Goal: Task Accomplishment & Management: Complete application form

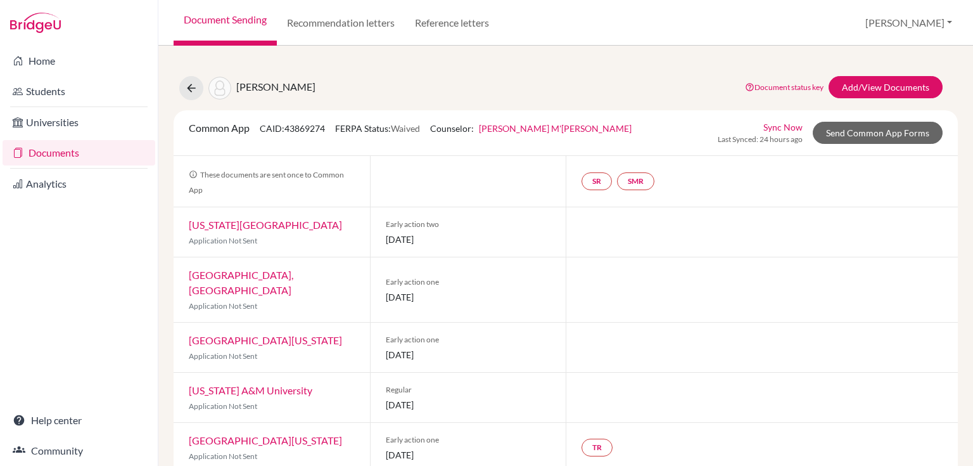
click at [35, 153] on link "Documents" at bounding box center [79, 152] width 153 height 25
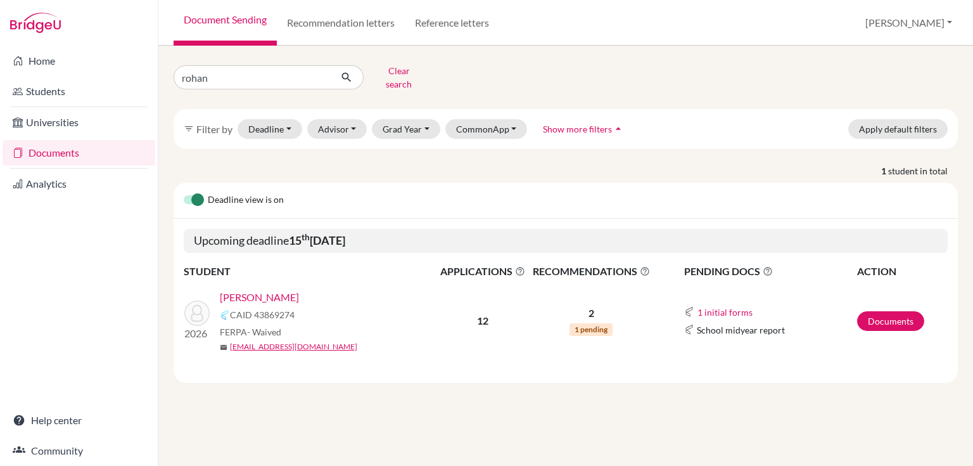
click at [290, 289] on link "[PERSON_NAME]" at bounding box center [259, 296] width 79 height 15
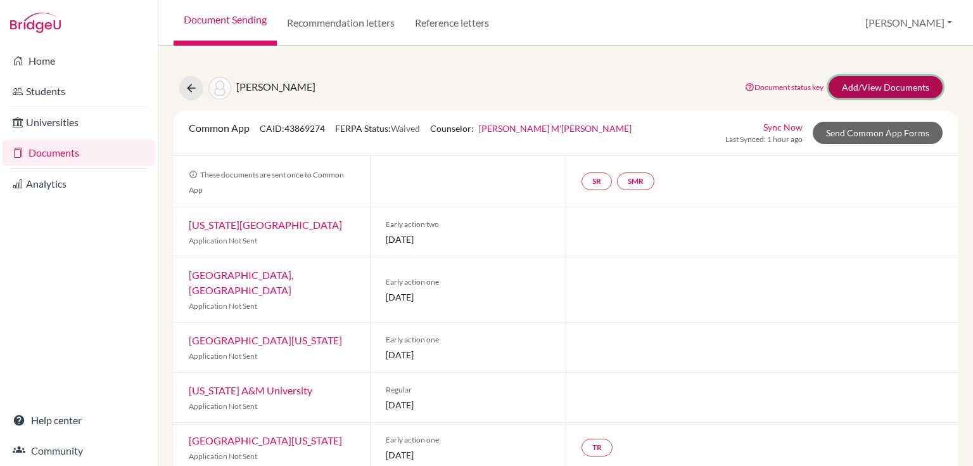
click at [844, 82] on link "Add/View Documents" at bounding box center [885, 87] width 114 height 22
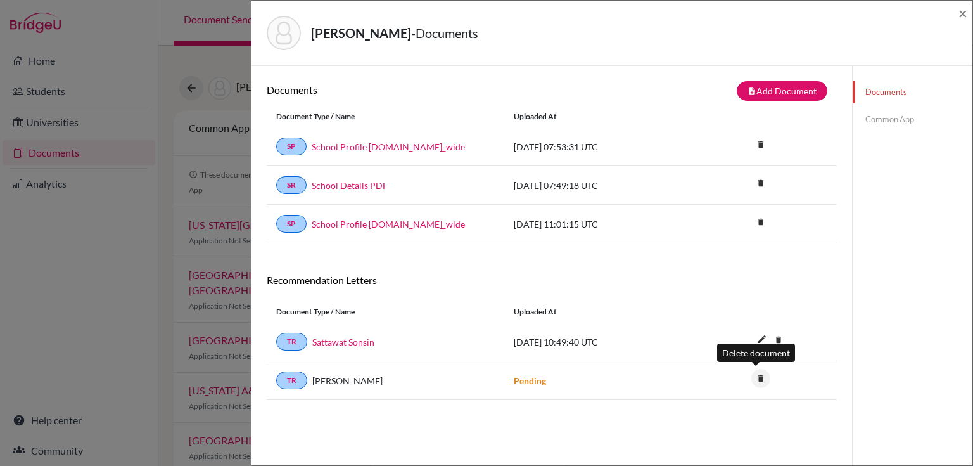
click at [753, 378] on icon "delete" at bounding box center [760, 378] width 19 height 19
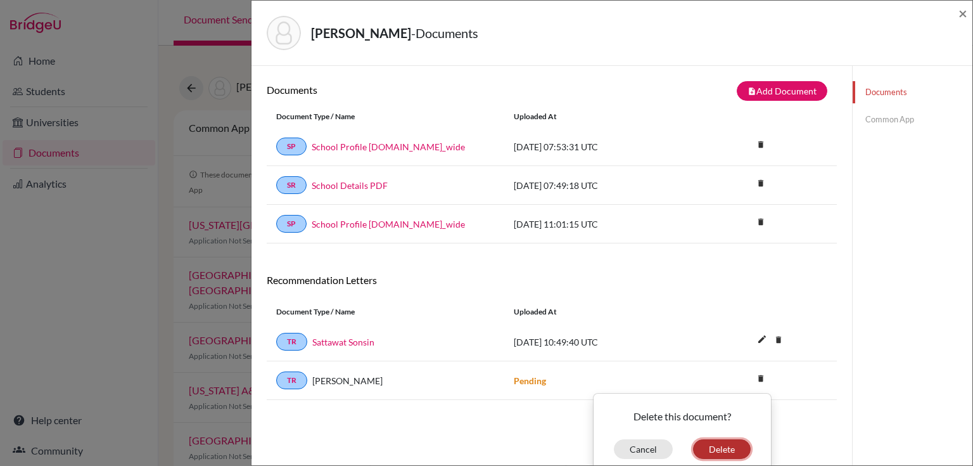
click at [732, 443] on button "Delete" at bounding box center [722, 449] width 58 height 20
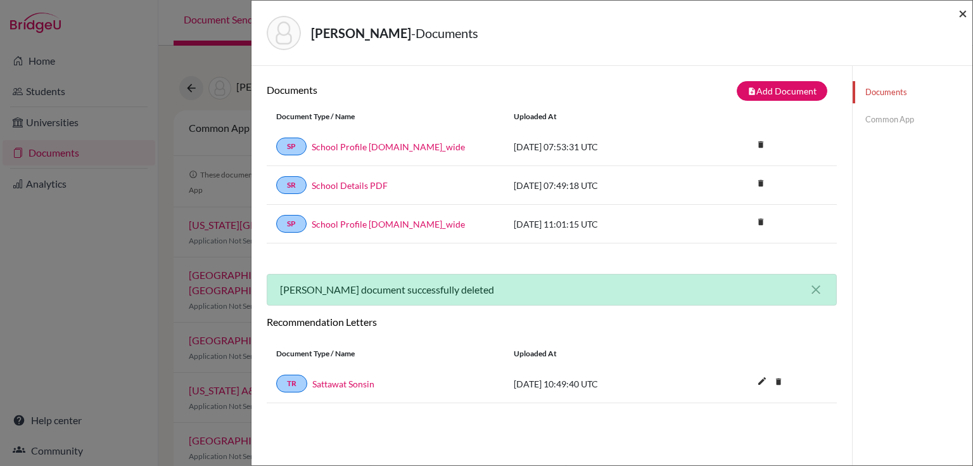
click at [964, 15] on span "×" at bounding box center [962, 13] width 9 height 18
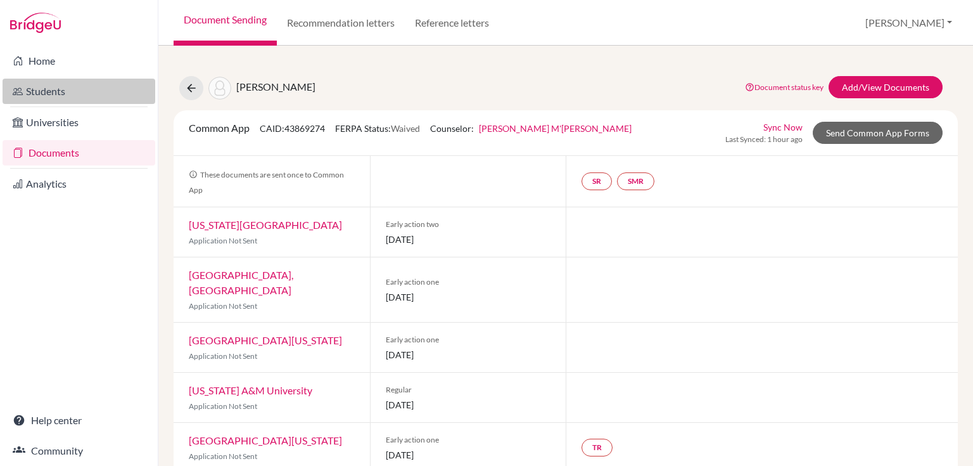
click at [48, 98] on link "Students" at bounding box center [79, 91] width 153 height 25
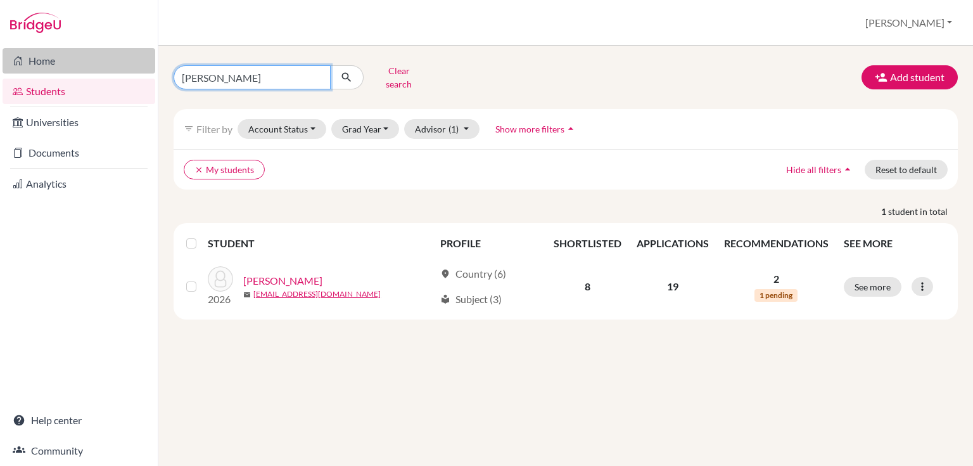
drag, startPoint x: 242, startPoint y: 80, endPoint x: 53, endPoint y: 57, distance: 190.1
click at [84, 77] on div "Home Students Universities Documents Analytics Help center Community Students o…" at bounding box center [486, 233] width 973 height 466
type input "rohan"
click button "submit" at bounding box center [347, 77] width 34 height 24
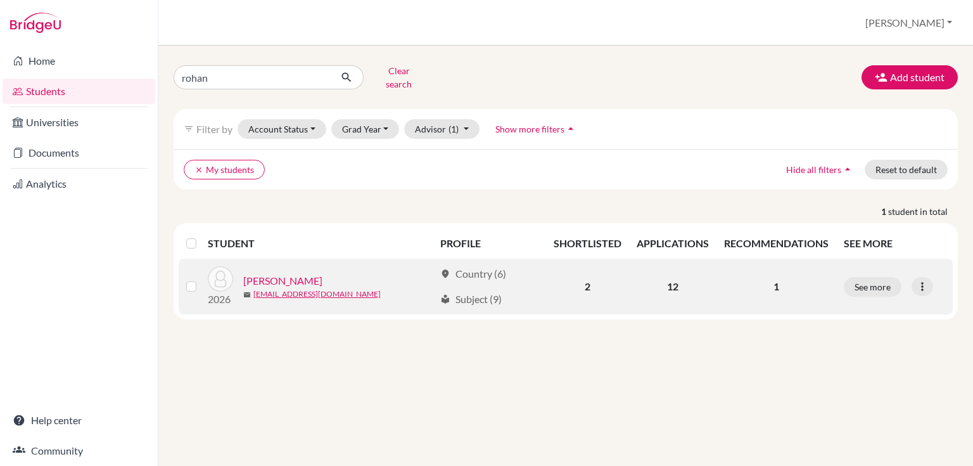
click at [259, 273] on link "[PERSON_NAME]" at bounding box center [282, 280] width 79 height 15
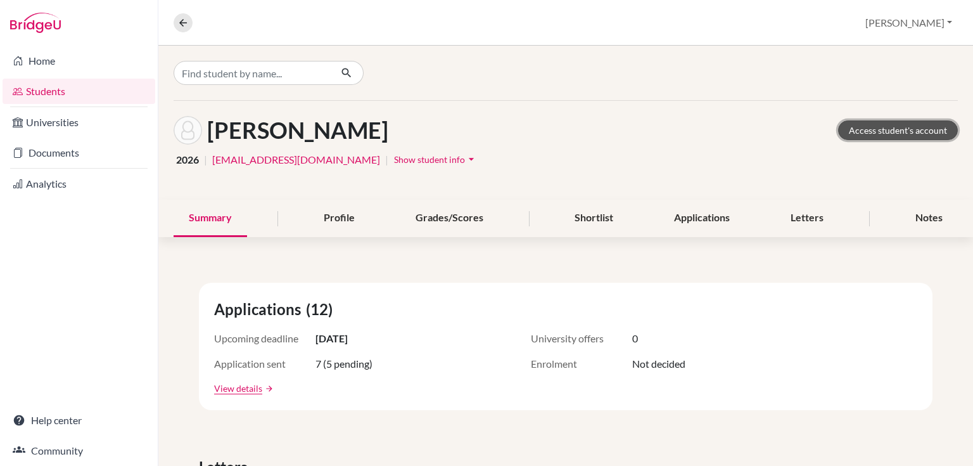
click at [873, 129] on link "Access student's account" at bounding box center [898, 130] width 120 height 20
click at [181, 21] on icon at bounding box center [182, 22] width 11 height 11
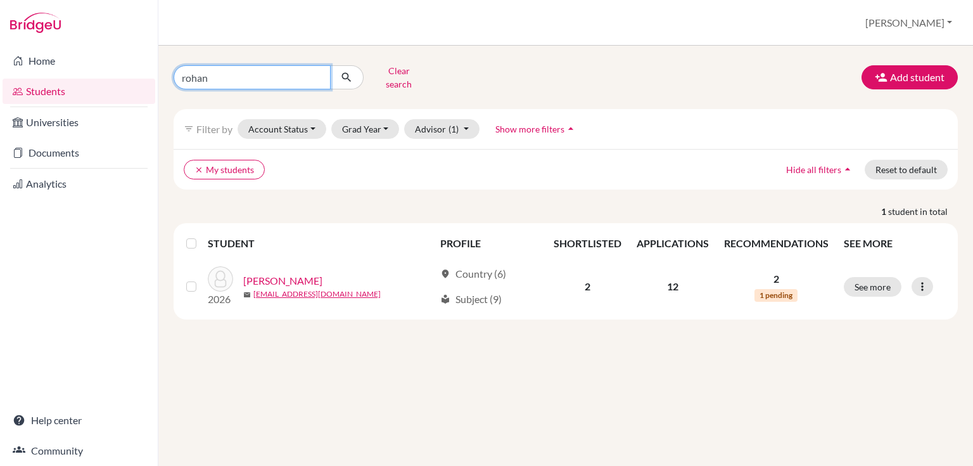
drag, startPoint x: 228, startPoint y: 78, endPoint x: 172, endPoint y: 77, distance: 55.7
click at [172, 77] on div "rohan Clear search" at bounding box center [298, 77] width 268 height 33
type input "michelle"
click button "submit" at bounding box center [347, 77] width 34 height 24
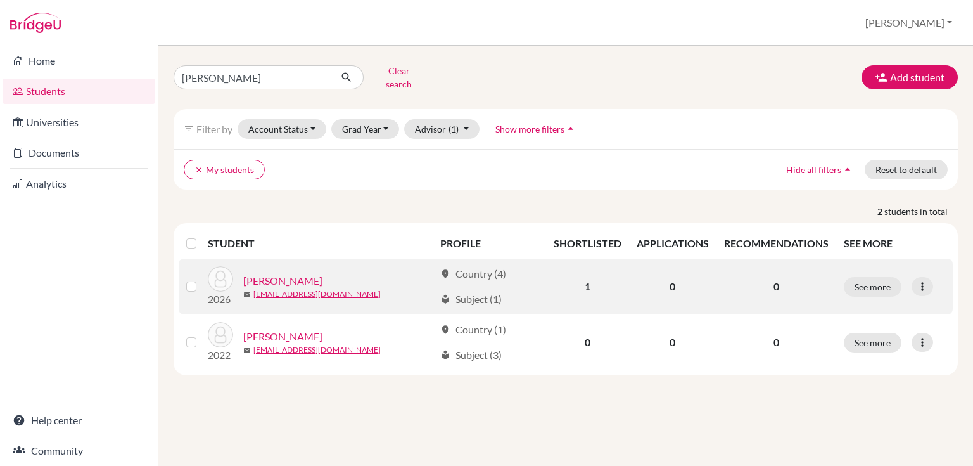
click at [262, 273] on link "Jeypaul, Michelle" at bounding box center [282, 280] width 79 height 15
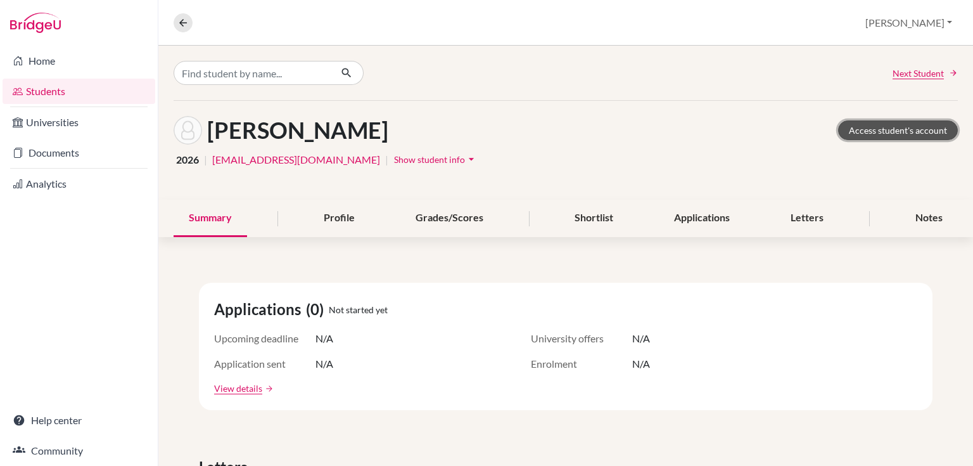
drag, startPoint x: 907, startPoint y: 125, endPoint x: 808, endPoint y: 14, distance: 148.5
click at [906, 125] on link "Access student's account" at bounding box center [898, 130] width 120 height 20
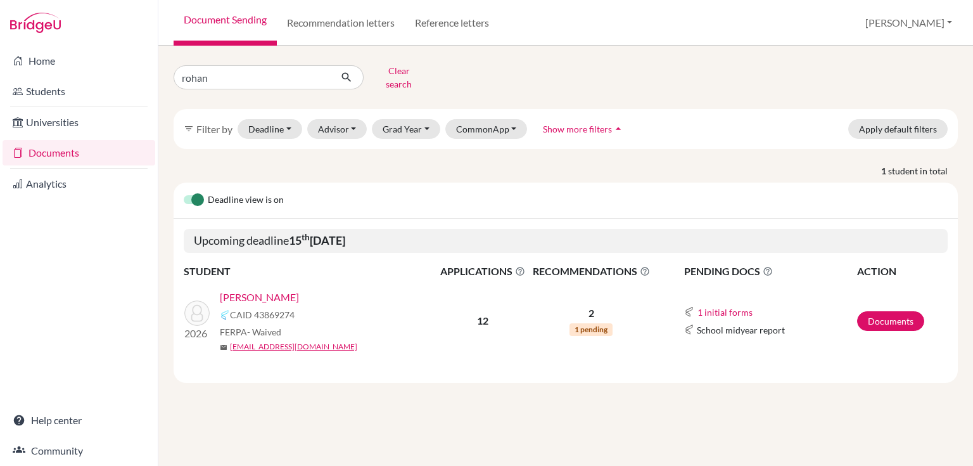
click at [268, 289] on link "[PERSON_NAME]" at bounding box center [259, 296] width 79 height 15
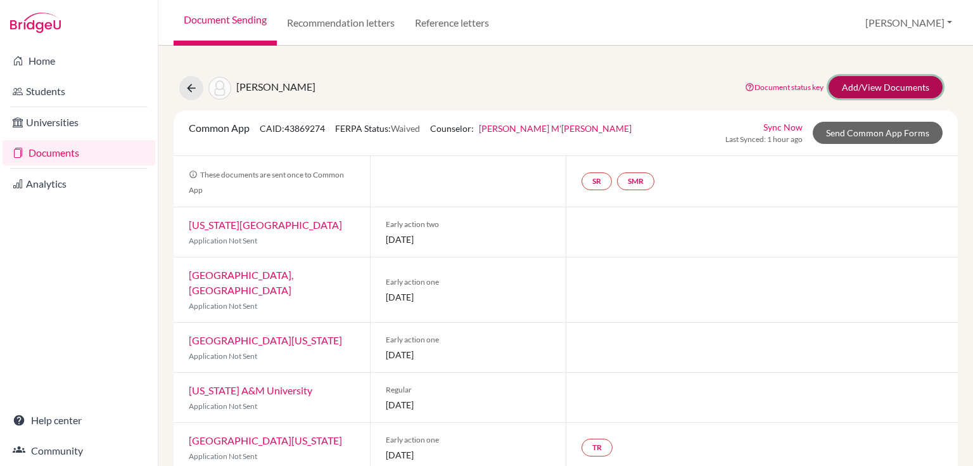
click at [849, 89] on link "Add/View Documents" at bounding box center [885, 87] width 114 height 22
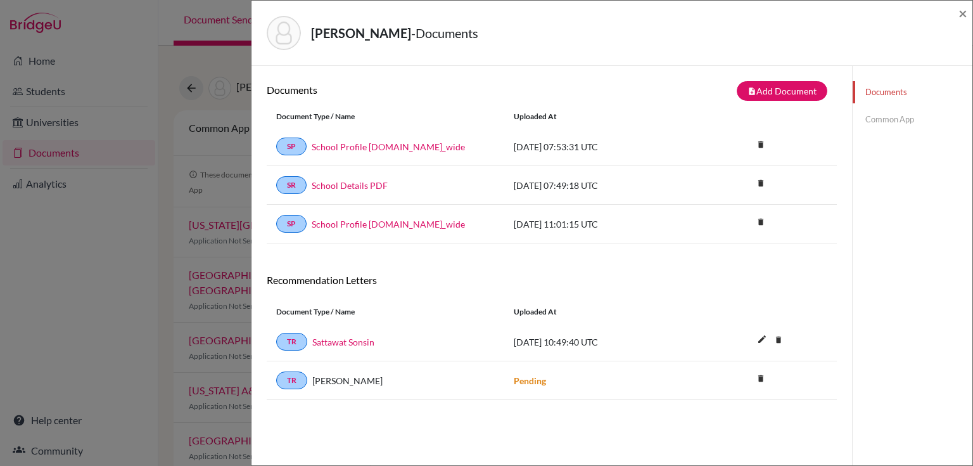
click at [892, 120] on link "Common App" at bounding box center [913, 119] width 120 height 22
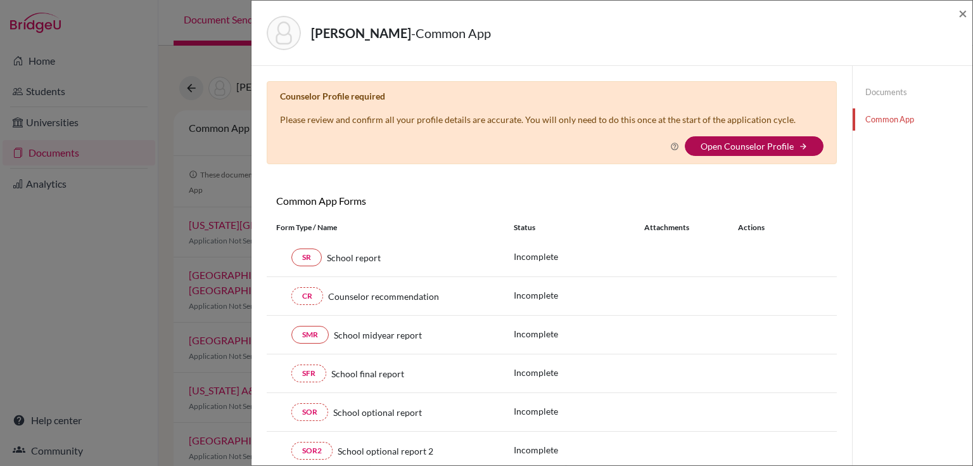
click at [703, 145] on link "Open Counselor Profile" at bounding box center [747, 146] width 93 height 11
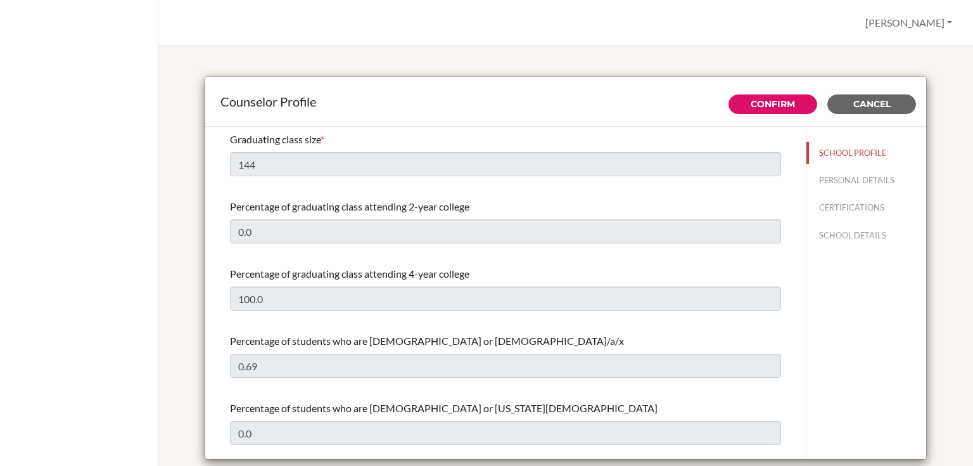
select select "0"
select select "351671"
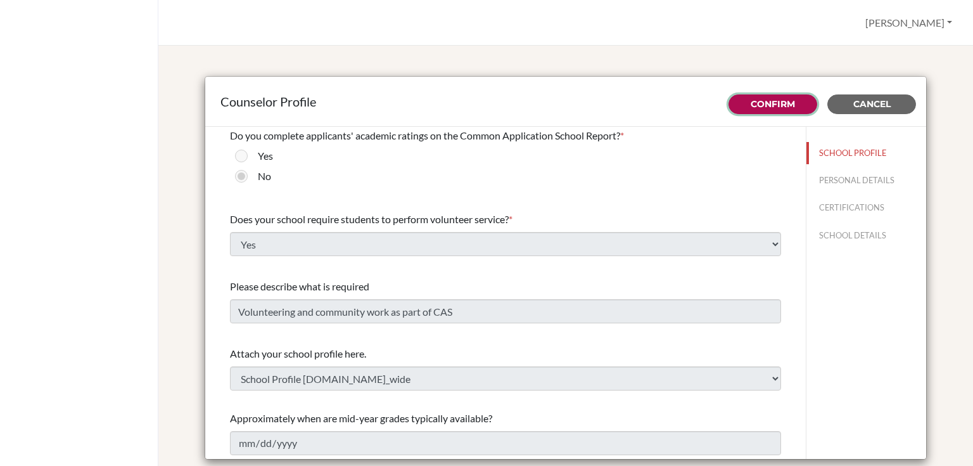
click at [763, 108] on link "Confirm" at bounding box center [773, 103] width 44 height 11
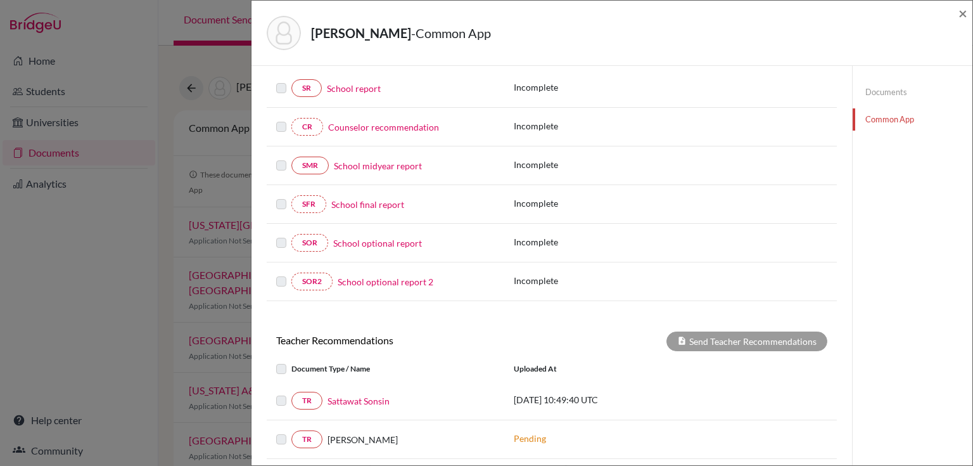
scroll to position [101, 0]
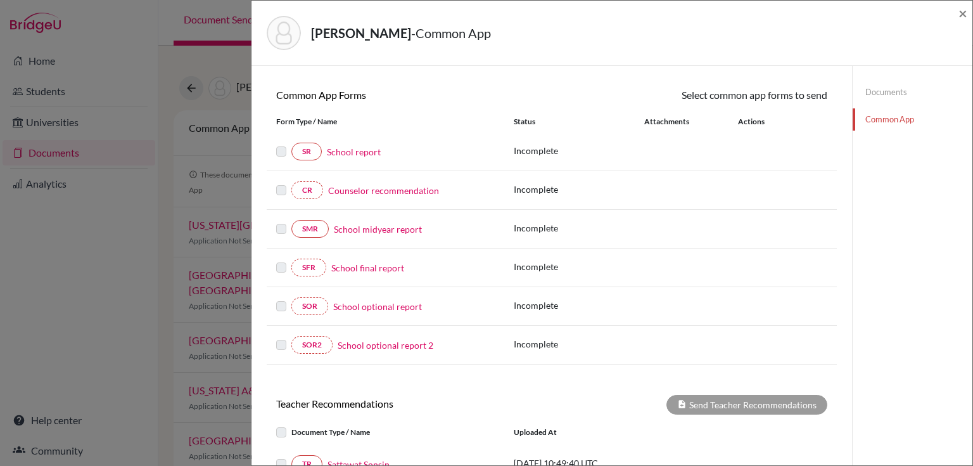
click at [360, 150] on link "School report" at bounding box center [354, 151] width 54 height 13
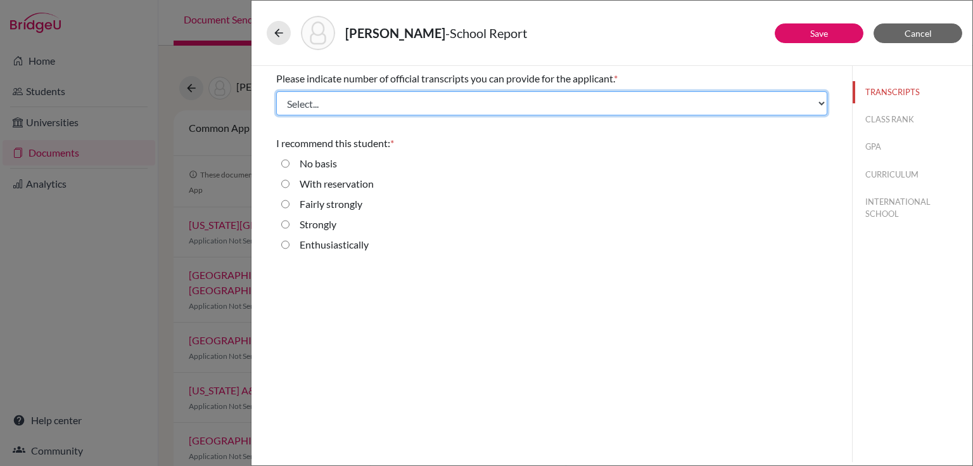
click at [332, 105] on select "Select... 1 2 3 4" at bounding box center [551, 103] width 551 height 24
click at [276, 91] on select "Select... 1 2 3 4" at bounding box center [551, 103] width 551 height 24
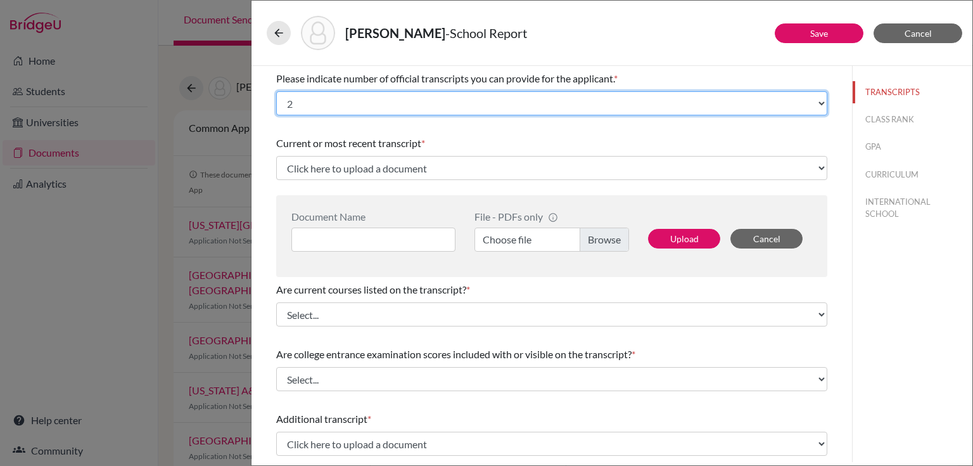
click at [811, 99] on select "Select... 1 2 3 4" at bounding box center [551, 103] width 551 height 24
select select "1"
click at [276, 91] on select "Select... 1 2 3 4" at bounding box center [551, 103] width 551 height 24
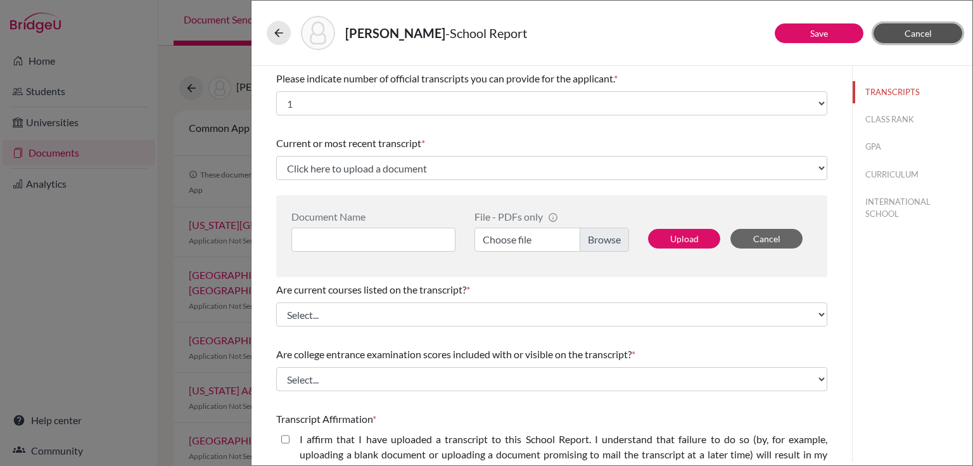
click at [888, 35] on button "Cancel" at bounding box center [917, 33] width 89 height 20
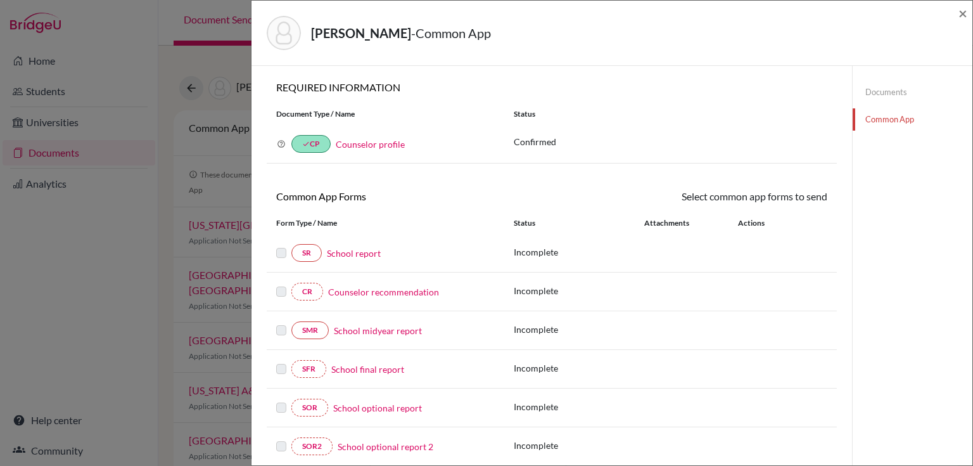
click at [876, 92] on link "Documents" at bounding box center [913, 92] width 120 height 22
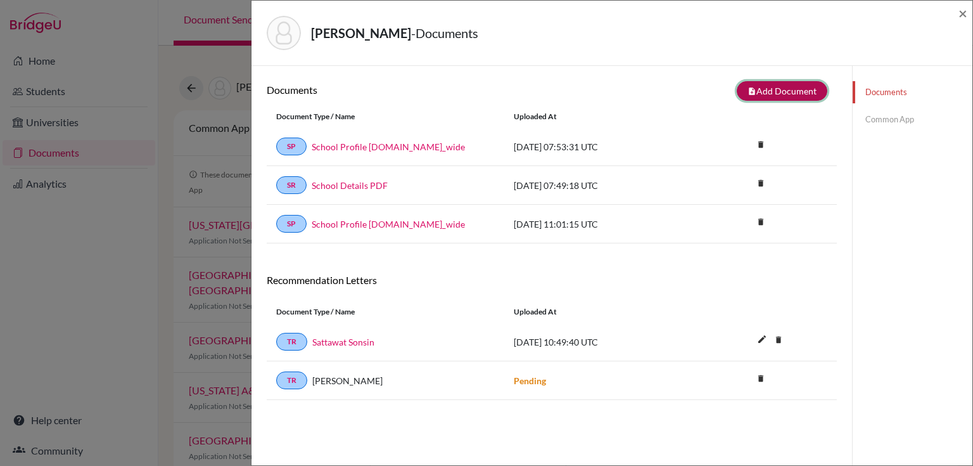
click at [763, 85] on button "note_add Add Document" at bounding box center [782, 91] width 91 height 20
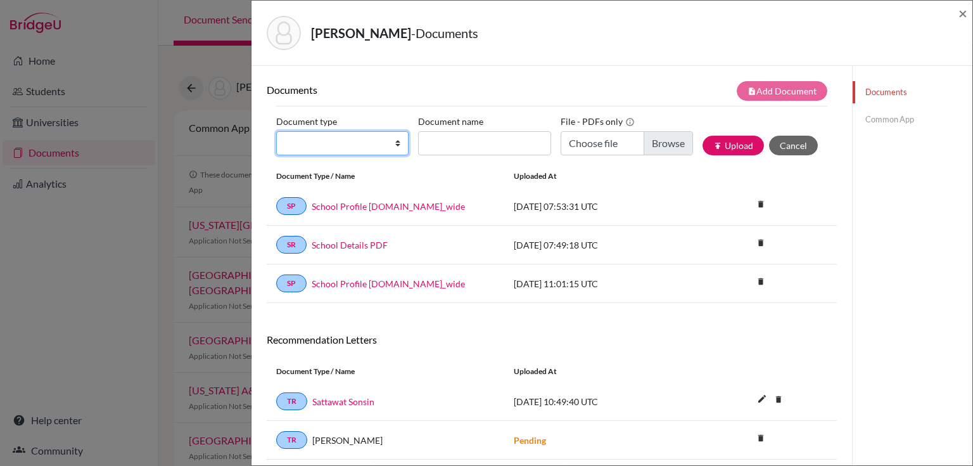
click at [393, 140] on select "Change explanation for Common App reports Counselor recommendation Internationa…" at bounding box center [342, 143] width 132 height 24
select select "2"
click at [276, 131] on select "Change explanation for Common App reports Counselor recommendation Internationa…" at bounding box center [342, 143] width 132 height 24
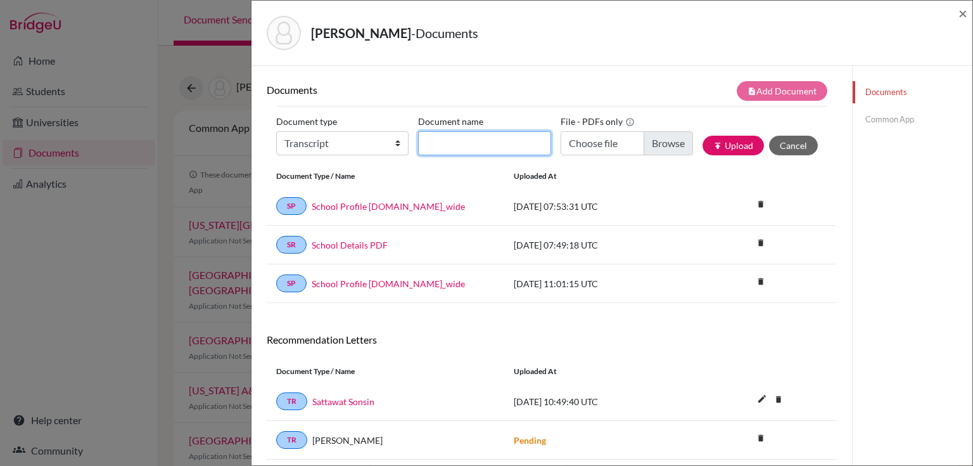
click at [431, 145] on input "Document name" at bounding box center [484, 143] width 132 height 24
type input "Initial Transcript (RP)"
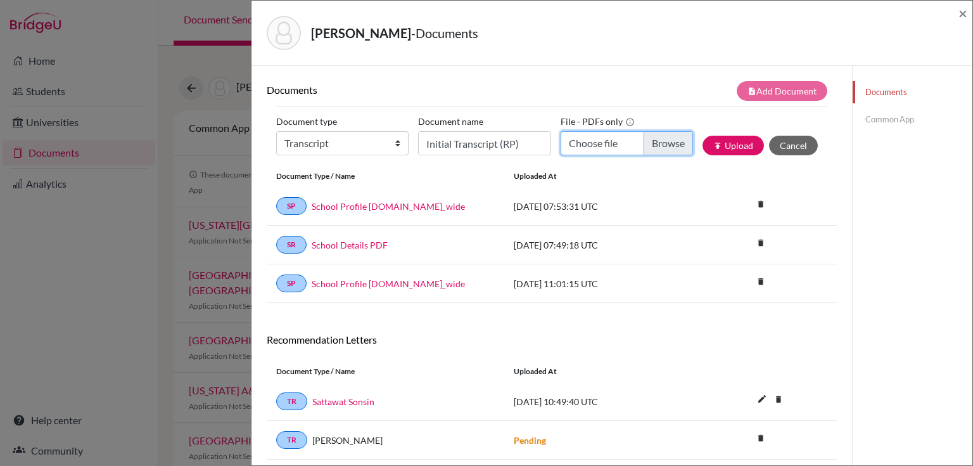
click at [666, 149] on input "Choose file" at bounding box center [627, 143] width 132 height 24
type input "C:\fakepath\ROHAN PARASRAMKA (INITIAL TRANCSRIPT) (1).pdf"
click at [723, 142] on button "publish Upload" at bounding box center [732, 146] width 61 height 20
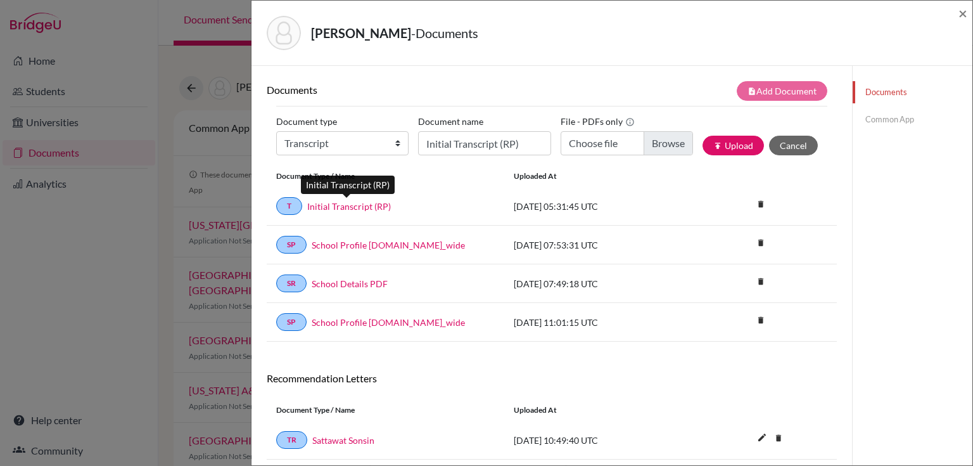
click at [327, 200] on link "Initial Transcript (RP)" at bounding box center [349, 206] width 84 height 13
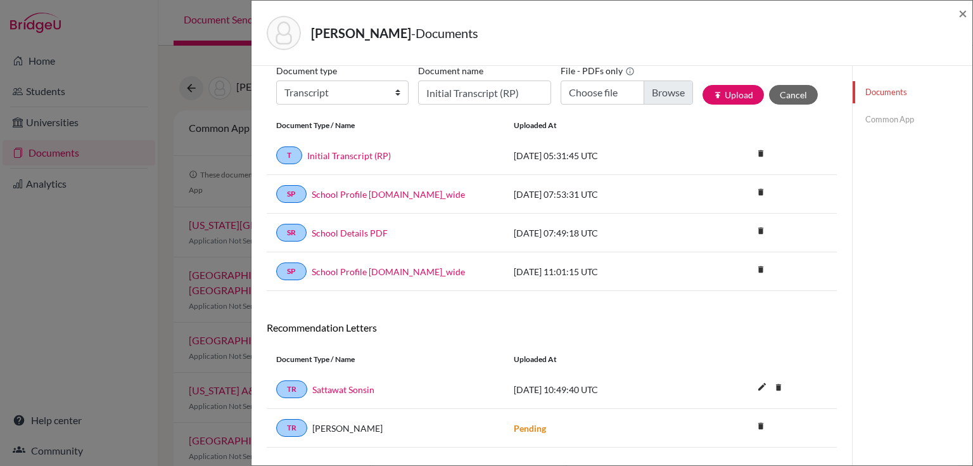
click at [865, 121] on link "Common App" at bounding box center [913, 119] width 120 height 22
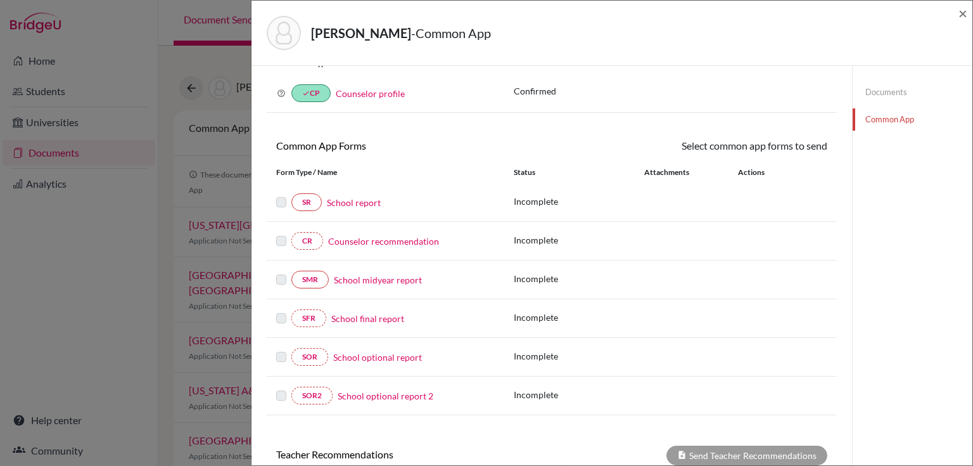
click at [345, 200] on link "School report" at bounding box center [354, 202] width 54 height 13
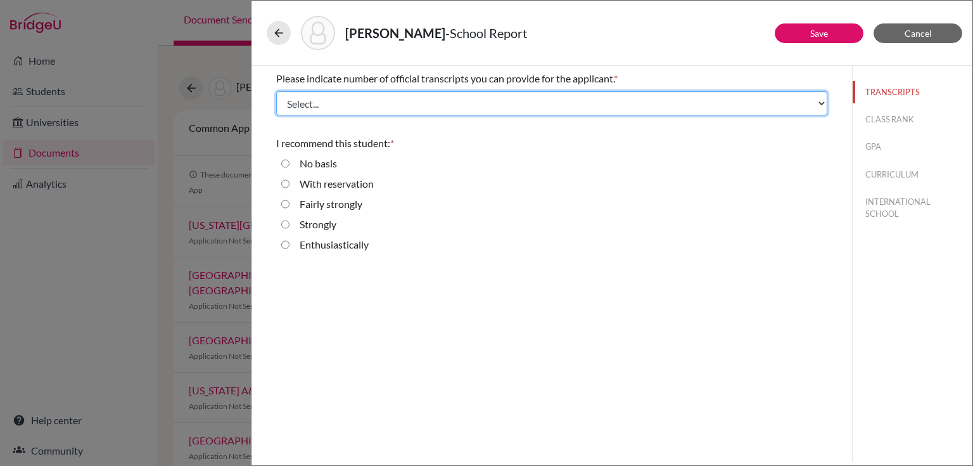
click at [295, 110] on select "Select... 1 2 3 4" at bounding box center [551, 103] width 551 height 24
select select "1"
click at [276, 91] on select "Select... 1 2 3 4" at bounding box center [551, 103] width 551 height 24
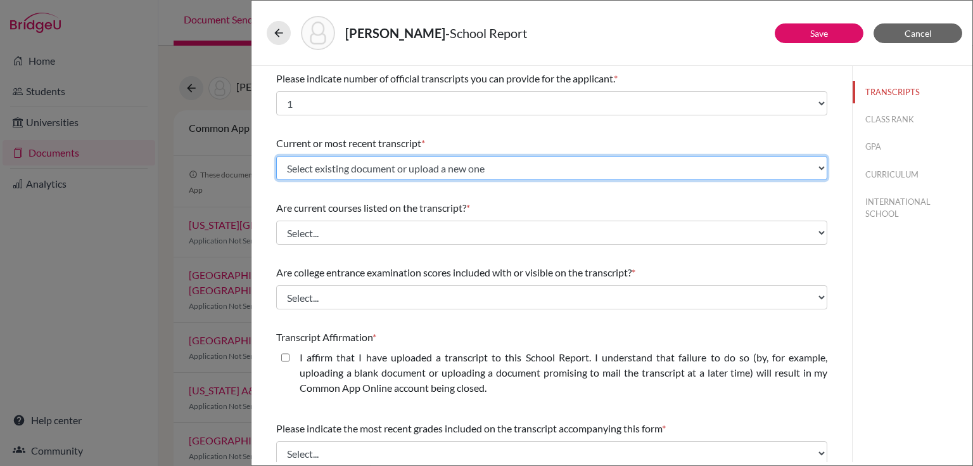
click at [295, 165] on select "Select existing document or upload a new one Initial Transcript (RP) Upload New…" at bounding box center [551, 168] width 551 height 24
select select "684699"
click at [276, 156] on select "Select existing document or upload a new one Initial Transcript (RP) Upload New…" at bounding box center [551, 168] width 551 height 24
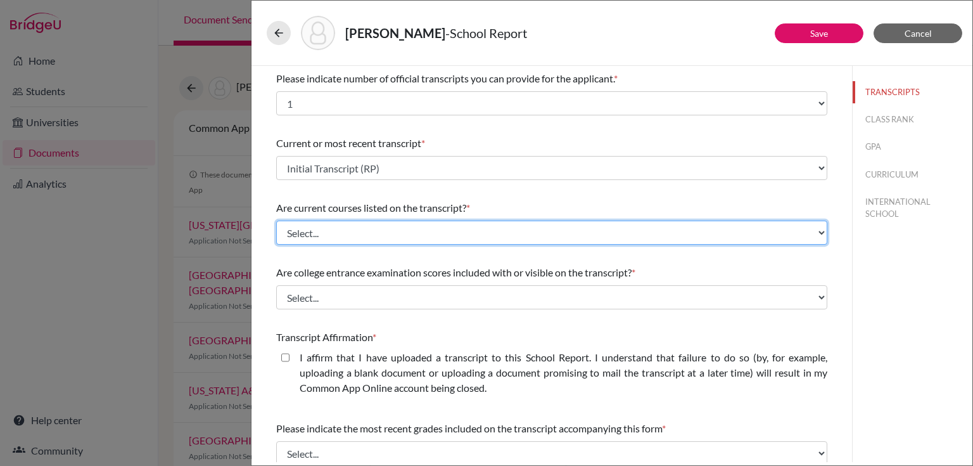
click at [315, 242] on select "Select... Yes No" at bounding box center [551, 232] width 551 height 24
select select "0"
click at [276, 220] on select "Select... Yes No" at bounding box center [551, 232] width 551 height 24
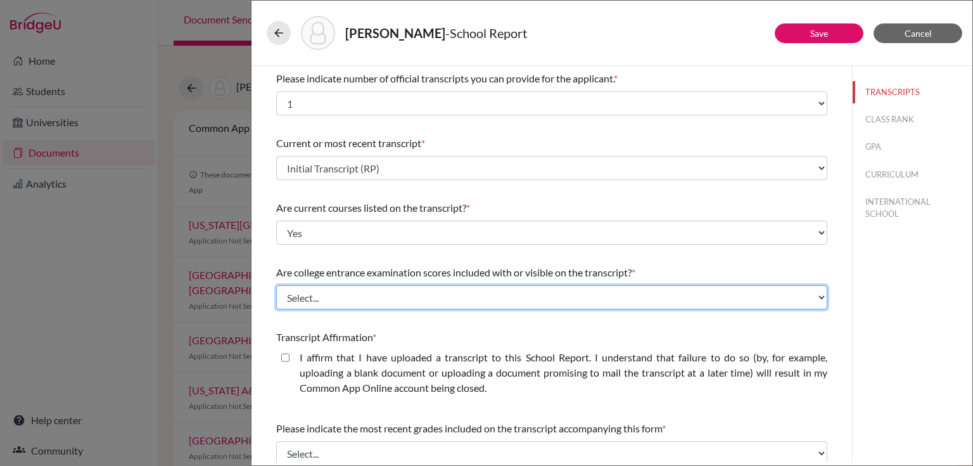
click at [307, 291] on select "Select... Yes No" at bounding box center [551, 297] width 551 height 24
select select "1"
click at [276, 285] on select "Select... Yes No" at bounding box center [551, 297] width 551 height 24
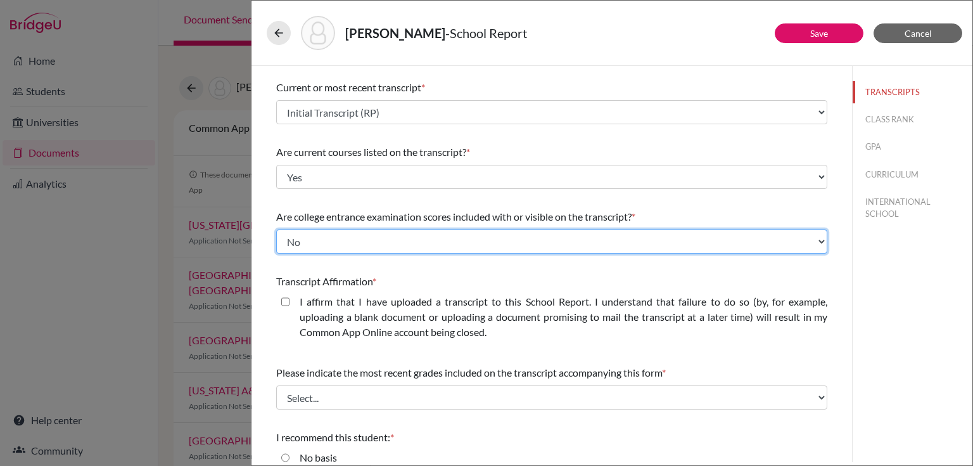
scroll to position [149, 0]
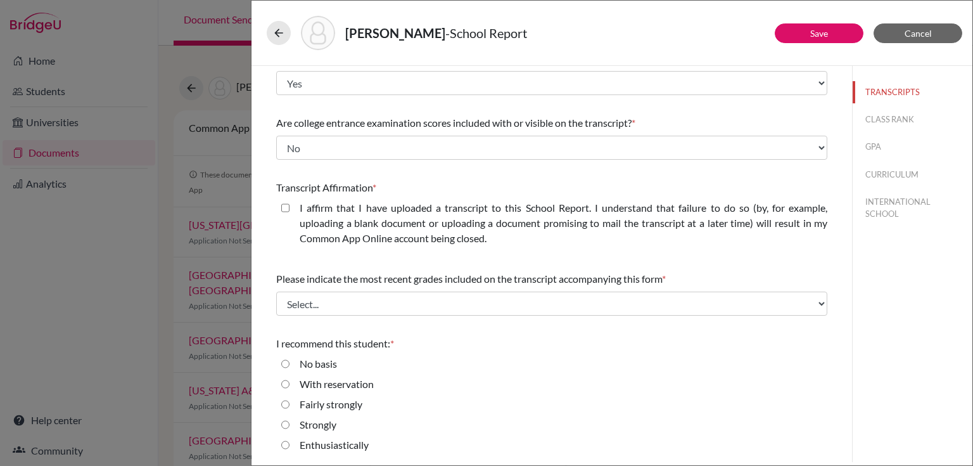
click at [283, 208] on closed\ "I affirm that I have uploaded a transcript to this School Report. I understand …" at bounding box center [285, 207] width 8 height 15
checkbox closed\ "true"
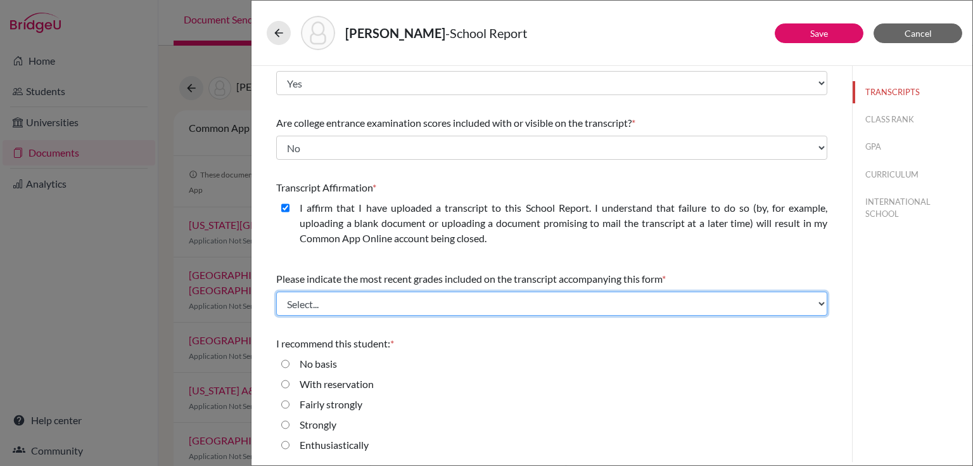
click at [312, 295] on select "Select... Final junior year grades 1st Quarter senior year grades 2nd Quarter/1…" at bounding box center [551, 303] width 551 height 24
select select "1"
click at [276, 291] on select "Select... Final junior year grades 1st Quarter senior year grades 2nd Quarter/1…" at bounding box center [551, 303] width 551 height 24
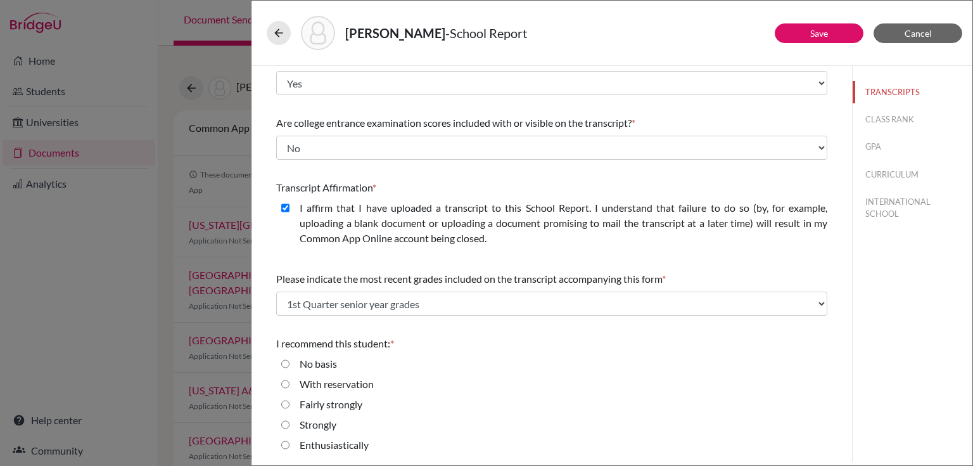
click at [284, 445] on input "Enthusiastically" at bounding box center [285, 444] width 8 height 15
radio input "true"
click at [801, 35] on button "Save" at bounding box center [819, 33] width 89 height 20
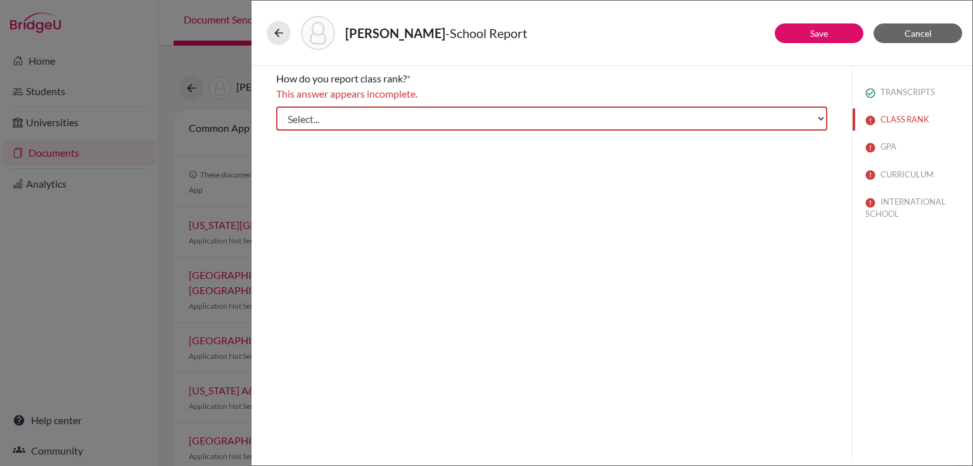
scroll to position [0, 0]
click at [314, 116] on select "Select... Exact Decile Quintile Quartile None" at bounding box center [551, 118] width 551 height 24
select select "5"
click at [276, 106] on select "Select... Exact Decile Quintile Quartile None" at bounding box center [551, 118] width 551 height 24
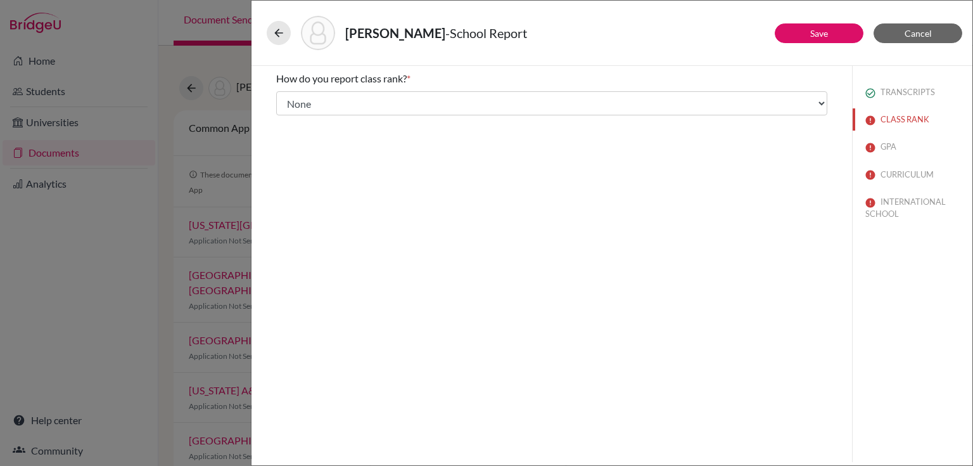
click at [315, 218] on div "How do you report class rank? * Select... Exact Decile Quintile Quartile None A…" at bounding box center [551, 264] width 600 height 396
click at [803, 41] on button "Save" at bounding box center [819, 33] width 89 height 20
click at [286, 133] on input "No" at bounding box center [285, 134] width 8 height 15
radio input "true"
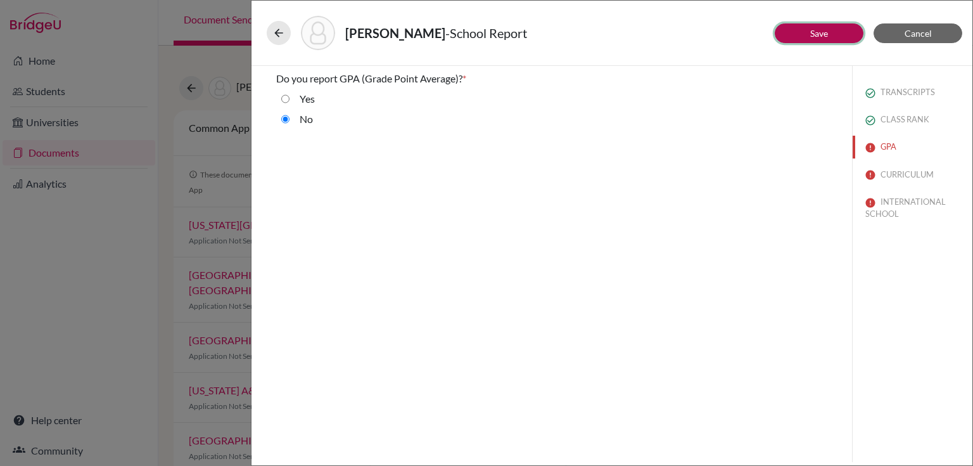
click at [805, 27] on button "Save" at bounding box center [819, 33] width 89 height 20
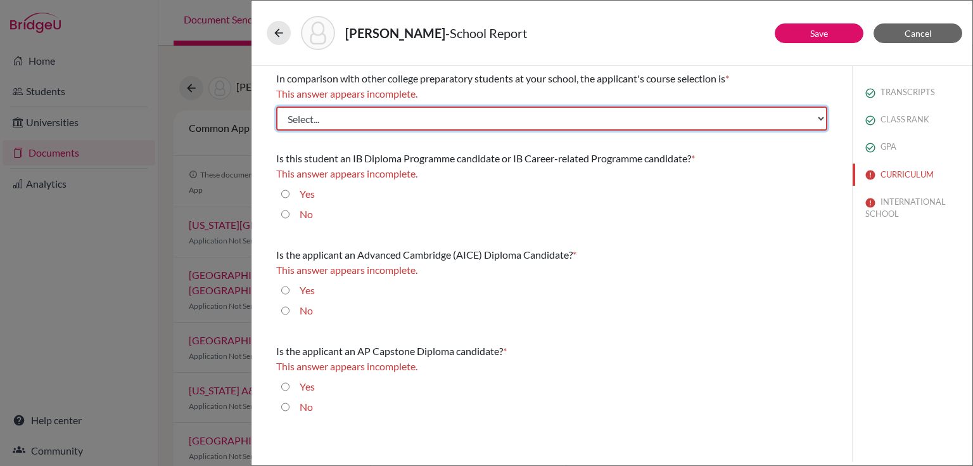
click at [361, 119] on select "Select... Less than demanding Average Demanding Very demanding Most demanding P…" at bounding box center [551, 118] width 551 height 24
select select "4"
click at [276, 106] on select "Select... Less than demanding Average Demanding Very demanding Most demanding P…" at bounding box center [551, 118] width 551 height 24
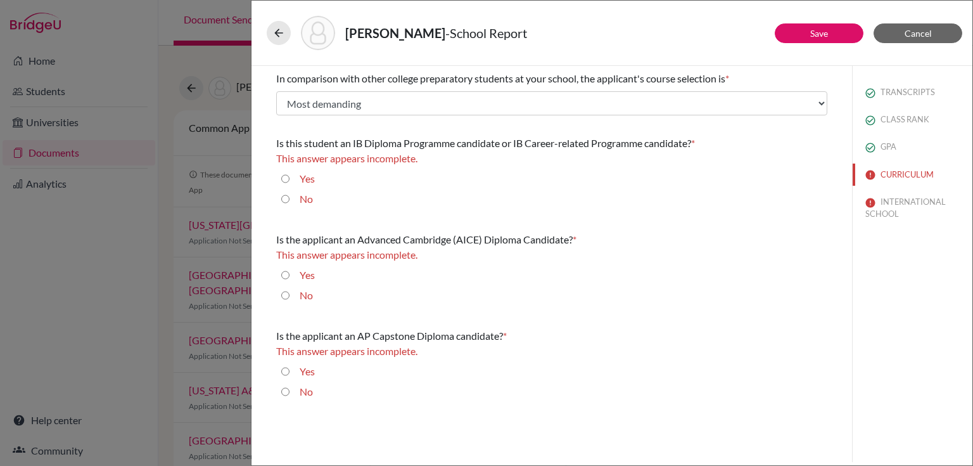
click at [284, 182] on input "Yes" at bounding box center [285, 178] width 8 height 15
radio input "true"
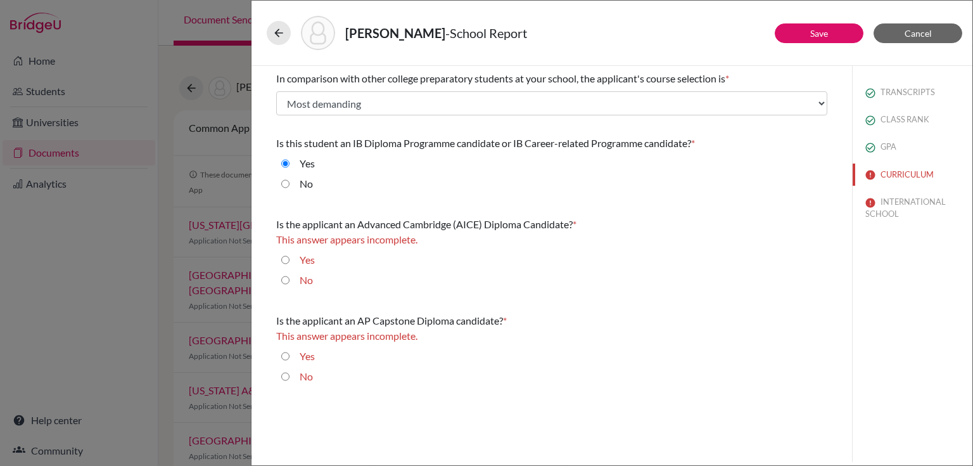
click at [286, 279] on input "No" at bounding box center [285, 279] width 8 height 15
radio input "true"
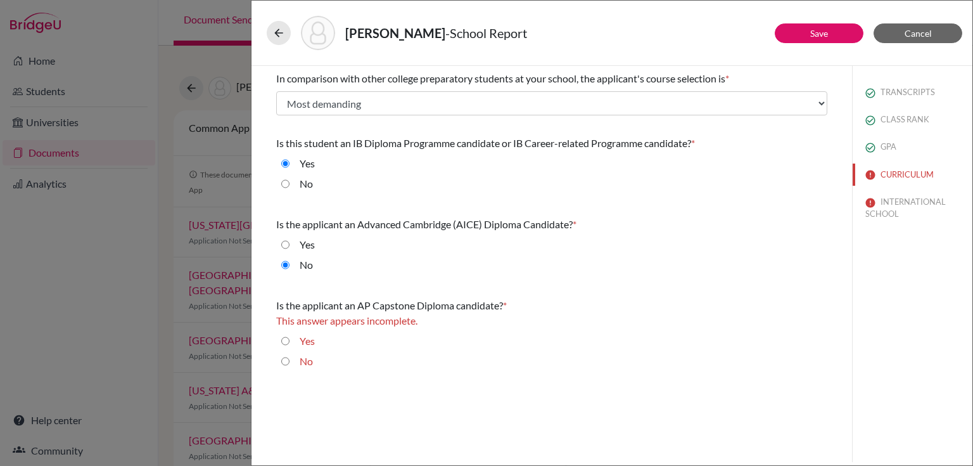
click at [285, 356] on input "No" at bounding box center [285, 360] width 8 height 15
radio input "true"
click at [801, 30] on button "Save" at bounding box center [819, 33] width 89 height 20
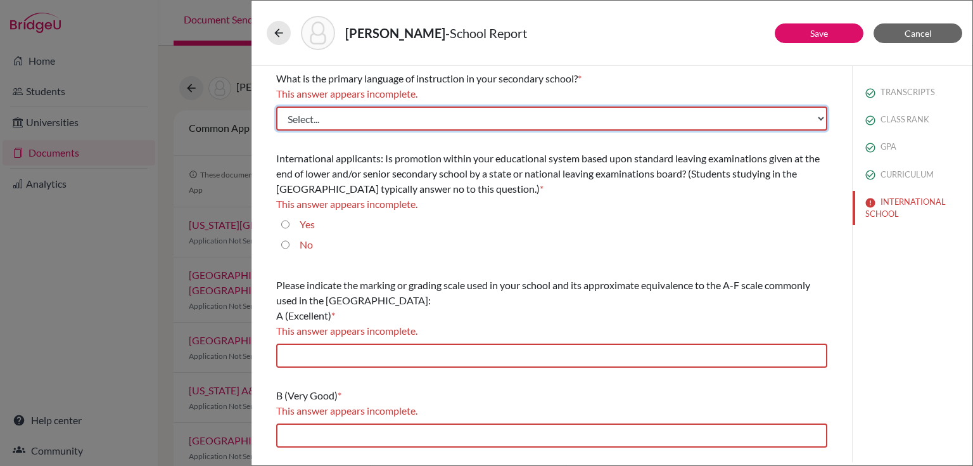
click at [400, 118] on select "Select... Albanian Arabic Armenian Assamese Azerbaijani Belarusian Bengali Bulg…" at bounding box center [551, 118] width 551 height 24
select select "14"
click at [276, 106] on select "Select... Albanian Arabic Armenian Assamese Azerbaijani Belarusian Bengali Bulg…" at bounding box center [551, 118] width 551 height 24
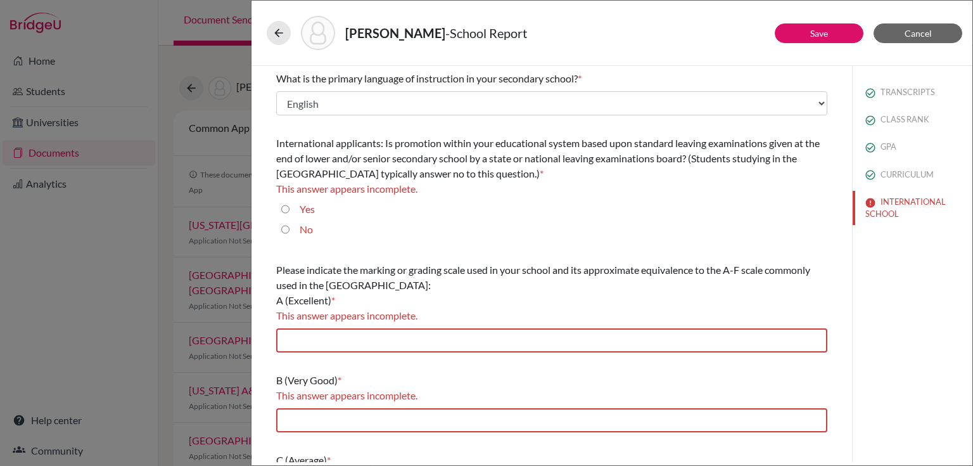
click at [284, 205] on input "Yes" at bounding box center [285, 208] width 8 height 15
radio input "true"
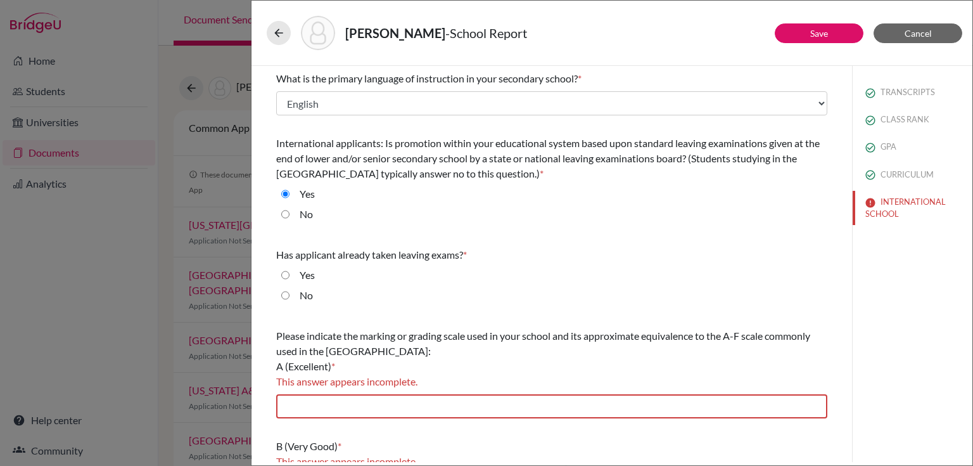
click at [284, 297] on input "No" at bounding box center [285, 295] width 8 height 15
radio input "true"
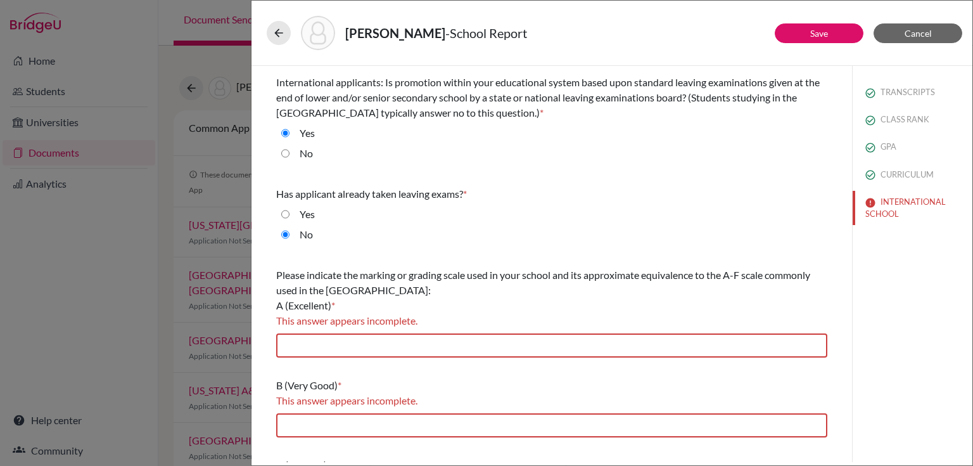
scroll to position [152, 0]
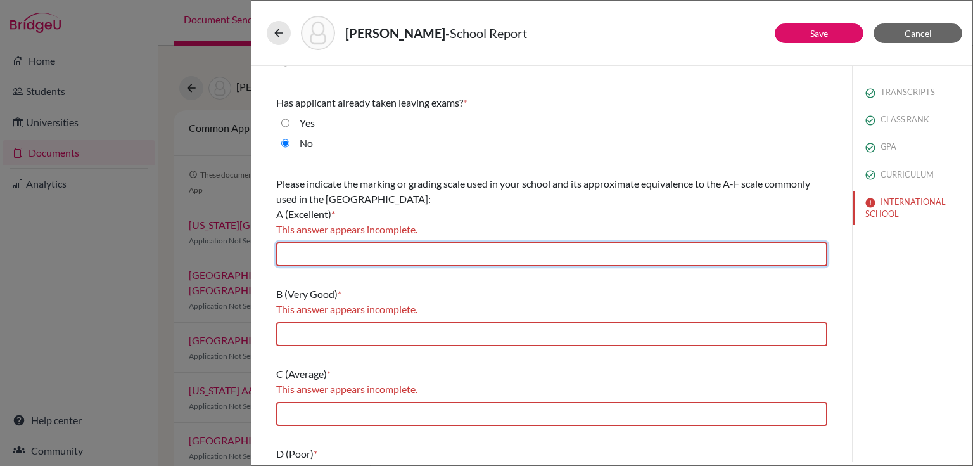
click at [312, 247] on input "text" at bounding box center [551, 254] width 551 height 24
type input "7"
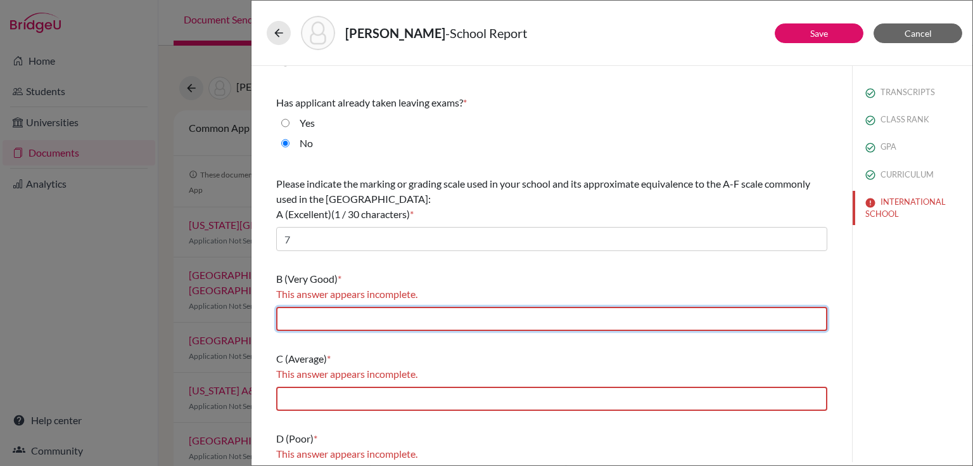
click at [309, 321] on input "text" at bounding box center [551, 319] width 551 height 24
type input "6, 5"
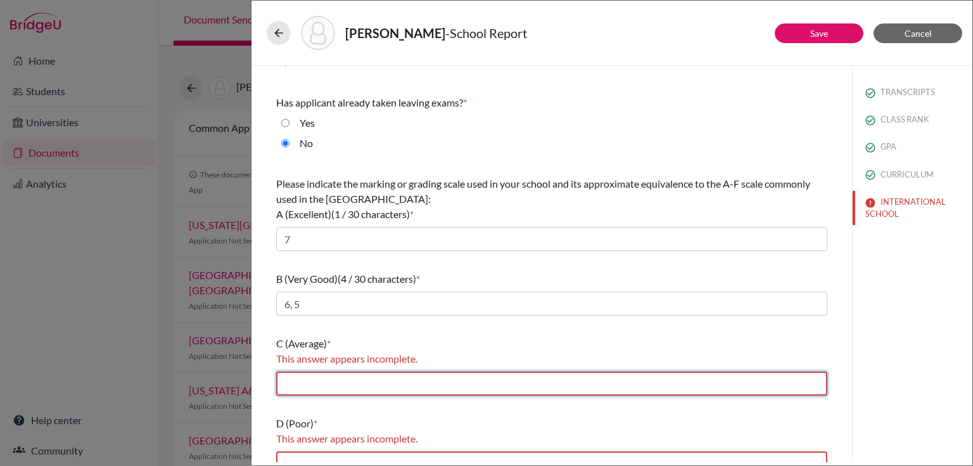
click at [335, 379] on input "text" at bounding box center [551, 383] width 551 height 24
type input "4"
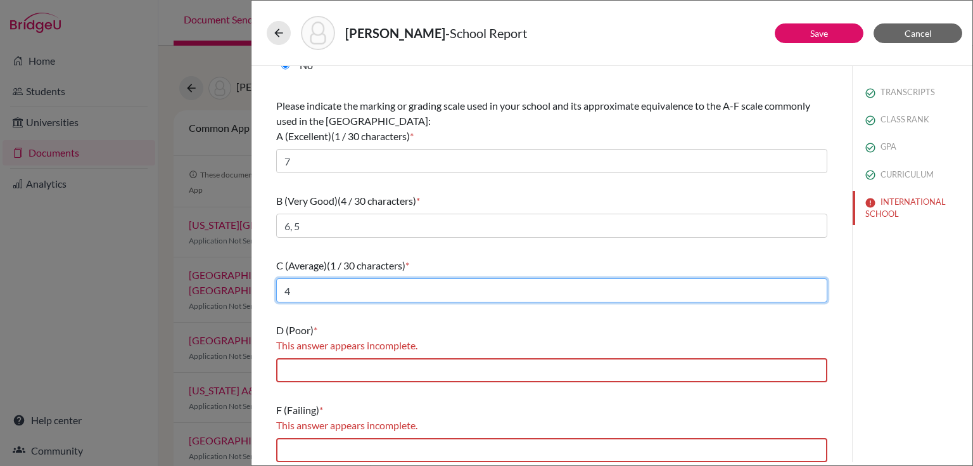
scroll to position [234, 0]
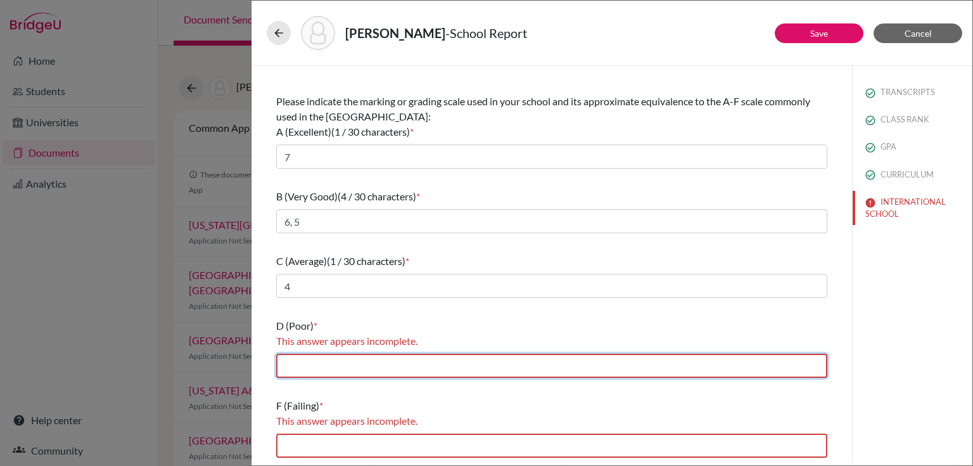
click at [314, 365] on input "text" at bounding box center [551, 365] width 551 height 24
type input "3"
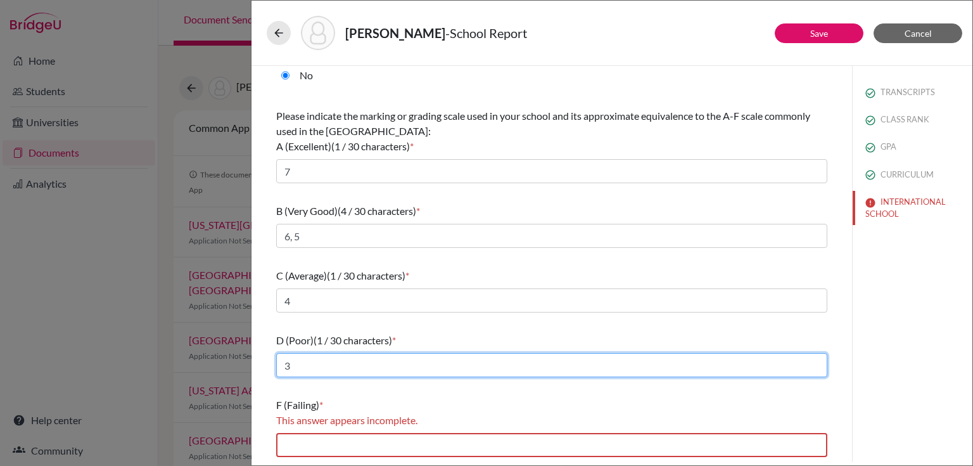
scroll to position [219, 0]
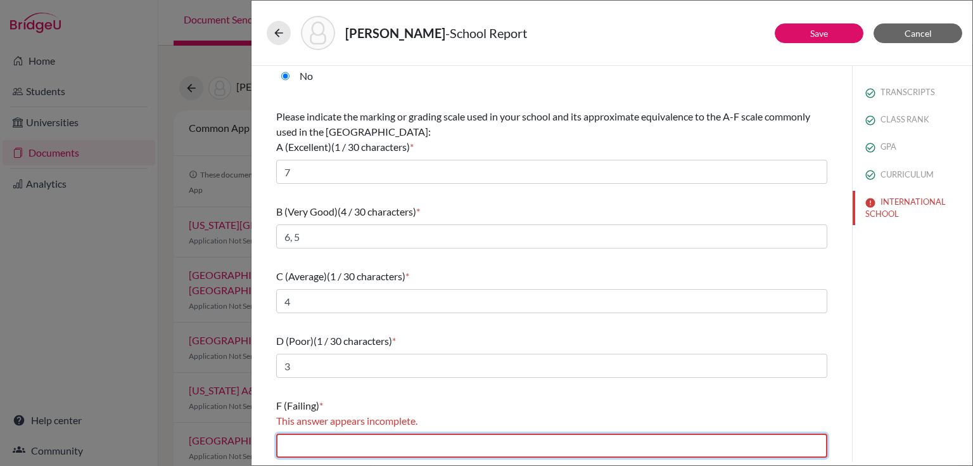
click at [314, 436] on input "text" at bounding box center [551, 445] width 551 height 24
type input "2, 1"
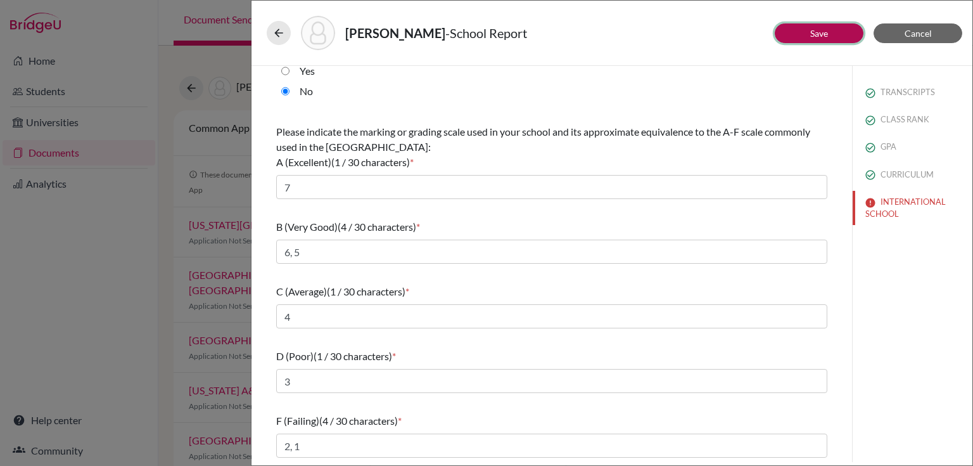
click at [794, 34] on button "Save" at bounding box center [819, 33] width 89 height 20
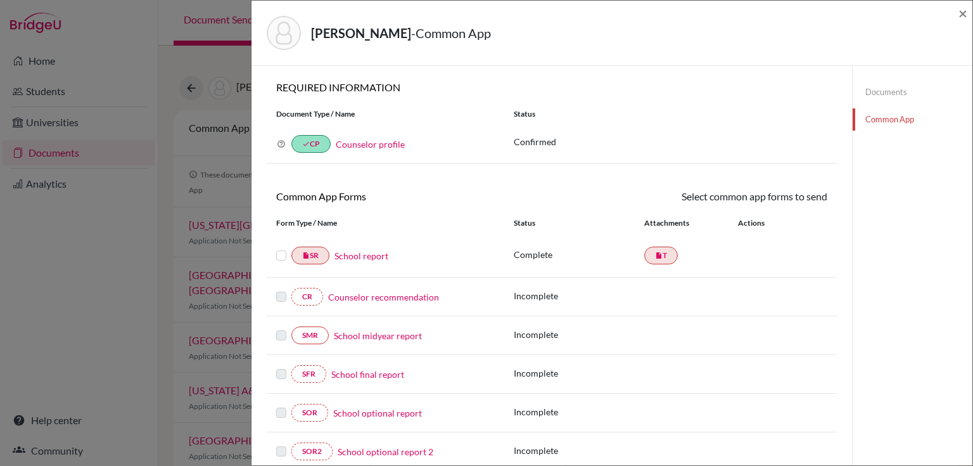
click at [879, 91] on link "Documents" at bounding box center [913, 92] width 120 height 22
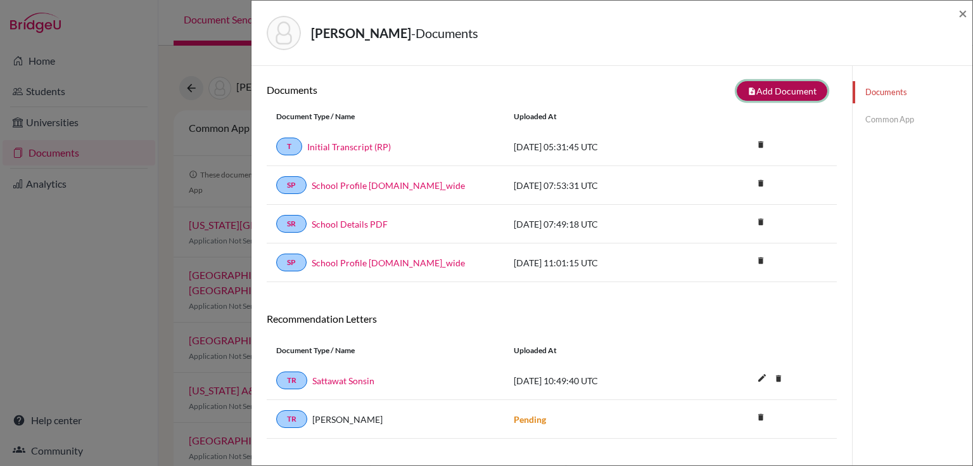
click at [752, 92] on button "note_add Add Document" at bounding box center [782, 91] width 91 height 20
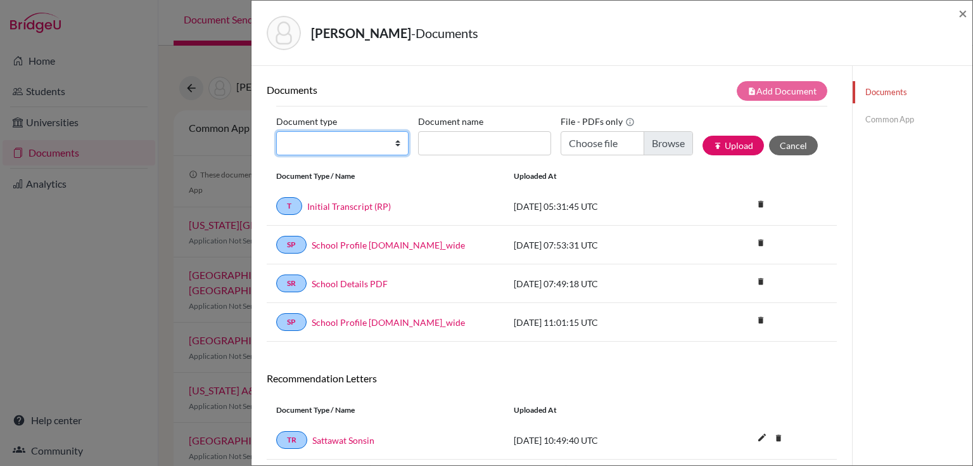
click at [394, 144] on select "Change explanation for Common App reports Counselor recommendation Internationa…" at bounding box center [342, 143] width 132 height 24
select select "4"
click at [276, 131] on select "Change explanation for Common App reports Counselor recommendation Internationa…" at bounding box center [342, 143] width 132 height 24
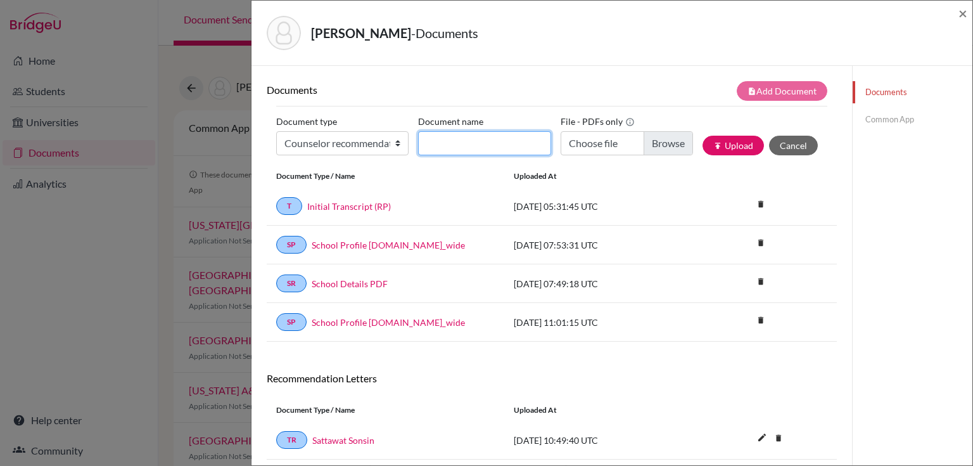
drag, startPoint x: 478, startPoint y: 140, endPoint x: 468, endPoint y: 138, distance: 9.7
click at [478, 140] on input "Document name" at bounding box center [484, 143] width 132 height 24
type input "ROHAN PARSRAMKA - CLoR"
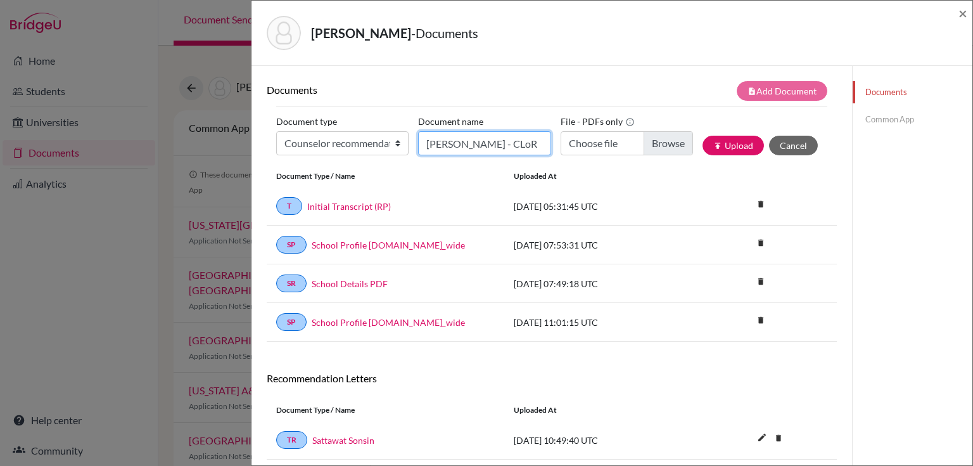
type input "C:\fakepath\ROHAN PARASRAMKA RECOMMMENDATION LETTER (1).pdf"
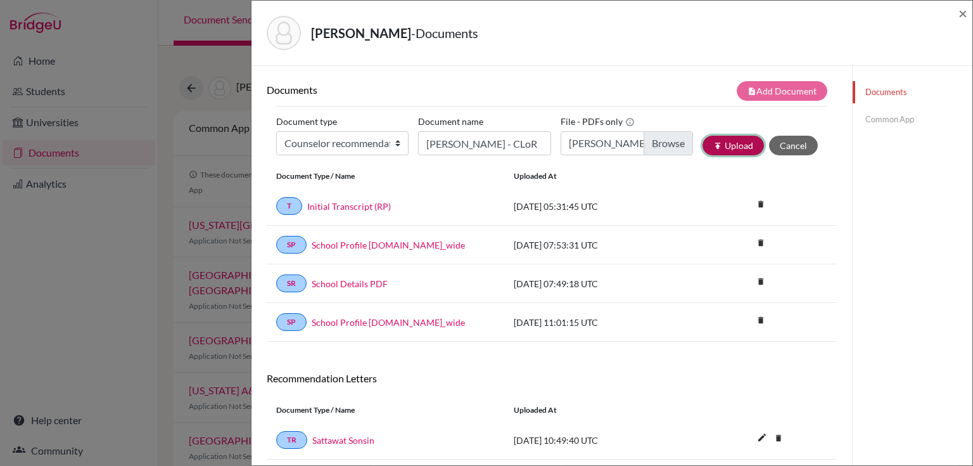
click at [714, 144] on icon "publish" at bounding box center [717, 145] width 9 height 9
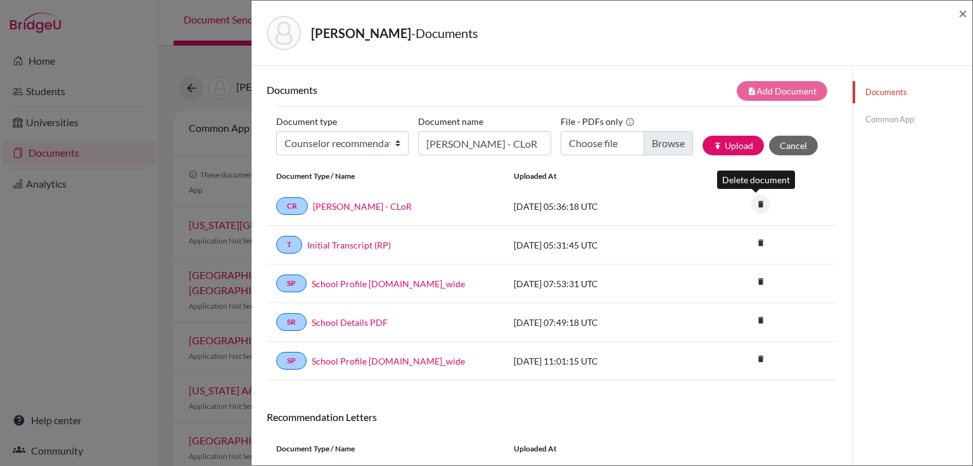
click at [751, 203] on icon "delete" at bounding box center [760, 203] width 19 height 19
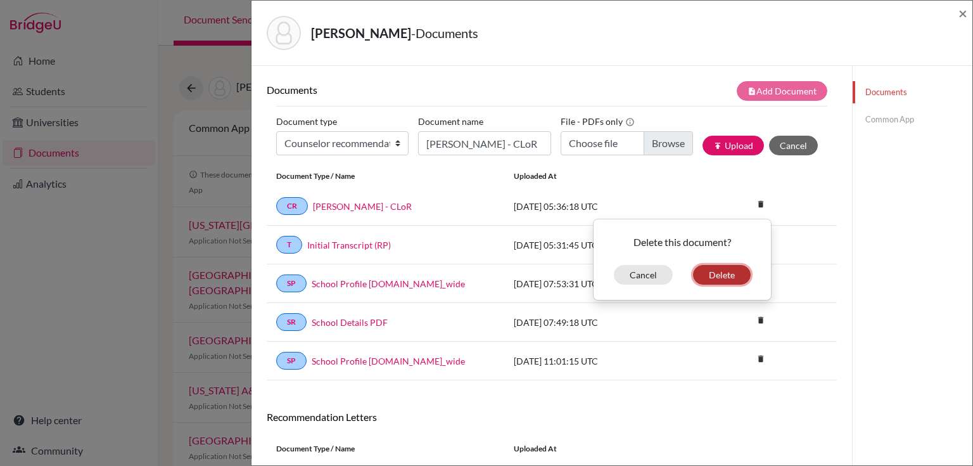
click at [708, 276] on button "Delete" at bounding box center [722, 275] width 58 height 20
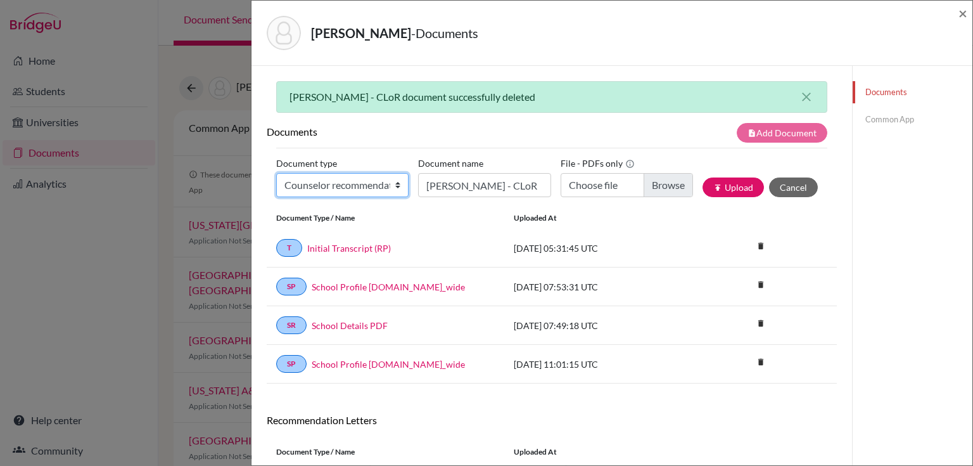
click at [384, 193] on select "Change explanation for Common App reports Counselor recommendation Internationa…" at bounding box center [342, 185] width 132 height 24
select select "4"
click at [276, 173] on select "Change explanation for Common App reports Counselor recommendation Internationa…" at bounding box center [342, 185] width 132 height 24
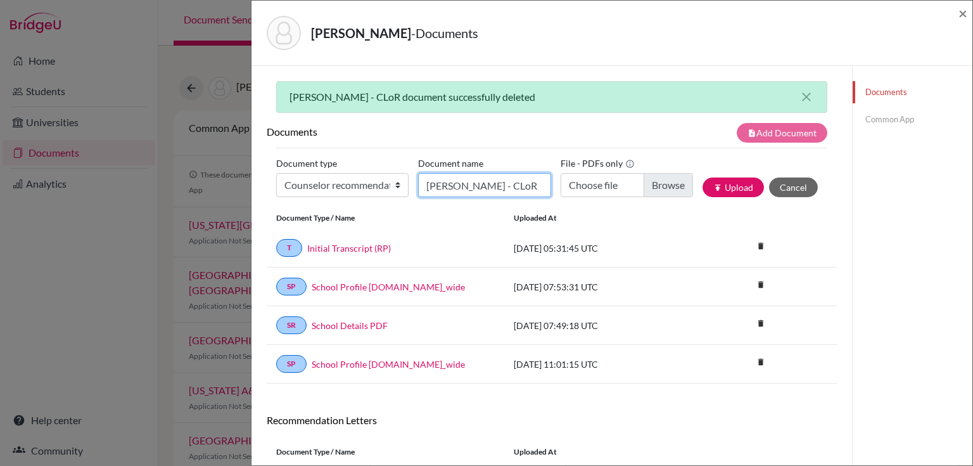
click at [436, 180] on input "ROHAN PARSRAMKA - CLoR" at bounding box center [484, 185] width 132 height 24
type input "Rohan Parasramka - CLoR"
type input "C:\fakepath\ROHAN PARASRAMKA RECOMMMENDATION LETTER (1).pdf"
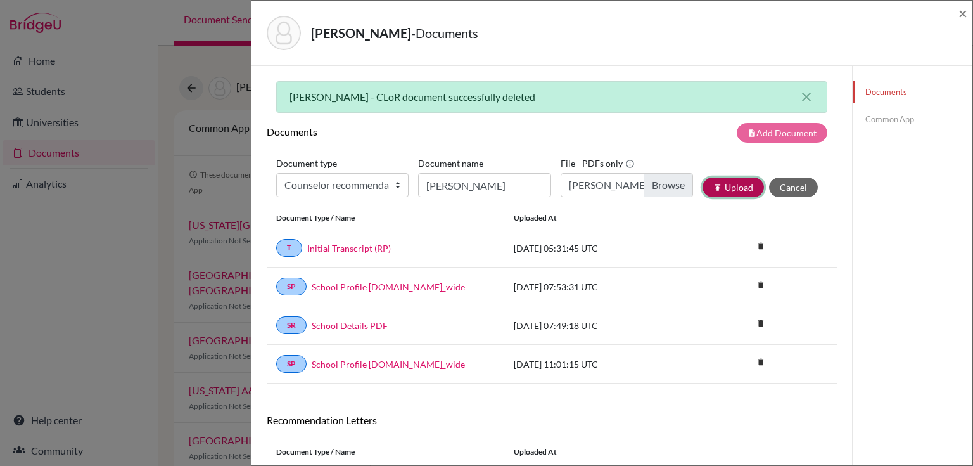
drag, startPoint x: 730, startPoint y: 184, endPoint x: 684, endPoint y: 158, distance: 52.7
click at [726, 184] on button "publish Upload" at bounding box center [732, 187] width 61 height 20
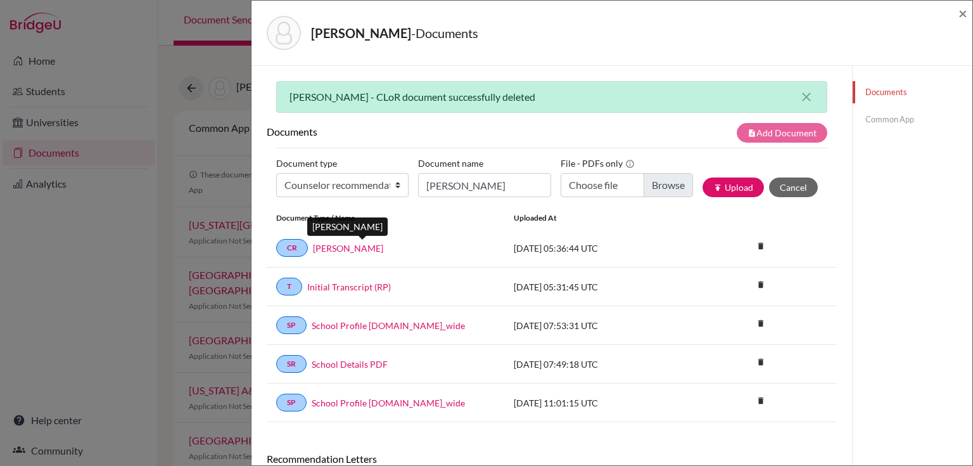
click at [360, 247] on link "Rohan Parasramka - CLoR" at bounding box center [348, 247] width 70 height 13
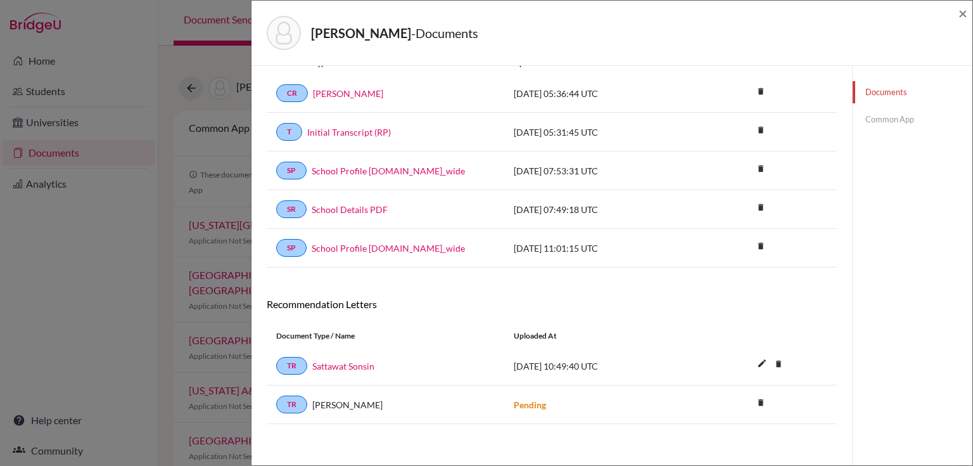
scroll to position [3, 0]
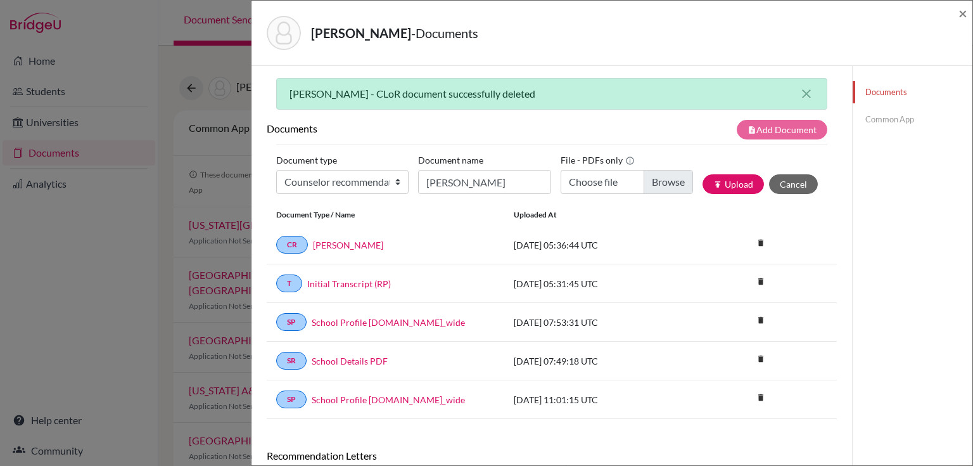
click at [860, 116] on link "Common App" at bounding box center [913, 119] width 120 height 22
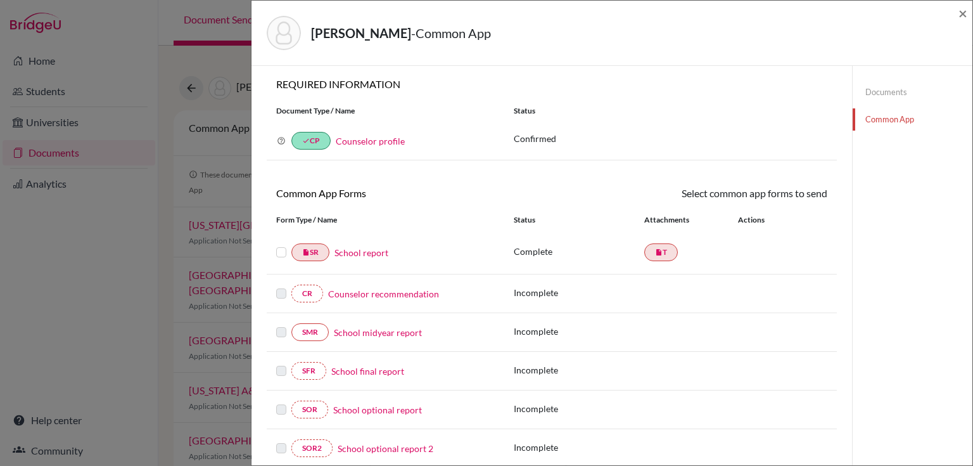
click at [364, 292] on link "Counselor recommendation" at bounding box center [383, 293] width 111 height 13
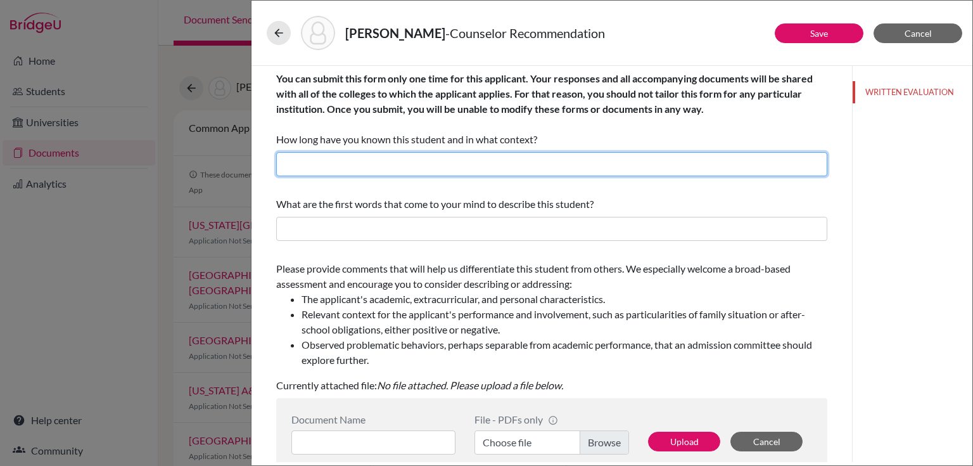
click at [395, 165] on input "text" at bounding box center [551, 164] width 551 height 24
type input "18 months in the context of University Counsellor"
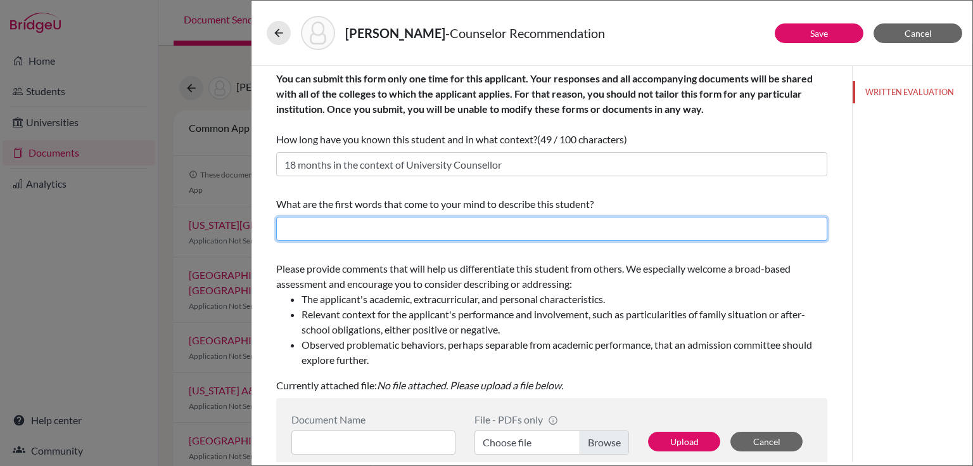
click at [284, 236] on input "text" at bounding box center [551, 229] width 551 height 24
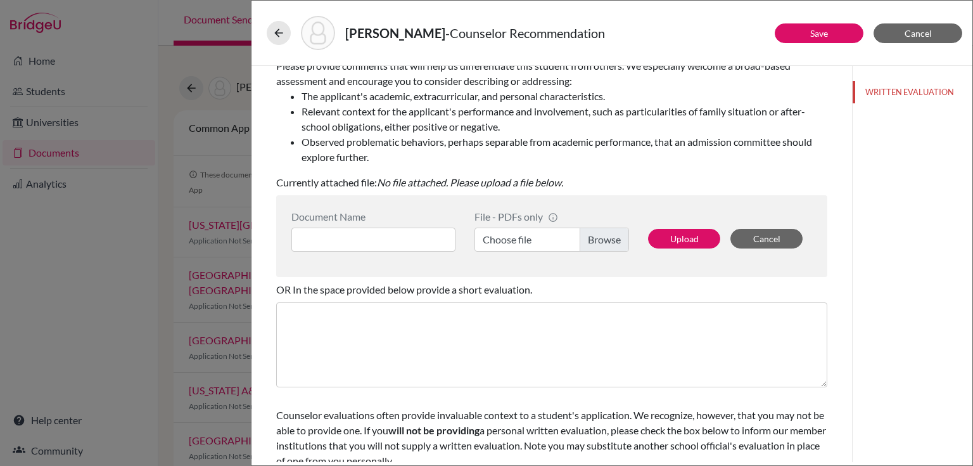
scroll to position [51, 0]
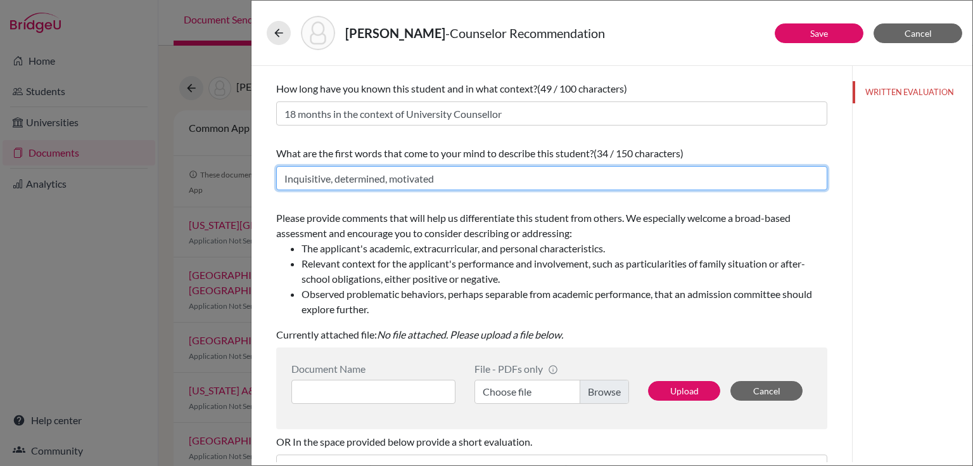
type input "Inquisitive, determined, motivated"
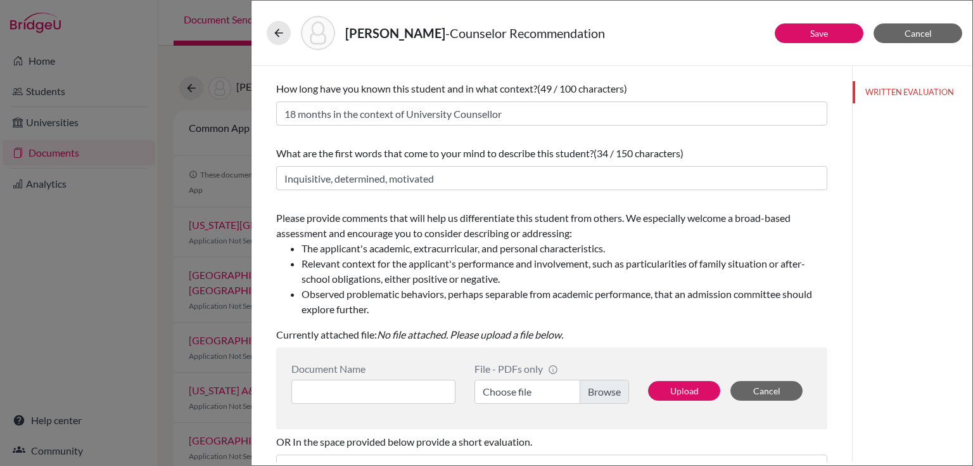
click at [521, 390] on label "Choose file" at bounding box center [551, 391] width 155 height 24
click at [521, 390] on input "Choose file" at bounding box center [551, 391] width 155 height 24
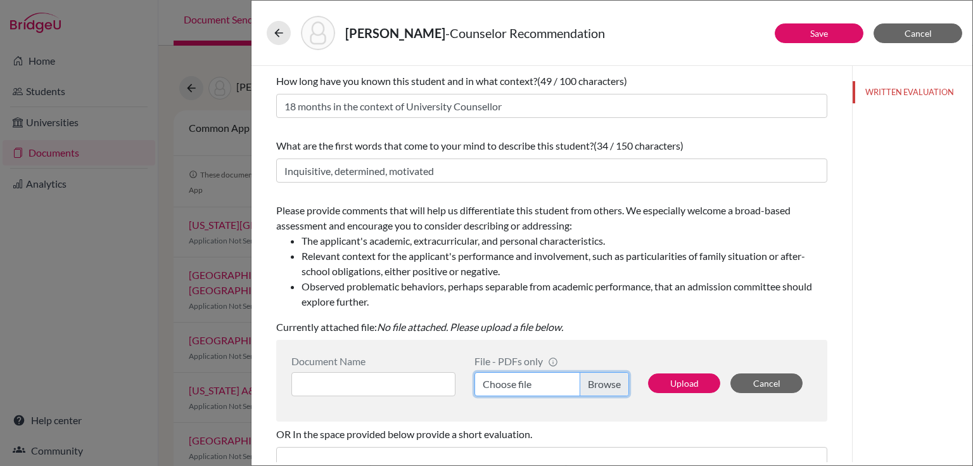
scroll to position [152, 0]
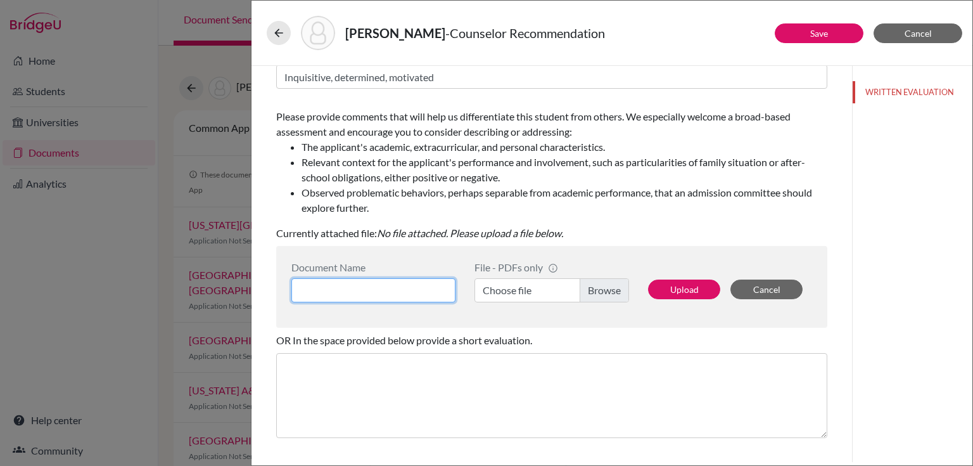
click at [367, 298] on input at bounding box center [373, 290] width 164 height 24
type input "Rohan Parasramka CLoR"
click at [585, 286] on label "Choose file" at bounding box center [551, 290] width 155 height 24
click at [585, 286] on input "Choose file" at bounding box center [551, 290] width 155 height 24
click at [595, 286] on label "Choose file" at bounding box center [551, 290] width 155 height 24
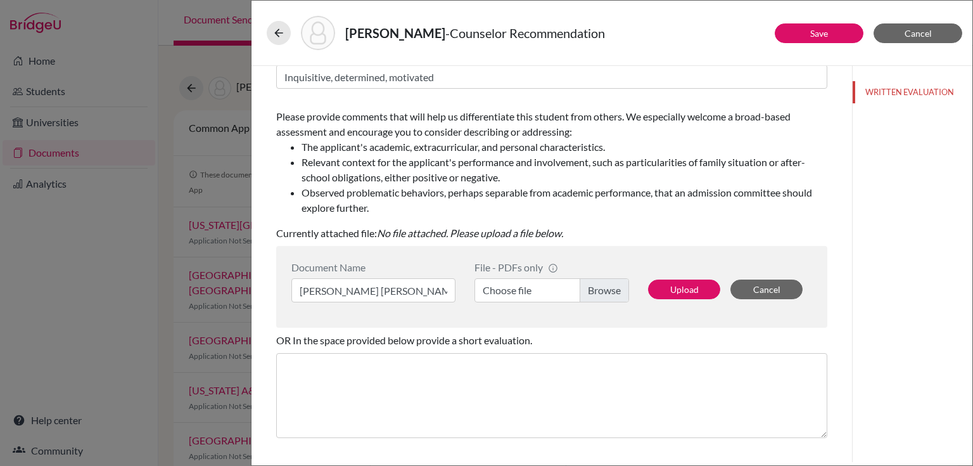
click at [595, 286] on input "Choose file" at bounding box center [551, 290] width 155 height 24
click at [661, 290] on button "Upload" at bounding box center [684, 289] width 72 height 20
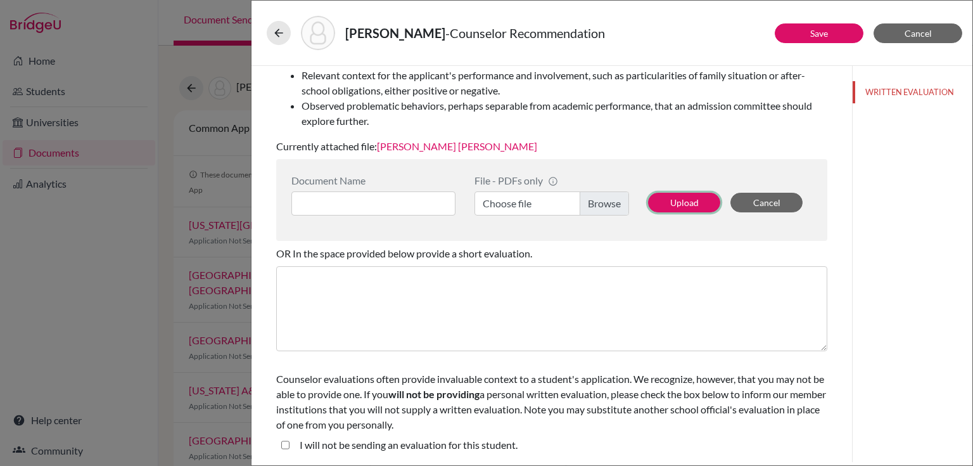
scroll to position [87, 0]
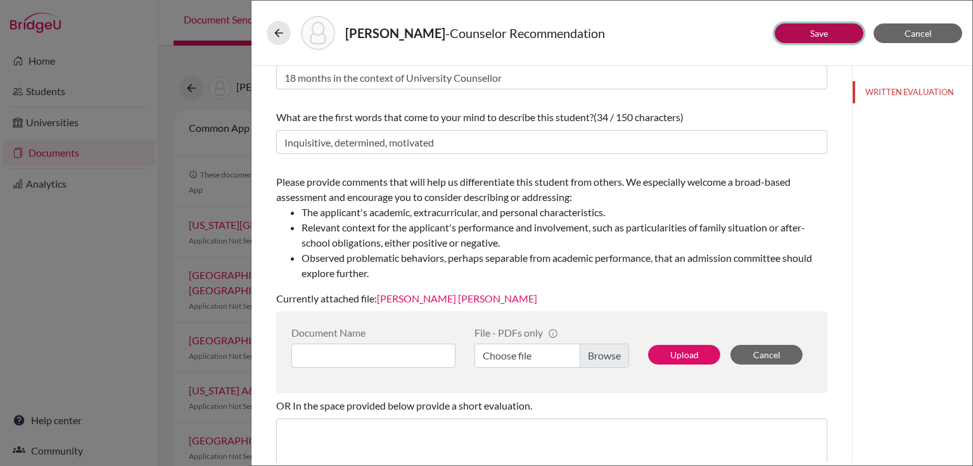
click at [810, 35] on link "Save" at bounding box center [819, 33] width 18 height 11
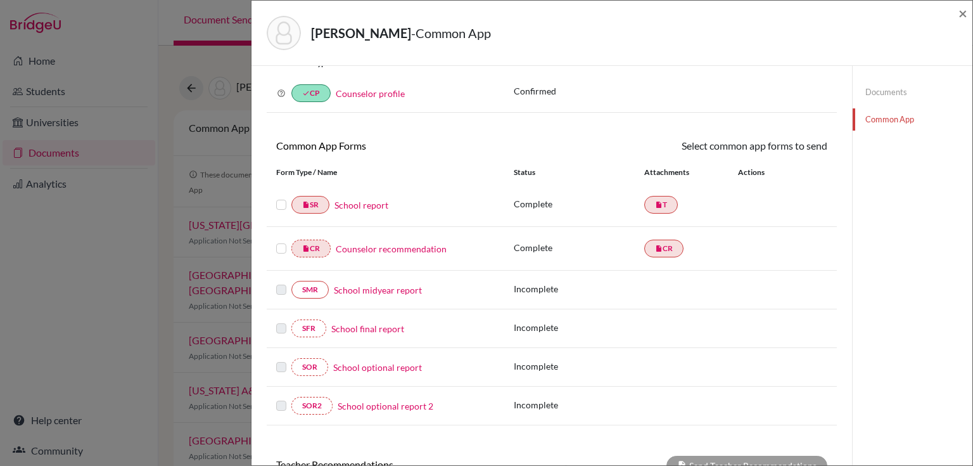
scroll to position [101, 0]
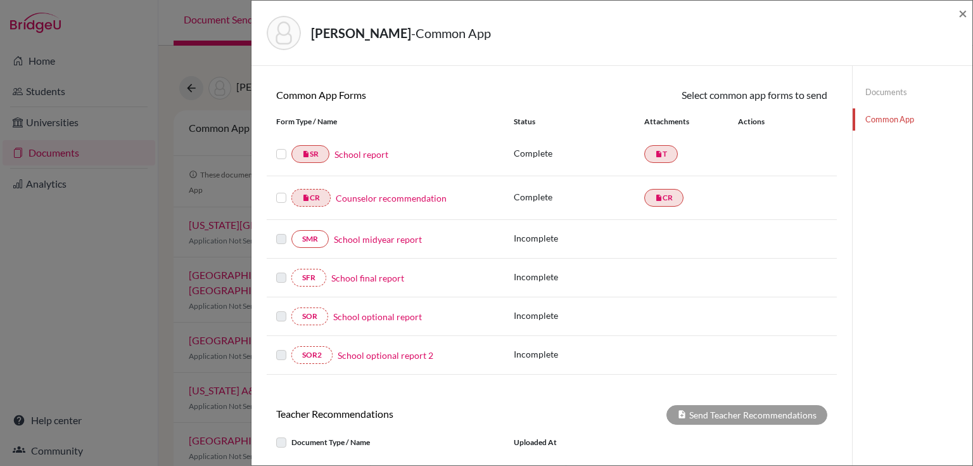
click at [281, 146] on label at bounding box center [281, 146] width 10 height 0
click at [0, 0] on input "checkbox" at bounding box center [0, 0] width 0 height 0
click at [279, 191] on label at bounding box center [281, 191] width 10 height 0
click at [0, 0] on input "checkbox" at bounding box center [0, 0] width 0 height 0
click at [384, 193] on link "Counselor recommendation" at bounding box center [391, 199] width 111 height 13
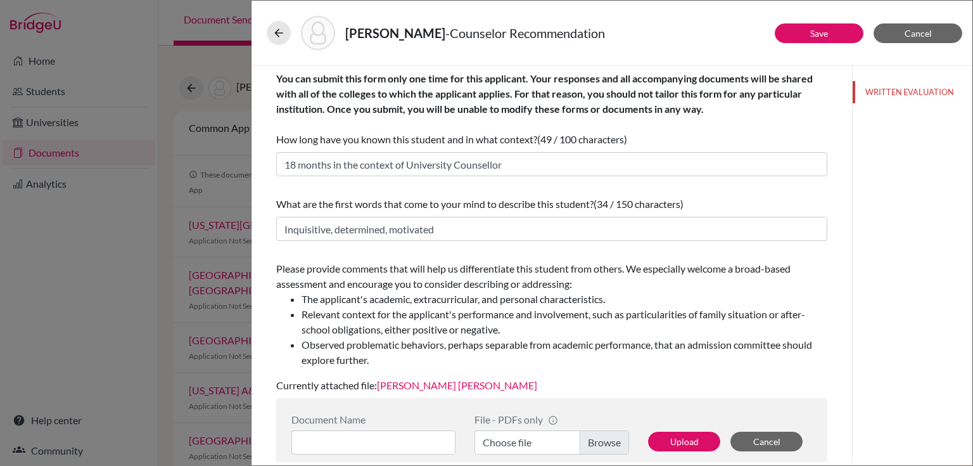
scroll to position [51, 0]
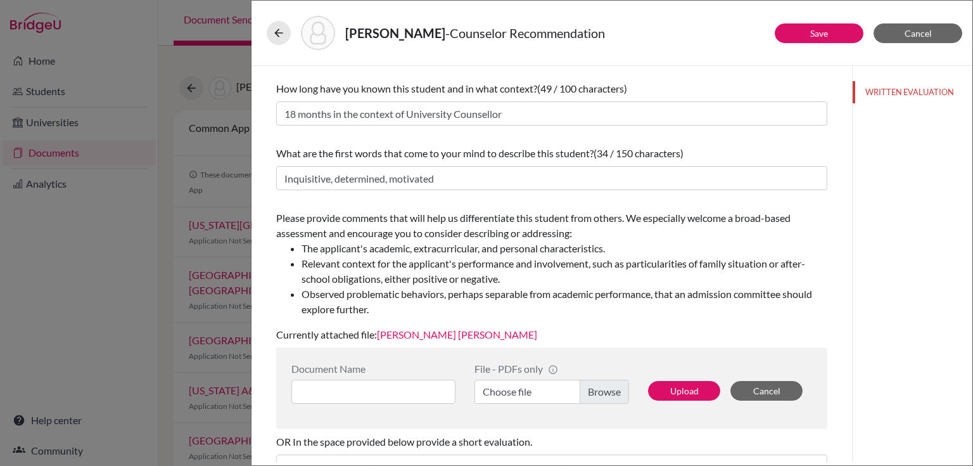
click at [428, 338] on link "Rohan Parasramka CLoR" at bounding box center [457, 334] width 160 height 12
click at [801, 33] on button "Save" at bounding box center [819, 33] width 89 height 20
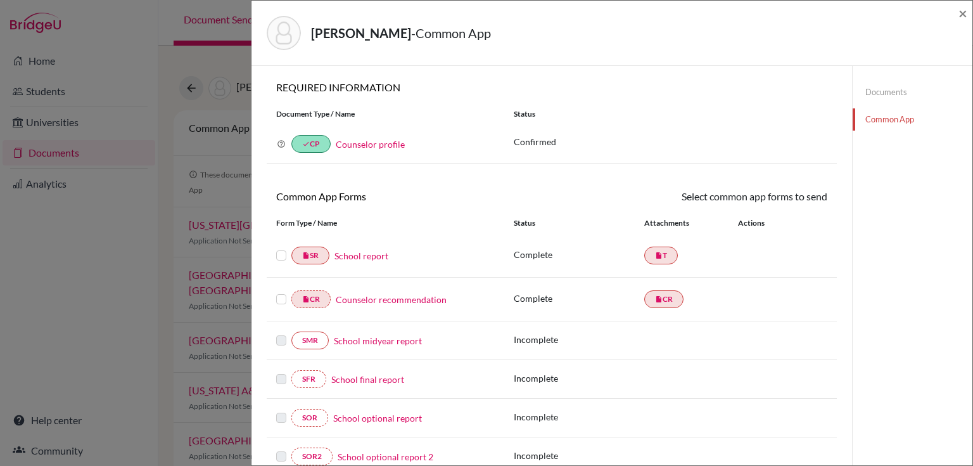
click at [281, 248] on label at bounding box center [281, 248] width 10 height 0
click at [0, 0] on input "checkbox" at bounding box center [0, 0] width 0 height 0
click at [283, 293] on label at bounding box center [281, 293] width 10 height 0
click at [0, 0] on input "checkbox" at bounding box center [0, 0] width 0 height 0
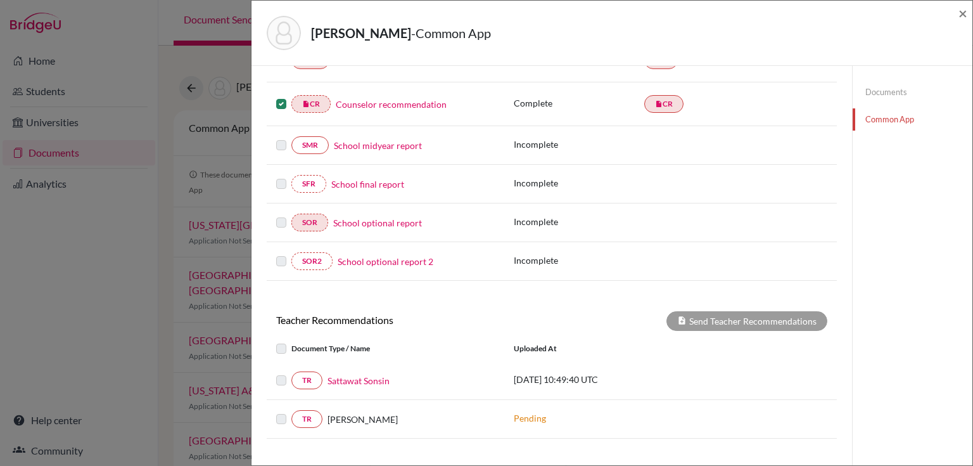
scroll to position [203, 0]
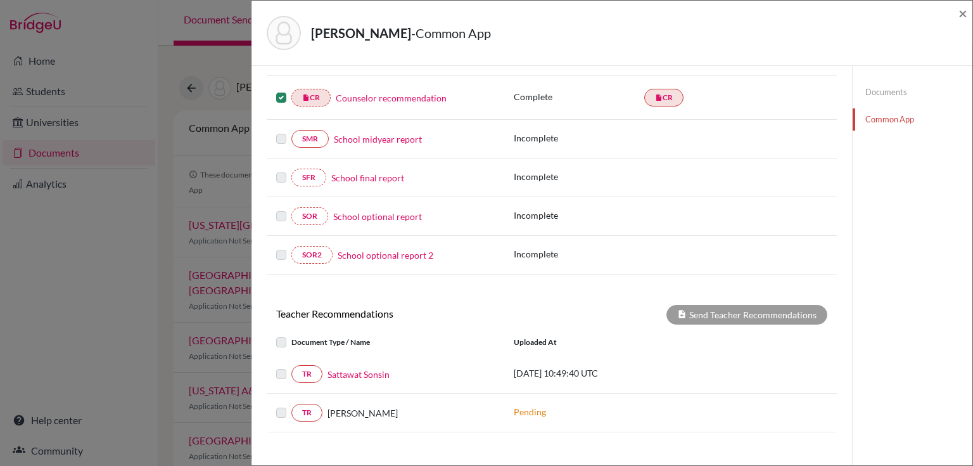
click at [291, 366] on label at bounding box center [291, 366] width 0 height 0
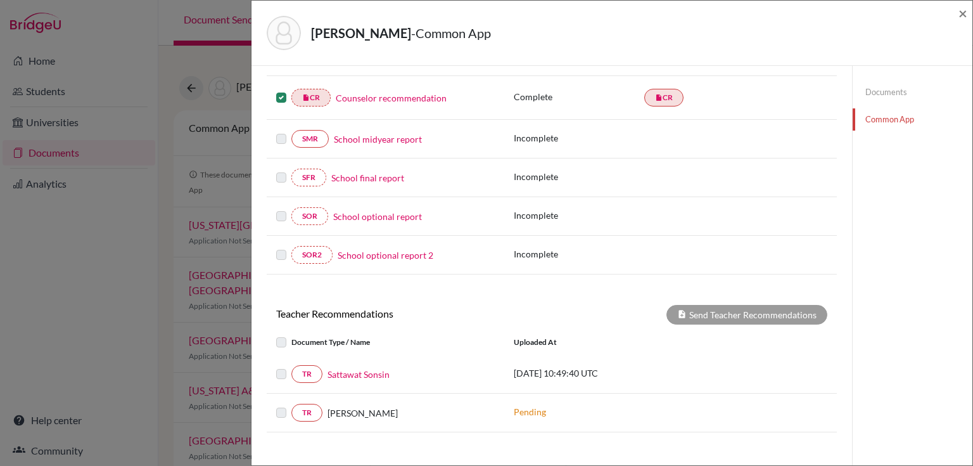
click at [291, 366] on label at bounding box center [291, 366] width 0 height 0
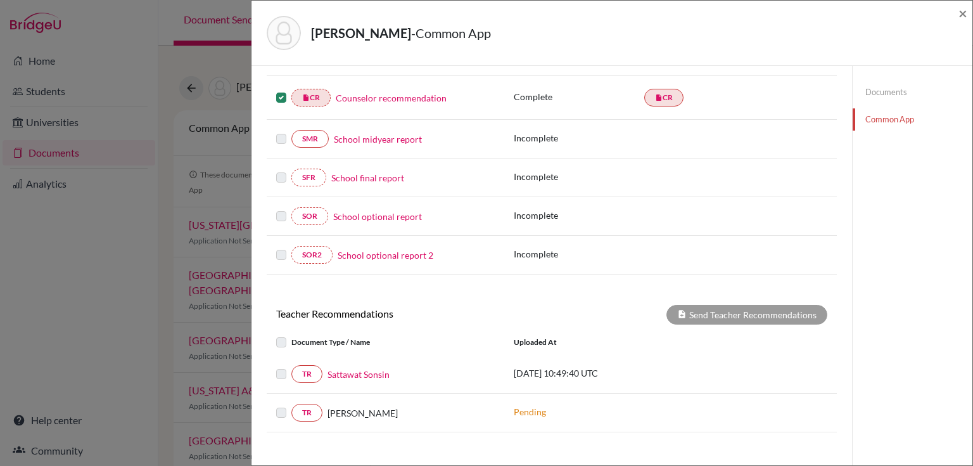
click at [291, 366] on label at bounding box center [291, 366] width 0 height 0
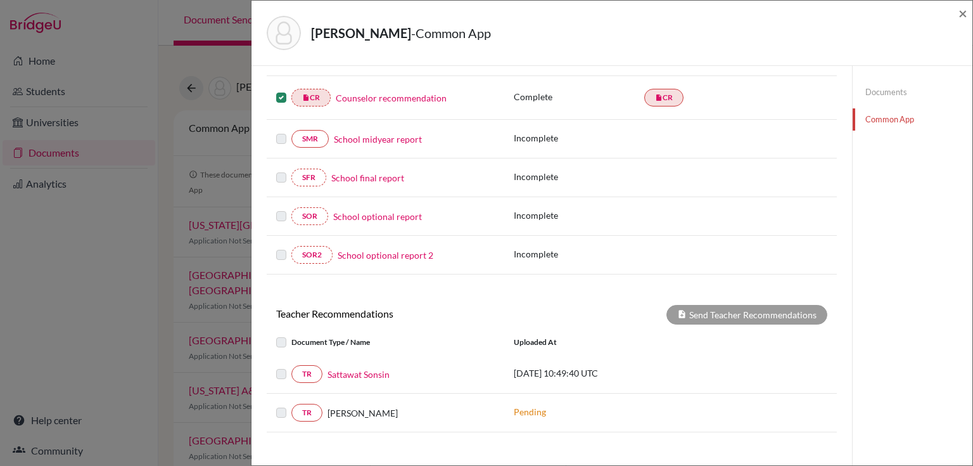
click at [291, 366] on label at bounding box center [291, 366] width 0 height 0
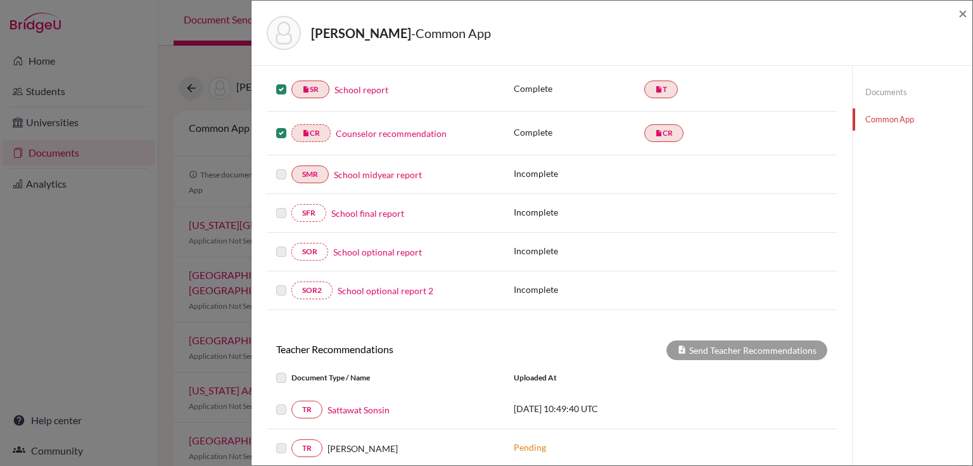
scroll to position [101, 0]
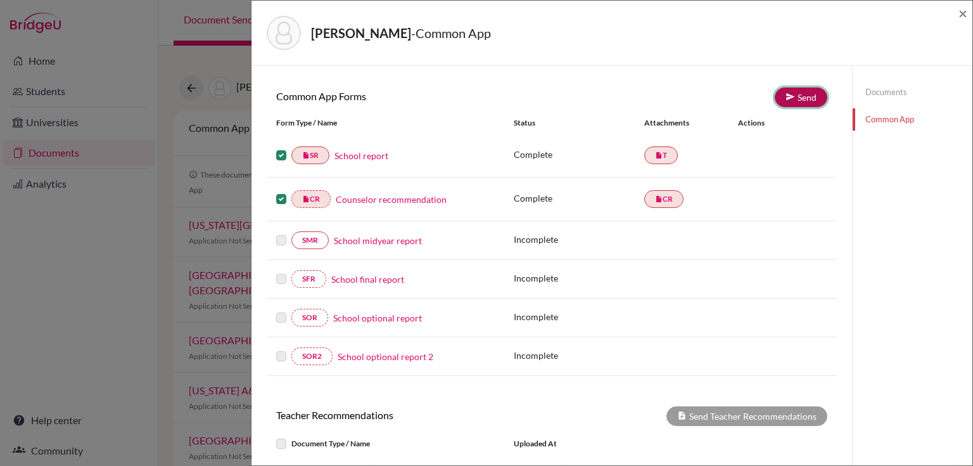
click at [787, 92] on icon at bounding box center [790, 97] width 10 height 10
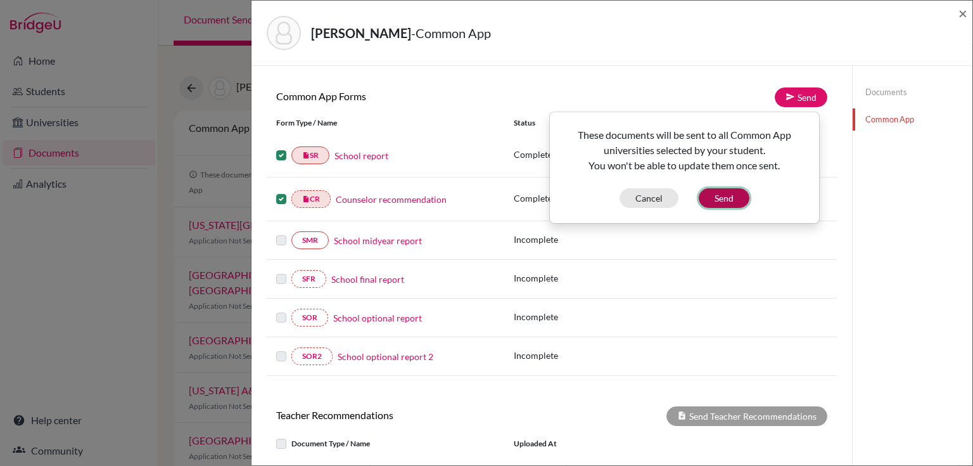
click at [708, 193] on button "Send" at bounding box center [724, 198] width 51 height 20
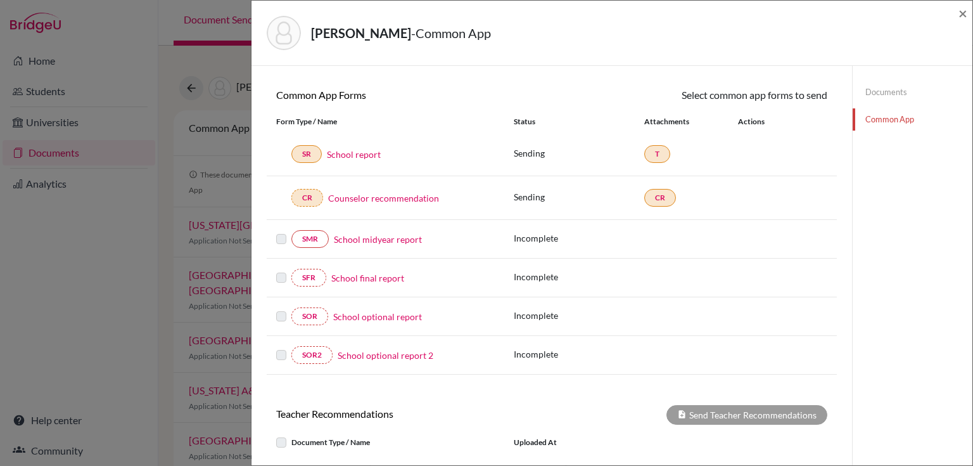
click at [868, 87] on link "Documents" at bounding box center [913, 92] width 120 height 22
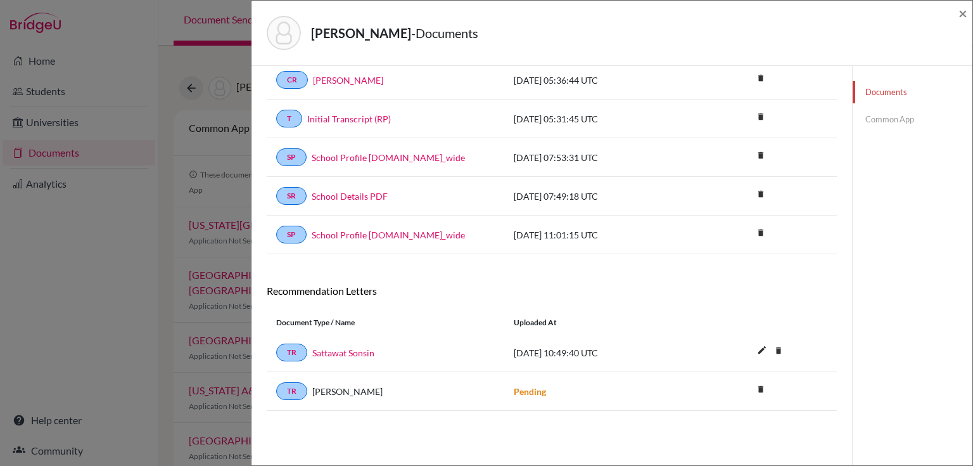
scroll to position [66, 0]
click at [357, 348] on link "Sattawat Sonsin" at bounding box center [343, 352] width 62 height 13
click at [869, 124] on link "Common App" at bounding box center [913, 119] width 120 height 22
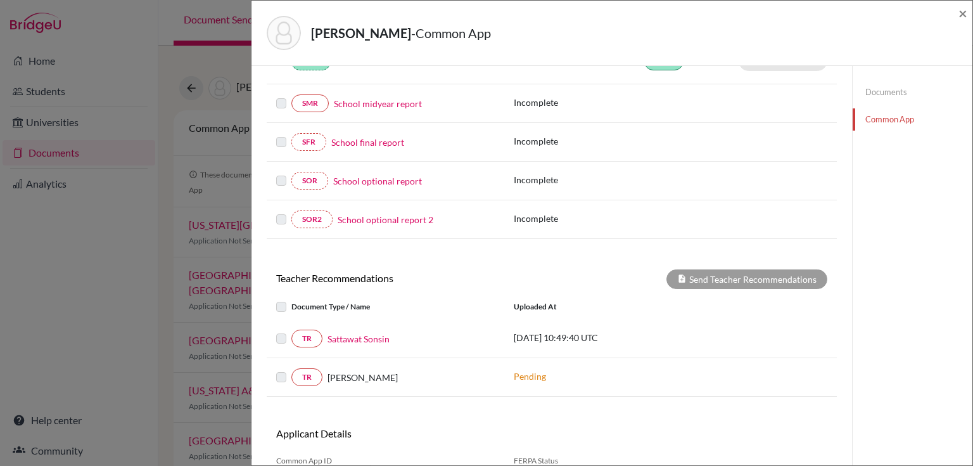
scroll to position [269, 0]
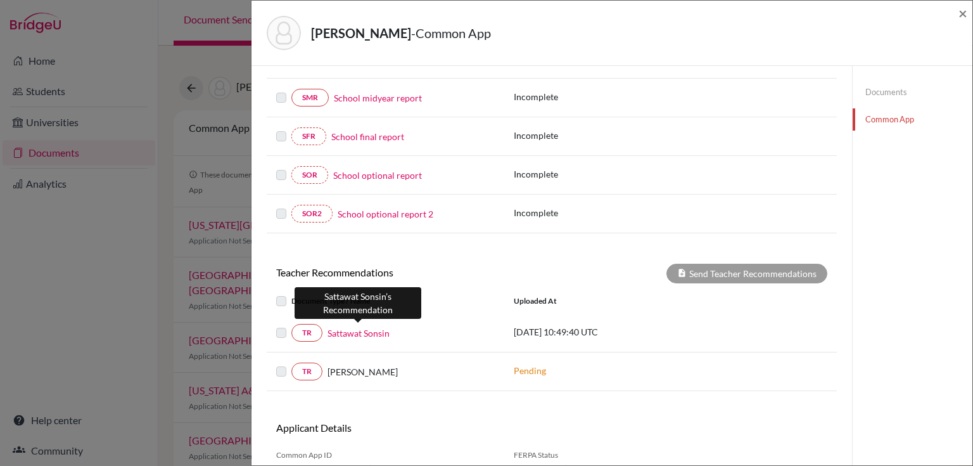
click at [355, 329] on link "Sattawat Sonsin" at bounding box center [358, 332] width 62 height 13
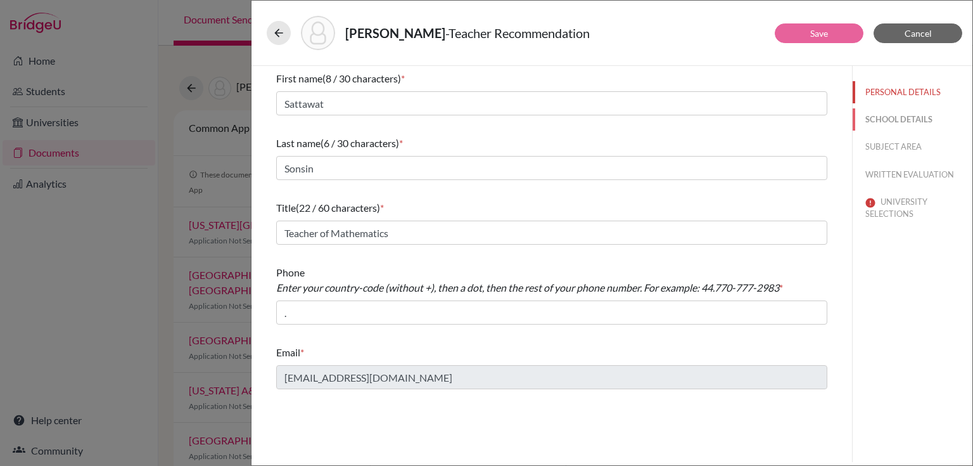
click at [881, 120] on button "SCHOOL DETAILS" at bounding box center [913, 119] width 120 height 22
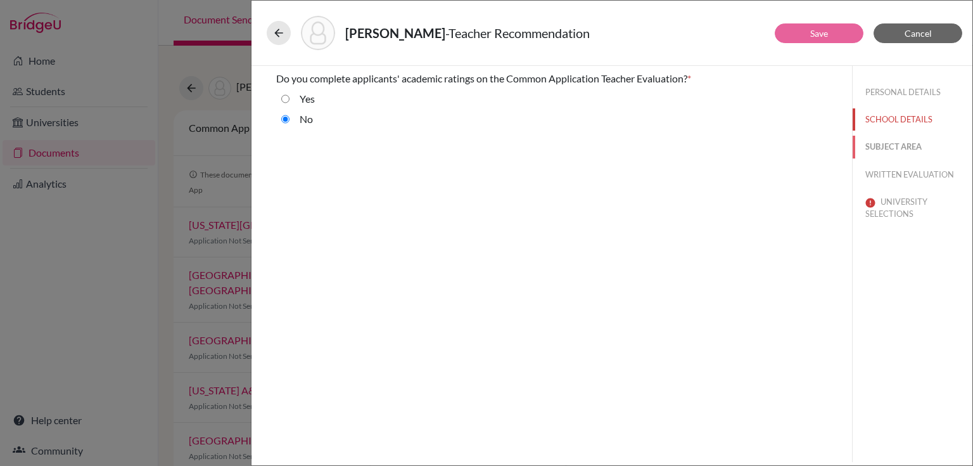
click at [882, 148] on button "SUBJECT AREA" at bounding box center [913, 147] width 120 height 22
select select "0"
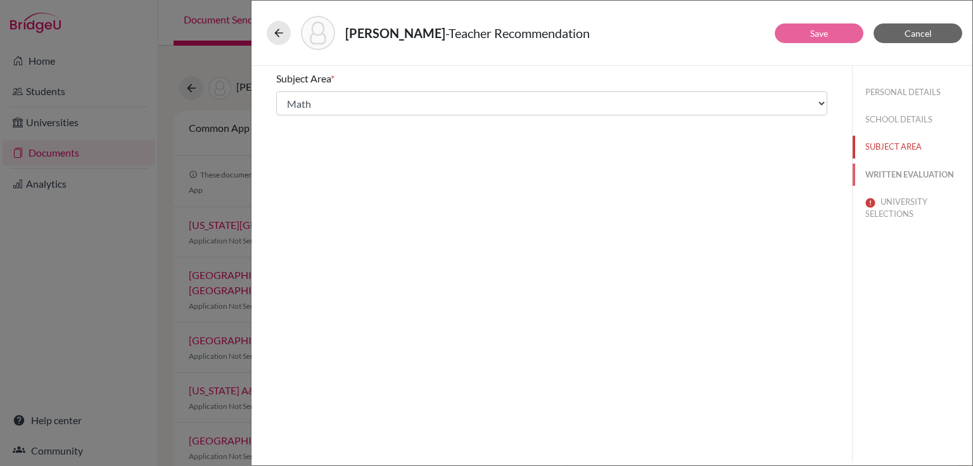
click at [887, 173] on button "WRITTEN EVALUATION" at bounding box center [913, 174] width 120 height 22
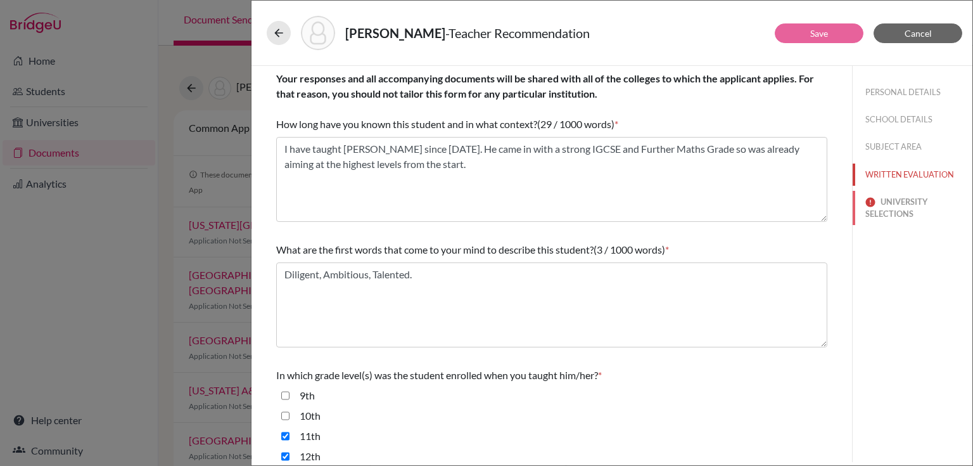
click at [891, 201] on button "UNIVERSITY SELECTIONS" at bounding box center [913, 208] width 120 height 34
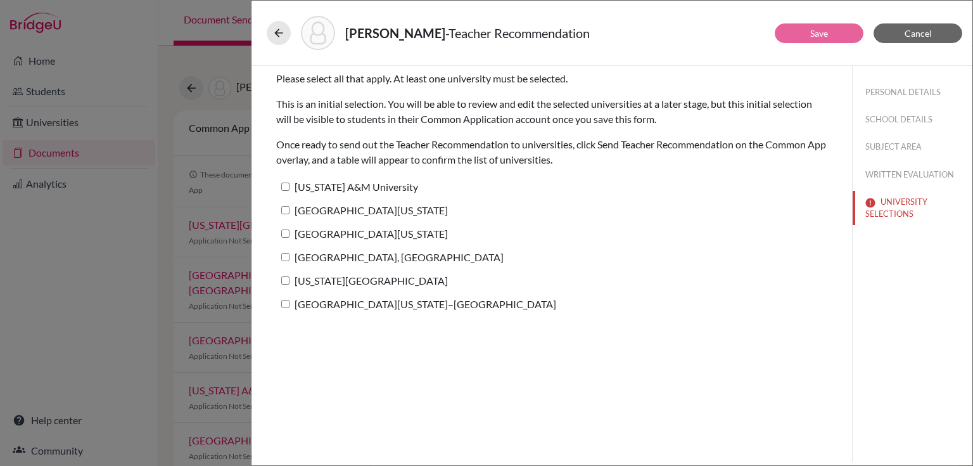
drag, startPoint x: 285, startPoint y: 209, endPoint x: 312, endPoint y: 209, distance: 26.6
click at [285, 209] on input "University of Texas at Austin" at bounding box center [285, 210] width 8 height 8
checkbox input "true"
click at [808, 32] on button "Save" at bounding box center [819, 33] width 89 height 20
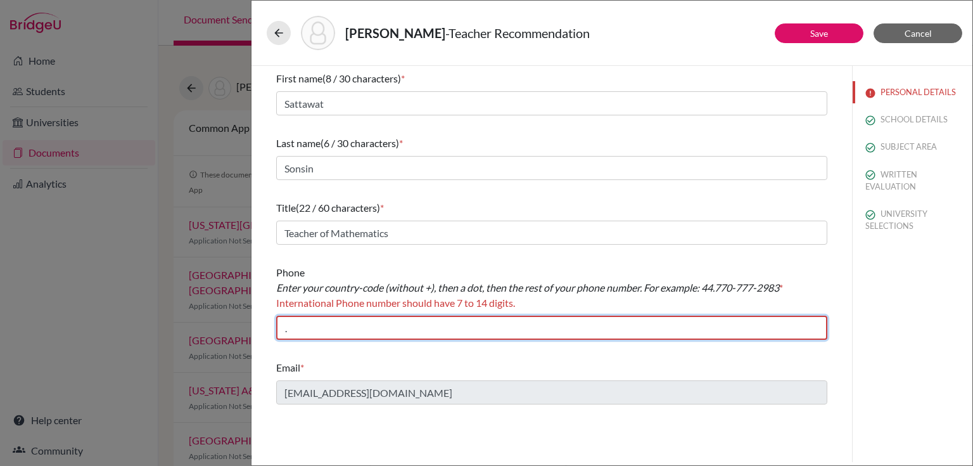
click at [298, 332] on input "." at bounding box center [551, 327] width 551 height 24
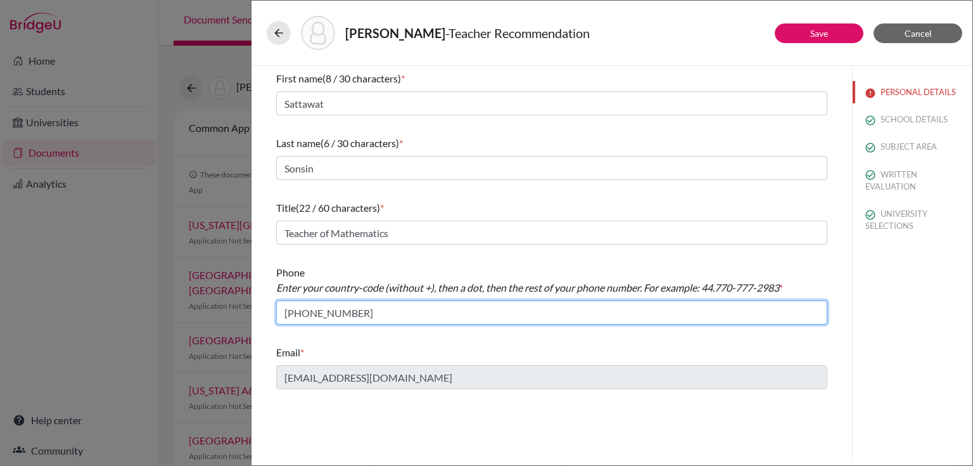
drag, startPoint x: 307, startPoint y: 310, endPoint x: 318, endPoint y: 310, distance: 11.4
click at [307, 310] on input "+97143619019" at bounding box center [551, 312] width 551 height 24
type input "+971.43619019"
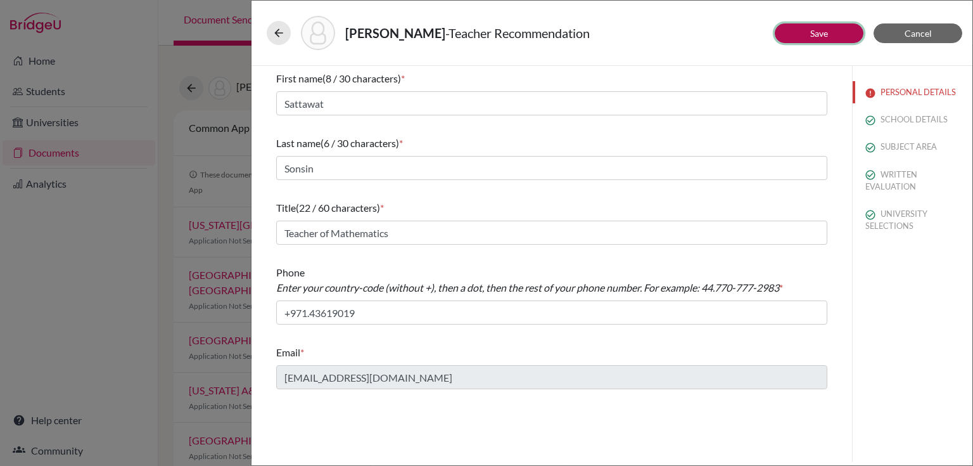
click at [827, 38] on button "Save" at bounding box center [819, 33] width 89 height 20
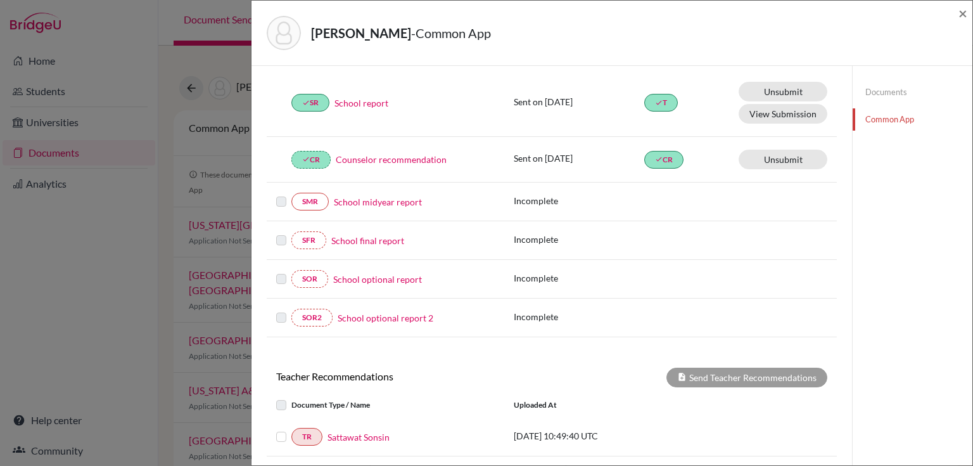
scroll to position [253, 0]
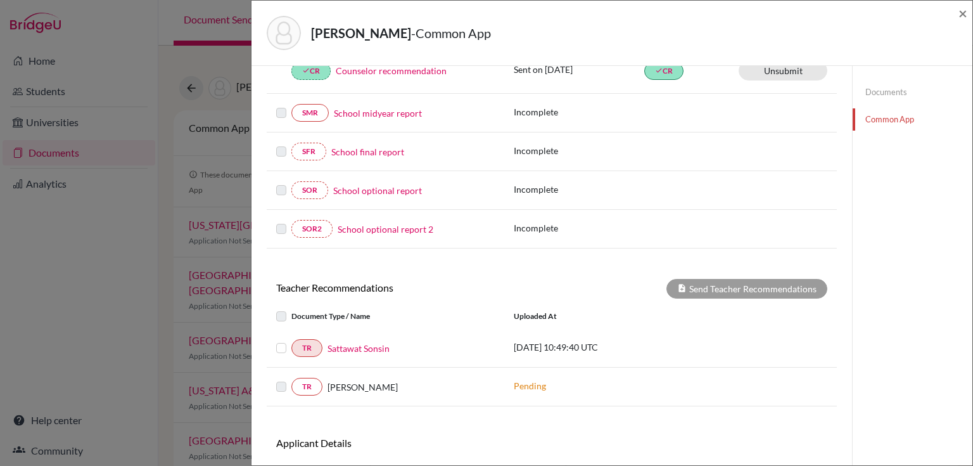
drag, startPoint x: 278, startPoint y: 345, endPoint x: 291, endPoint y: 350, distance: 14.2
click at [291, 340] on label at bounding box center [291, 340] width 0 height 0
click at [0, 0] on input "checkbox" at bounding box center [0, 0] width 0 height 0
click at [706, 283] on button "Send Teacher Recommendations" at bounding box center [746, 289] width 161 height 20
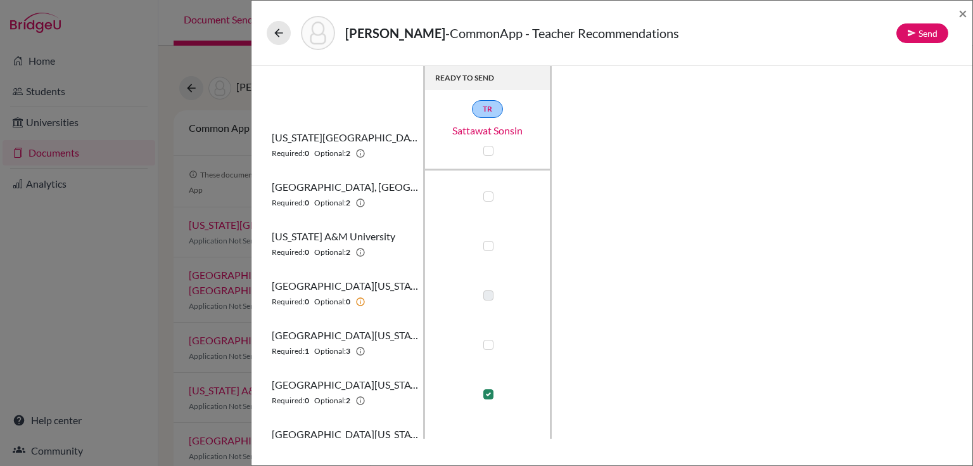
scroll to position [77, 0]
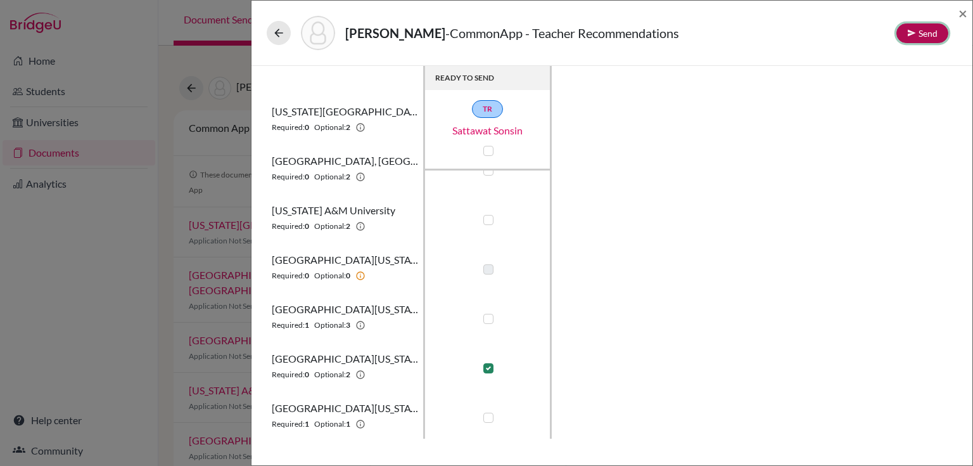
click at [902, 35] on button "Send" at bounding box center [922, 33] width 52 height 20
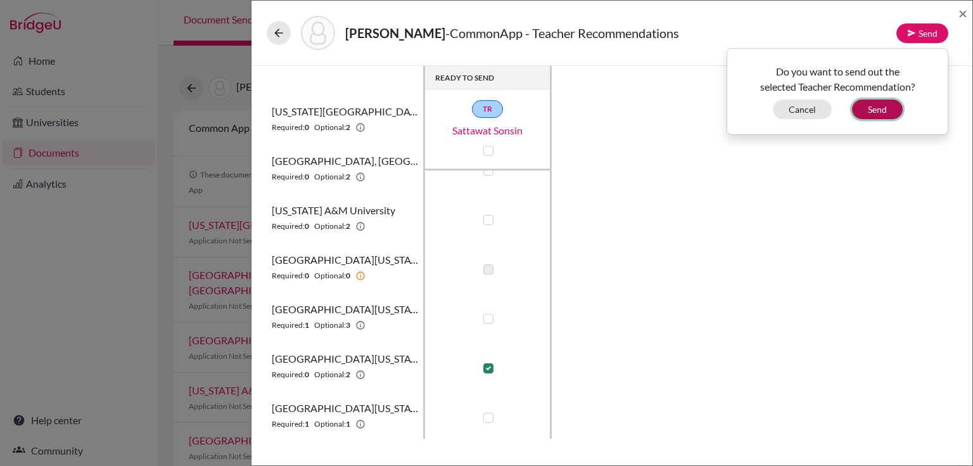
click at [883, 101] on button "Send" at bounding box center [877, 109] width 51 height 20
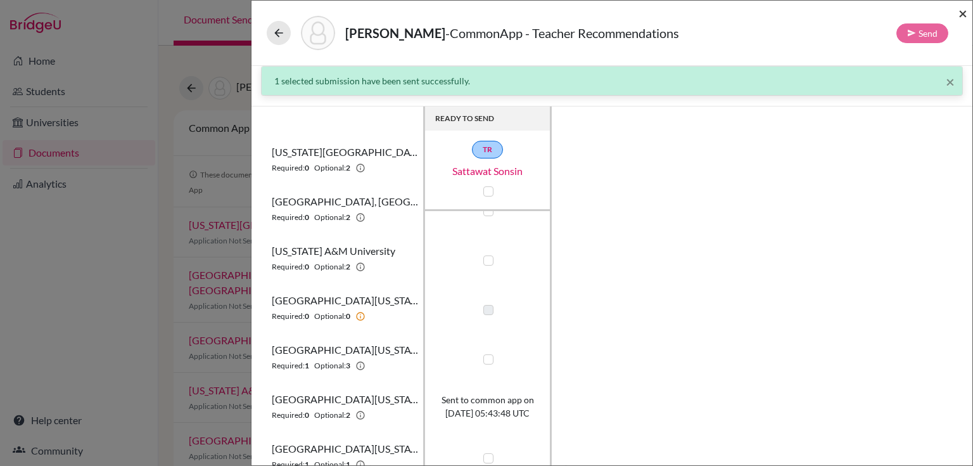
click at [965, 10] on span "×" at bounding box center [962, 13] width 9 height 18
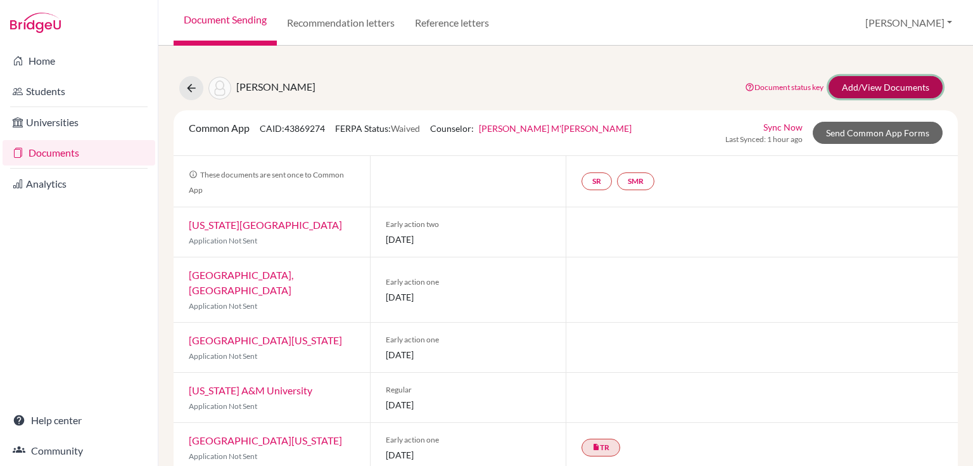
click at [844, 86] on link "Add/View Documents" at bounding box center [885, 87] width 114 height 22
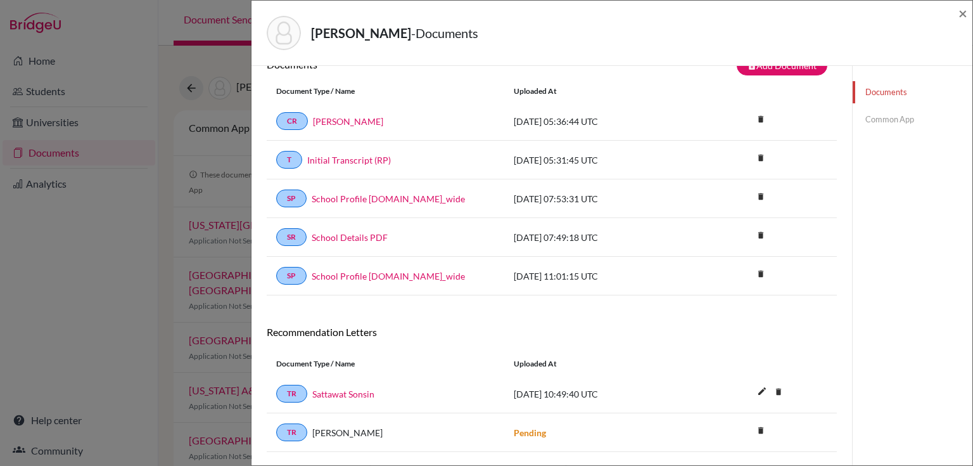
scroll to position [51, 0]
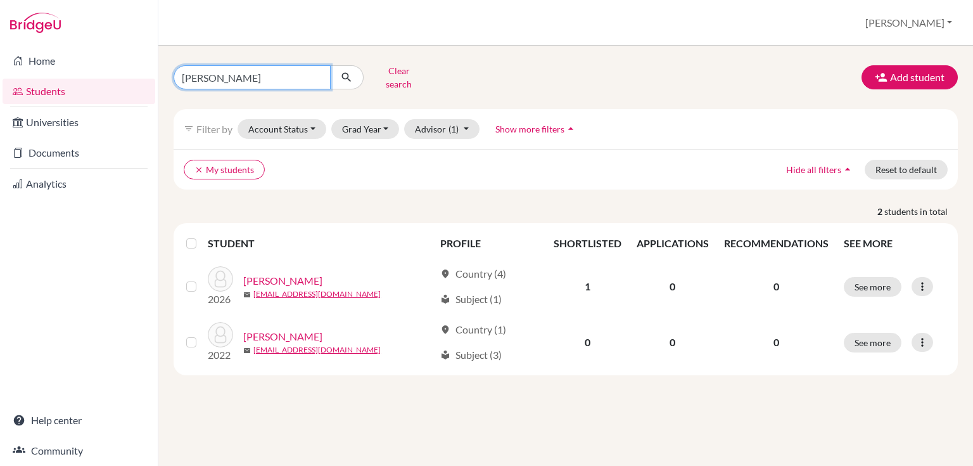
drag, startPoint x: 232, startPoint y: 70, endPoint x: 182, endPoint y: 66, distance: 50.9
click at [182, 66] on input "michelle" at bounding box center [252, 77] width 157 height 24
type input "r"
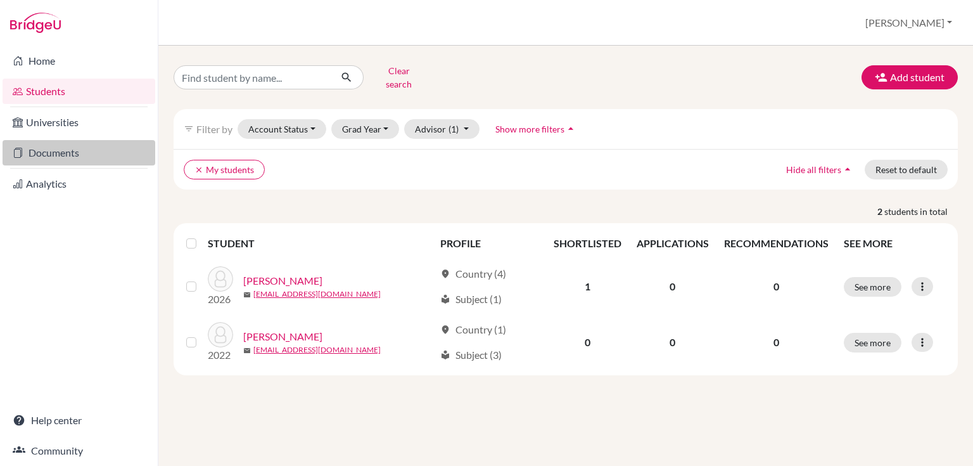
click at [51, 153] on link "Documents" at bounding box center [79, 152] width 153 height 25
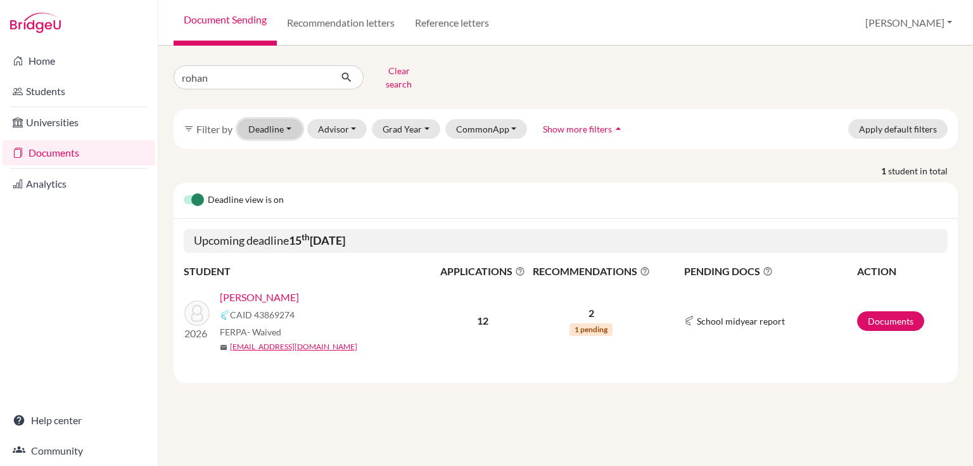
click at [265, 119] on button "Deadline - Select a date range Or double click for a single date selection [DAT…" at bounding box center [270, 129] width 65 height 20
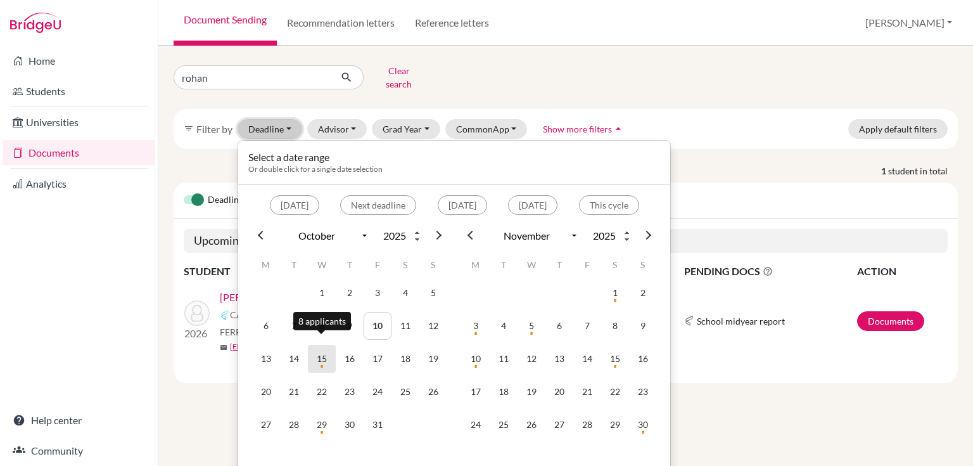
click at [326, 352] on td "15" at bounding box center [322, 359] width 28 height 28
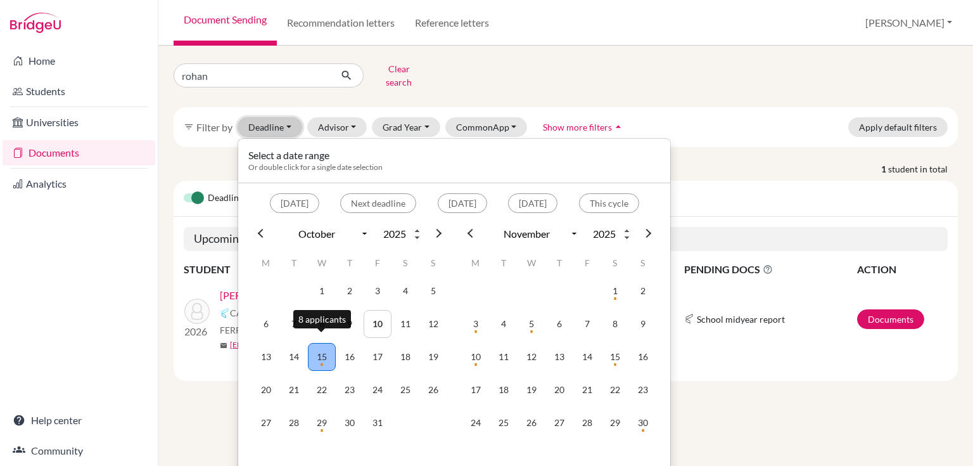
click at [323, 346] on td "15" at bounding box center [322, 357] width 28 height 28
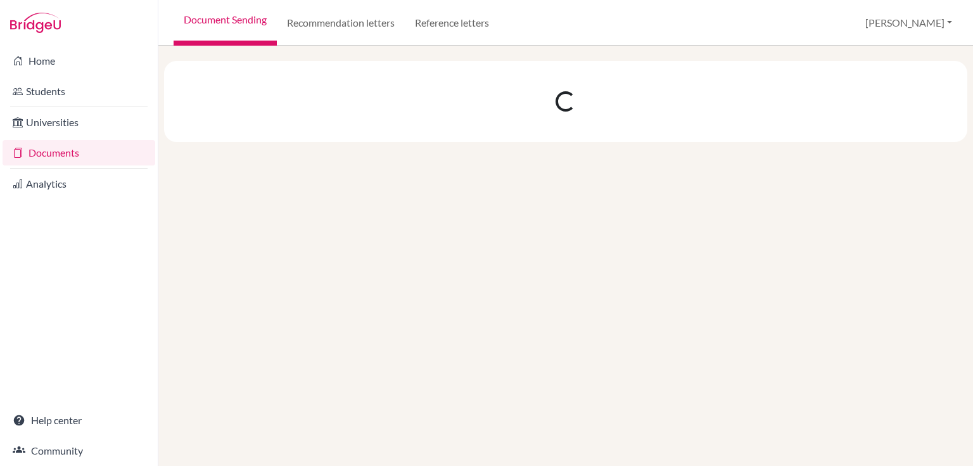
scroll to position [0, 0]
click at [323, 346] on div at bounding box center [565, 256] width 815 height 420
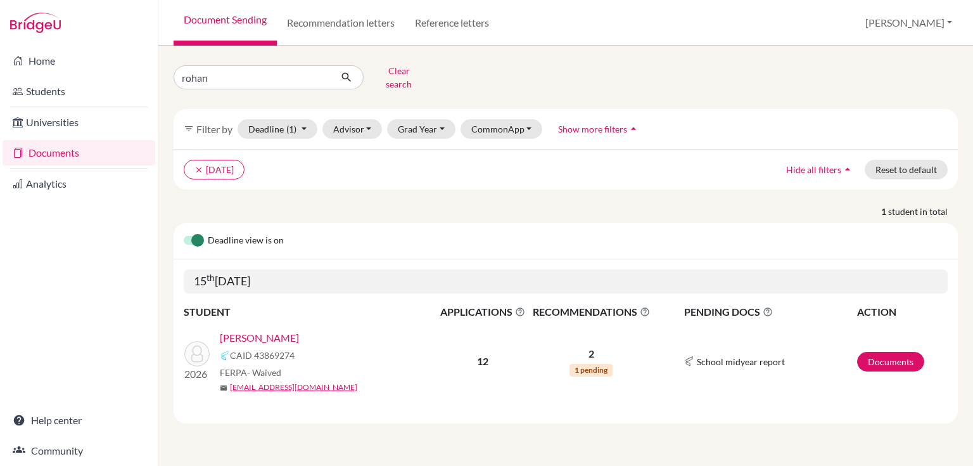
click at [248, 330] on link "[PERSON_NAME]" at bounding box center [259, 337] width 79 height 15
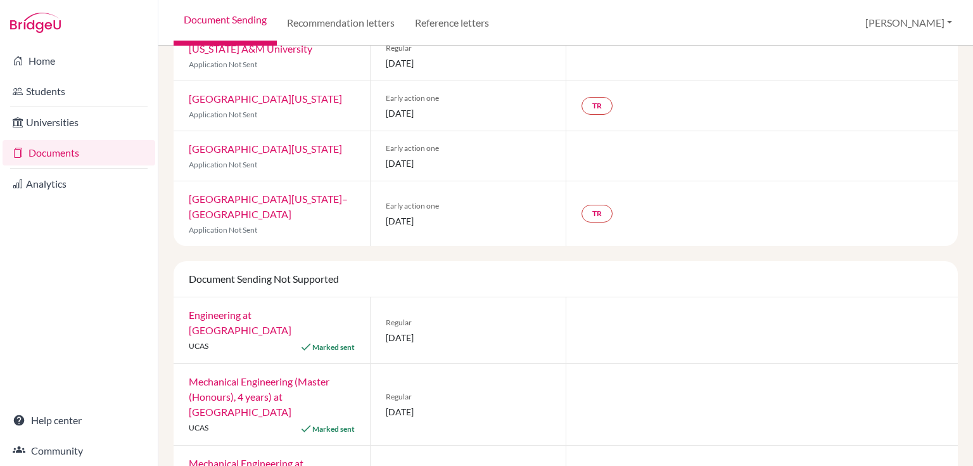
scroll to position [253, 0]
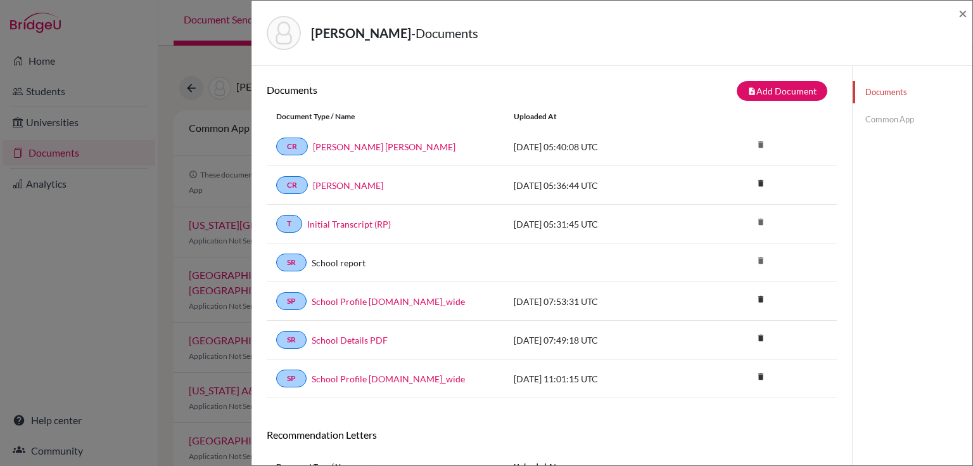
scroll to position [130, 0]
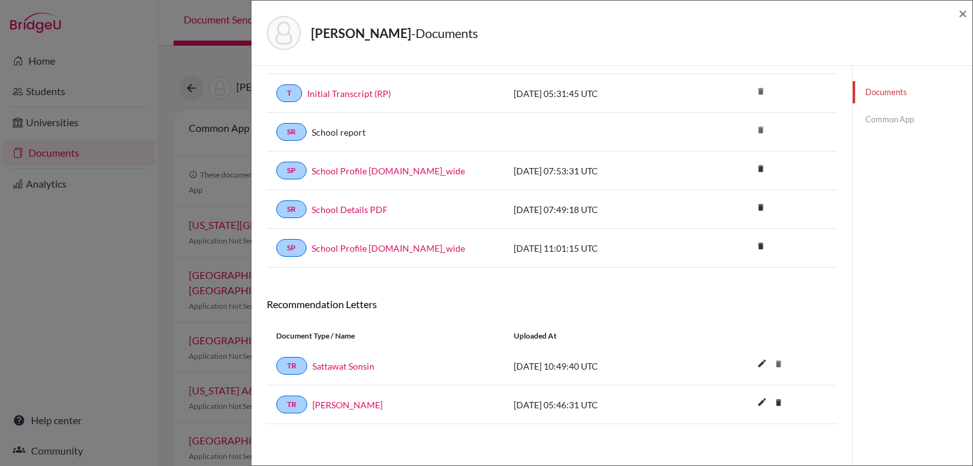
click at [882, 114] on link "Common App" at bounding box center [913, 119] width 120 height 22
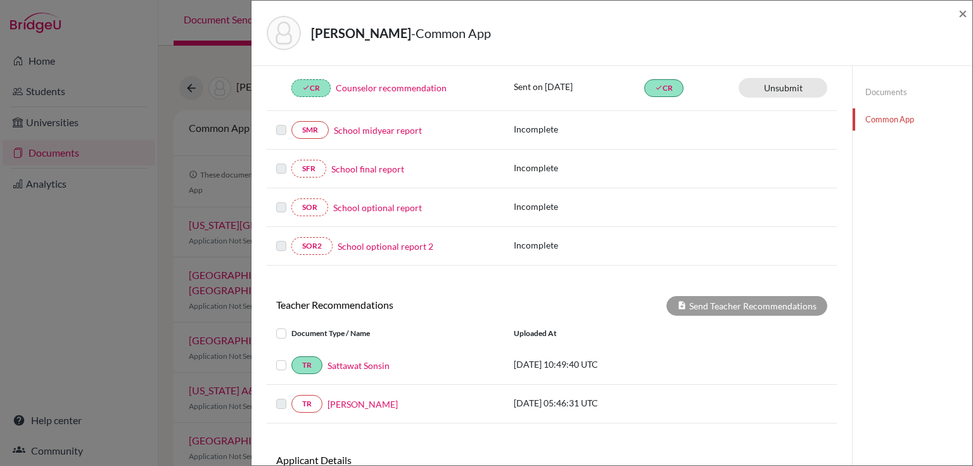
scroll to position [326, 0]
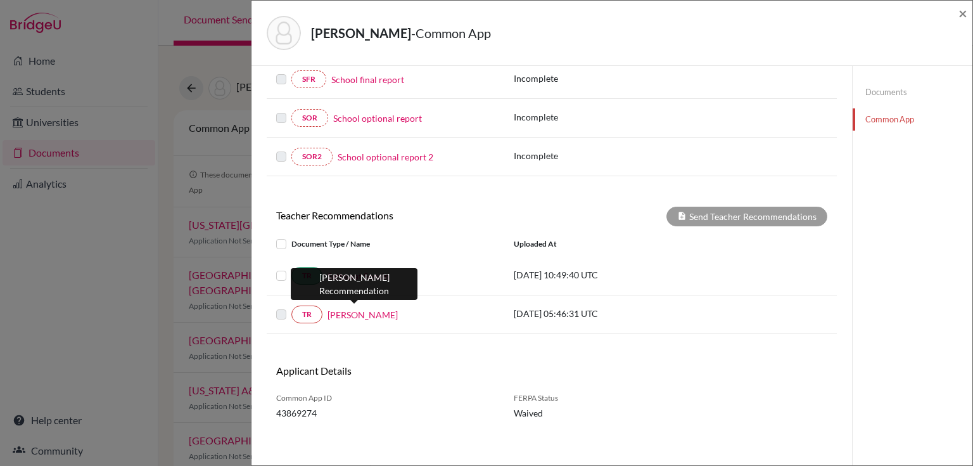
click at [347, 312] on link "Andrew Thom" at bounding box center [362, 314] width 70 height 13
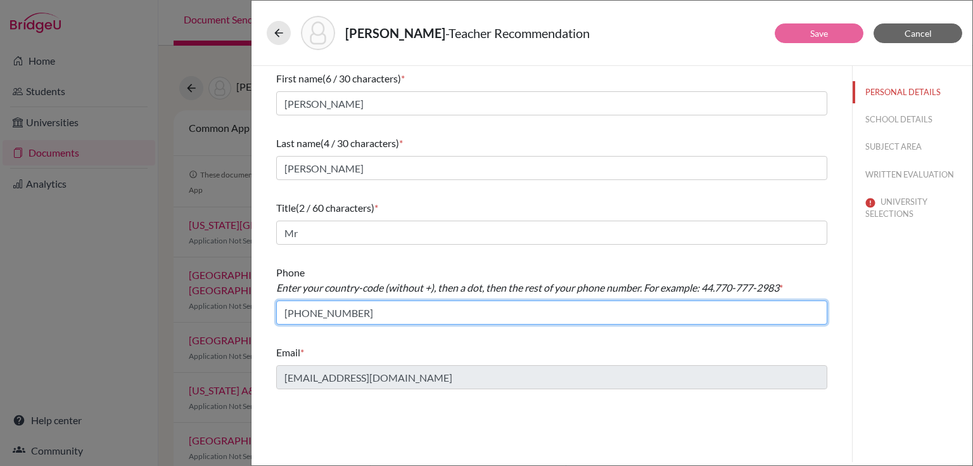
click at [307, 312] on input "+971554482679" at bounding box center [551, 312] width 551 height 24
type input "+971.554482679"
drag, startPoint x: 390, startPoint y: 312, endPoint x: 253, endPoint y: 296, distance: 137.1
click at [253, 296] on div "First name (6 / 30 characters) * Andrew Last name (4 / 30 characters) * Thom Ti…" at bounding box center [551, 264] width 600 height 396
click at [308, 312] on input "+97143619019" at bounding box center [551, 312] width 551 height 24
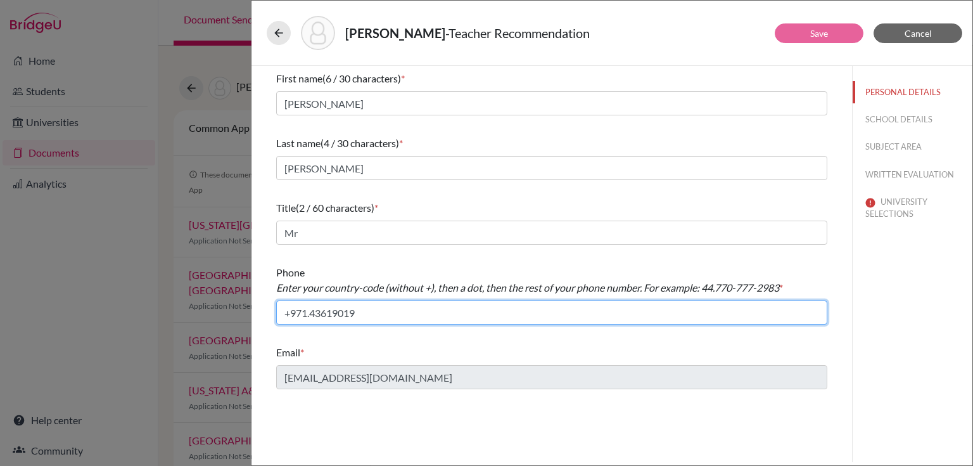
click at [386, 315] on input "+971.43619019" at bounding box center [551, 312] width 551 height 24
type input "+971.43619019"
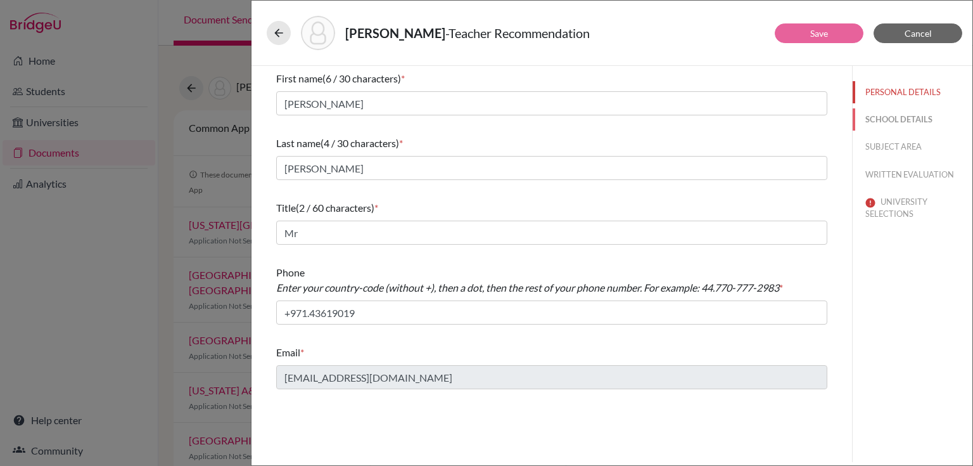
click at [863, 117] on button "SCHOOL DETAILS" at bounding box center [913, 119] width 120 height 22
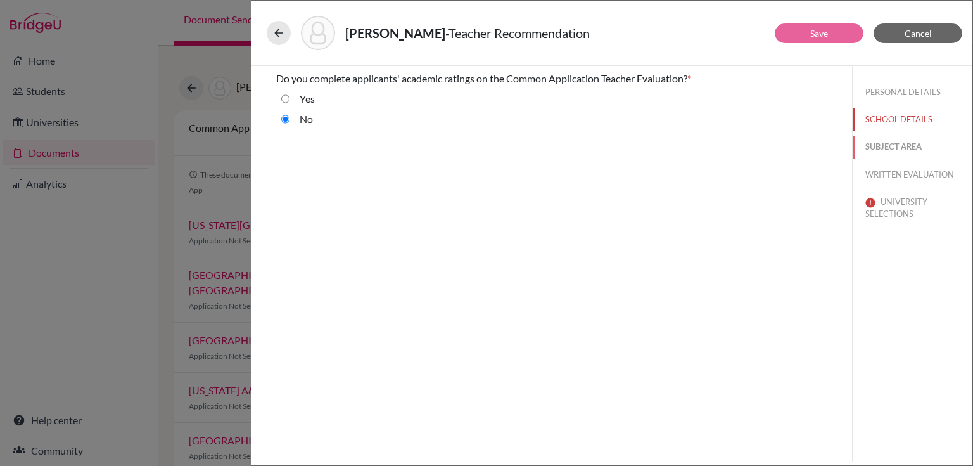
click at [892, 146] on button "SUBJECT AREA" at bounding box center [913, 147] width 120 height 22
select select "2"
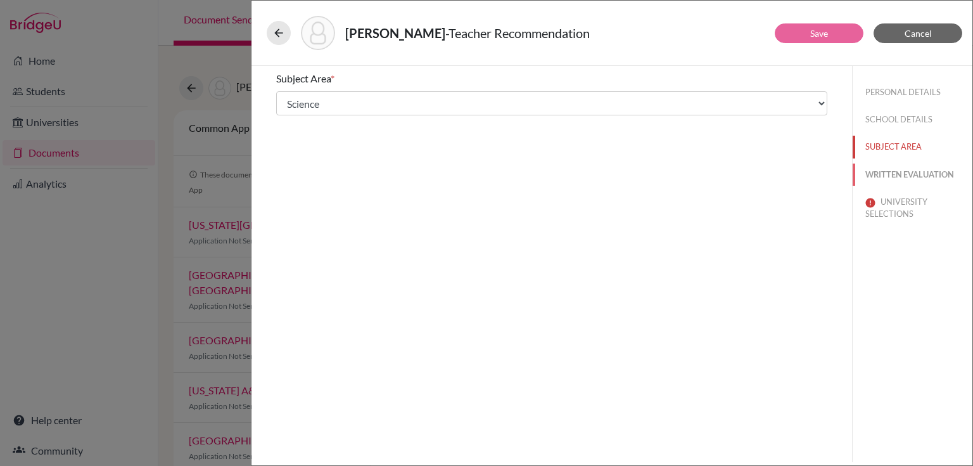
click at [892, 170] on button "WRITTEN EVALUATION" at bounding box center [913, 174] width 120 height 22
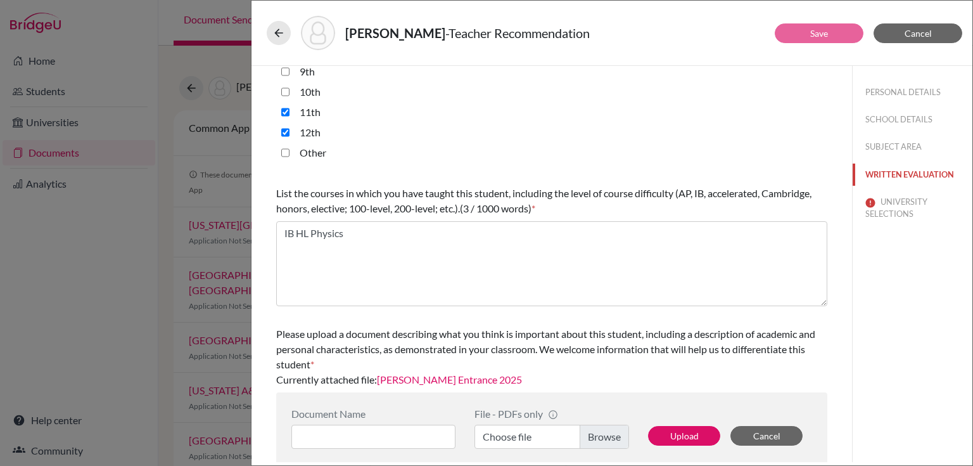
scroll to position [334, 0]
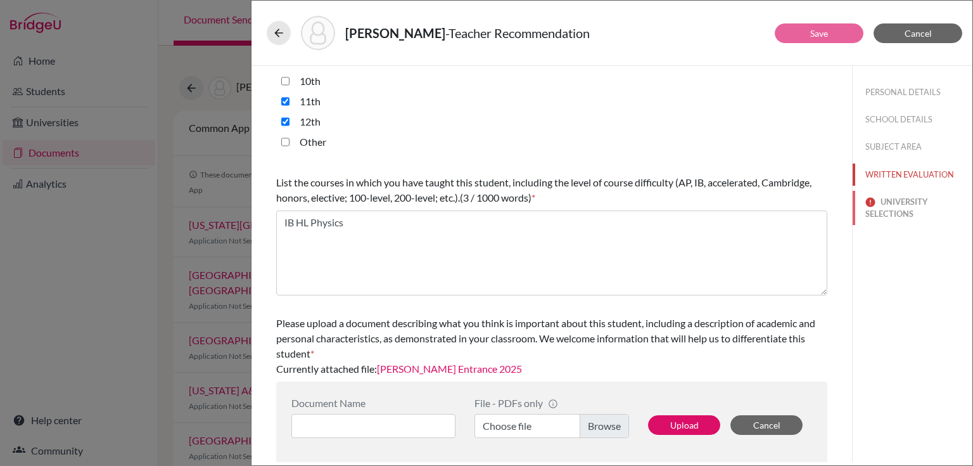
click at [884, 210] on button "UNIVERSITY SELECTIONS" at bounding box center [913, 208] width 120 height 34
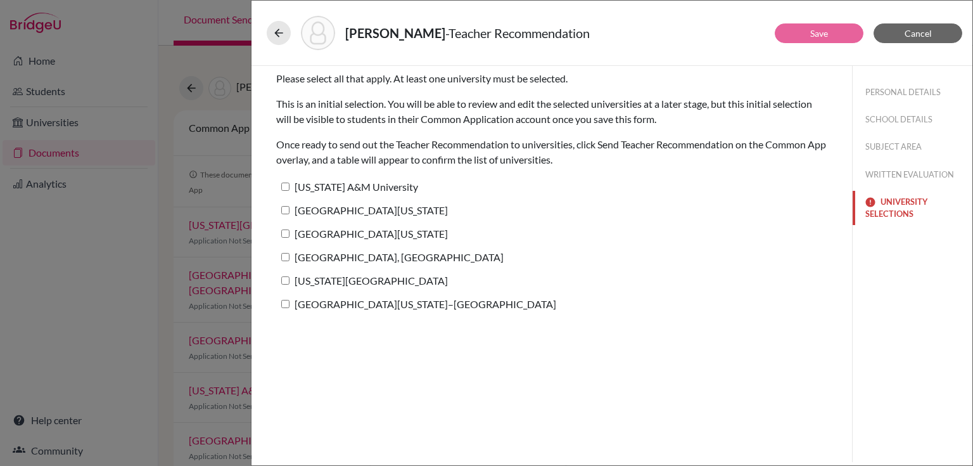
scroll to position [0, 0]
click at [281, 208] on input "University of Texas at Austin" at bounding box center [285, 210] width 8 height 8
checkbox input "true"
click at [802, 29] on button "Save" at bounding box center [819, 33] width 89 height 20
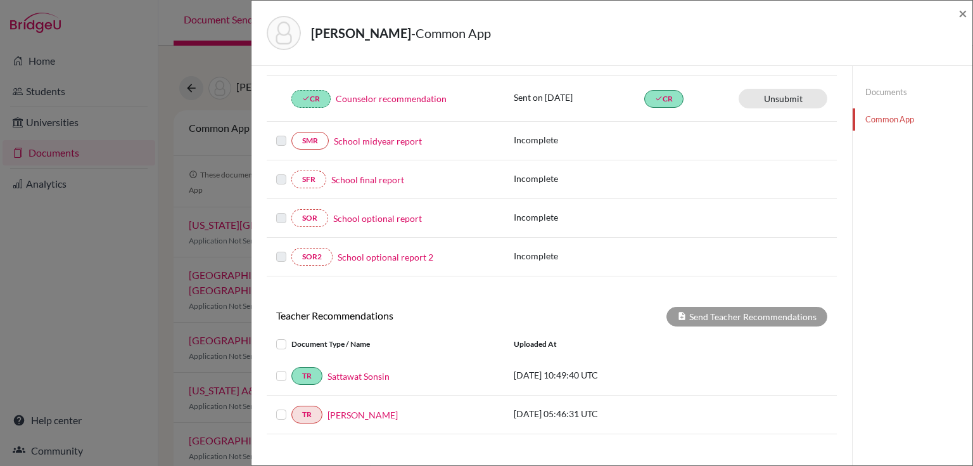
scroll to position [304, 0]
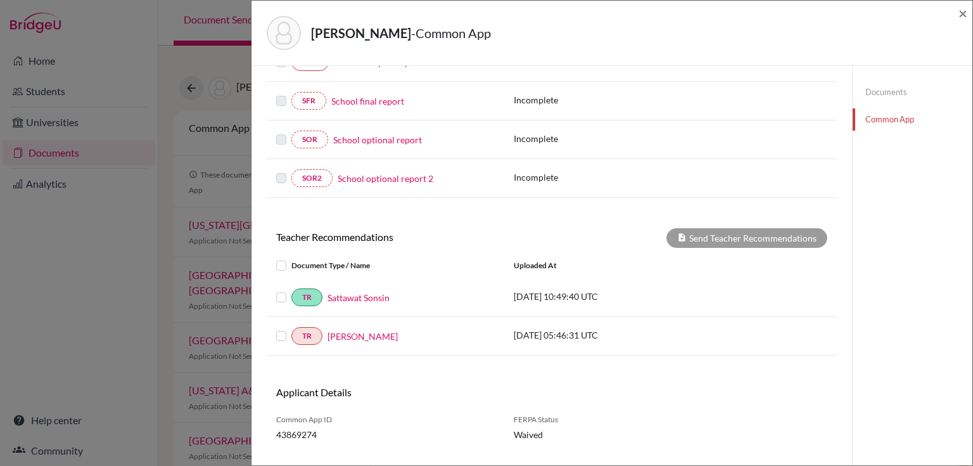
click at [887, 92] on link "Documents" at bounding box center [913, 92] width 120 height 22
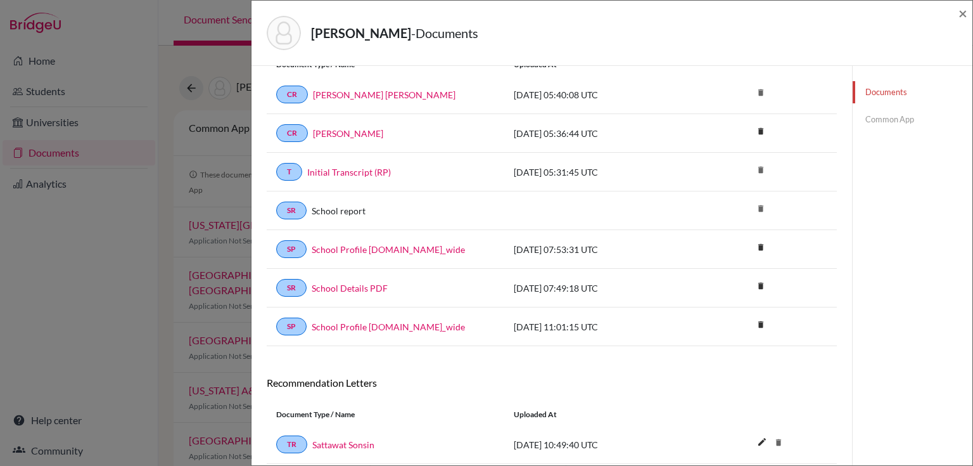
scroll to position [130, 0]
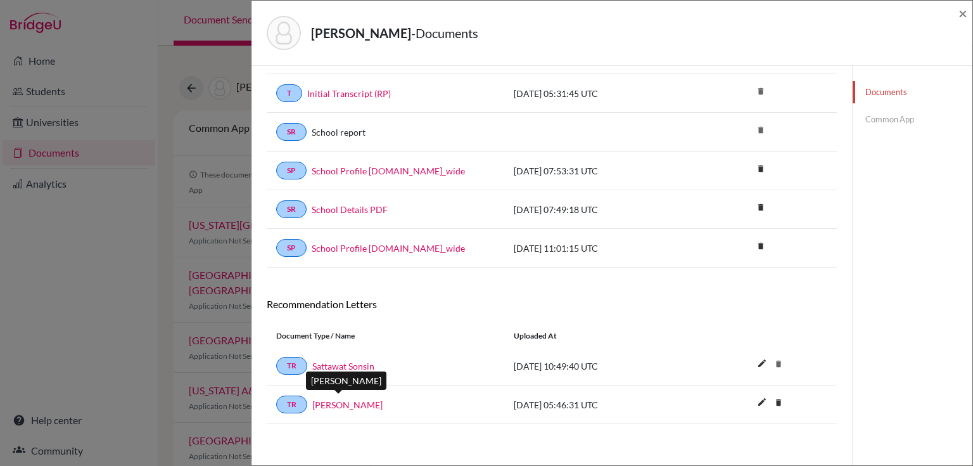
click at [329, 400] on link "Andrew Thom" at bounding box center [347, 404] width 70 height 13
click at [869, 113] on link "Common App" at bounding box center [913, 119] width 120 height 22
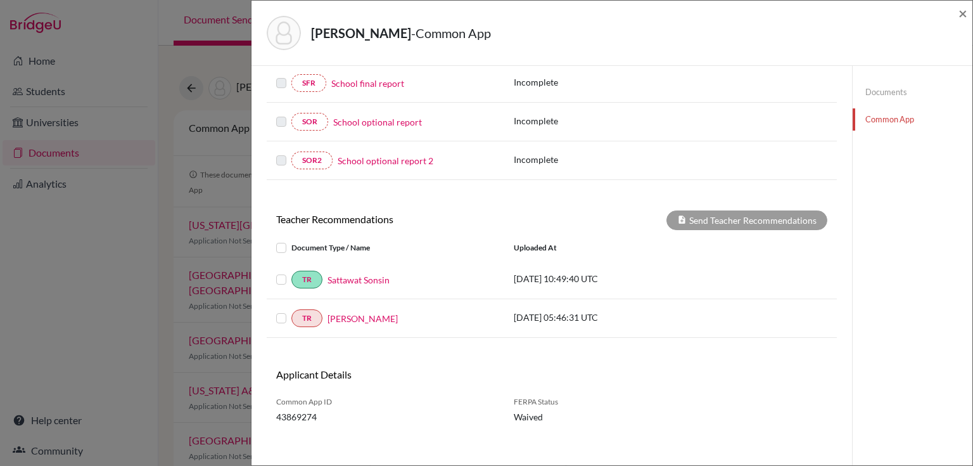
scroll to position [326, 0]
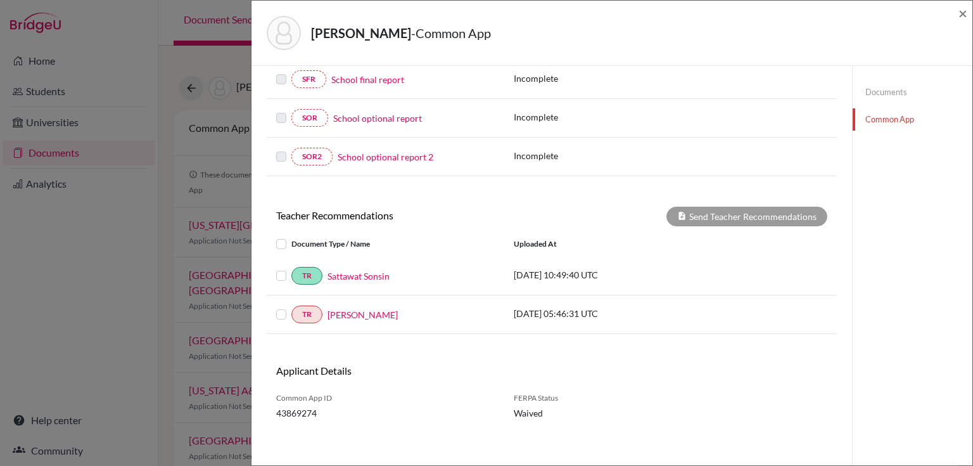
click at [291, 307] on label at bounding box center [291, 307] width 0 height 0
click at [0, 0] on input "checkbox" at bounding box center [0, 0] width 0 height 0
click at [699, 217] on button "Send Teacher Recommendations" at bounding box center [746, 216] width 161 height 20
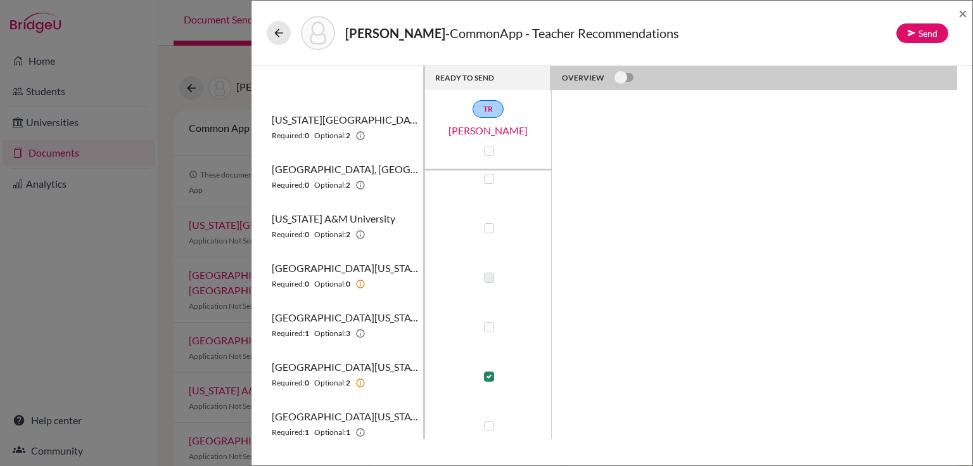
scroll to position [77, 0]
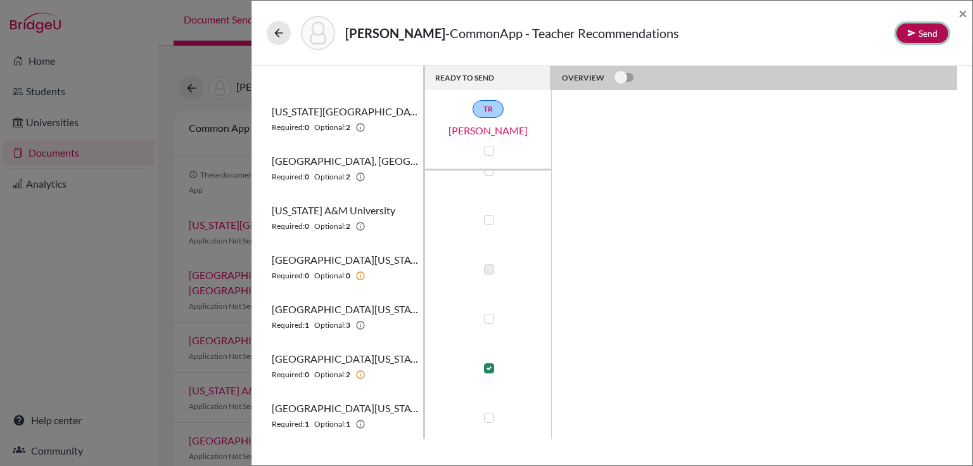
click at [908, 37] on icon at bounding box center [911, 33] width 9 height 9
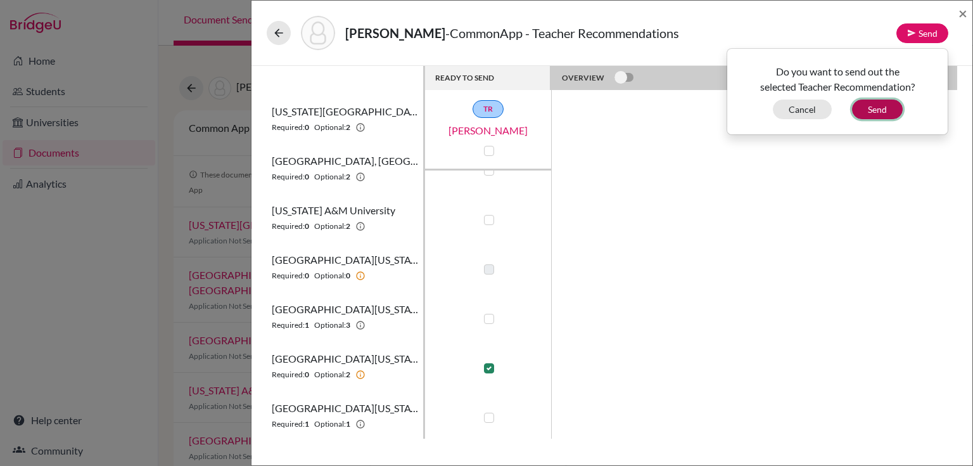
click at [886, 105] on button "Send" at bounding box center [877, 109] width 51 height 20
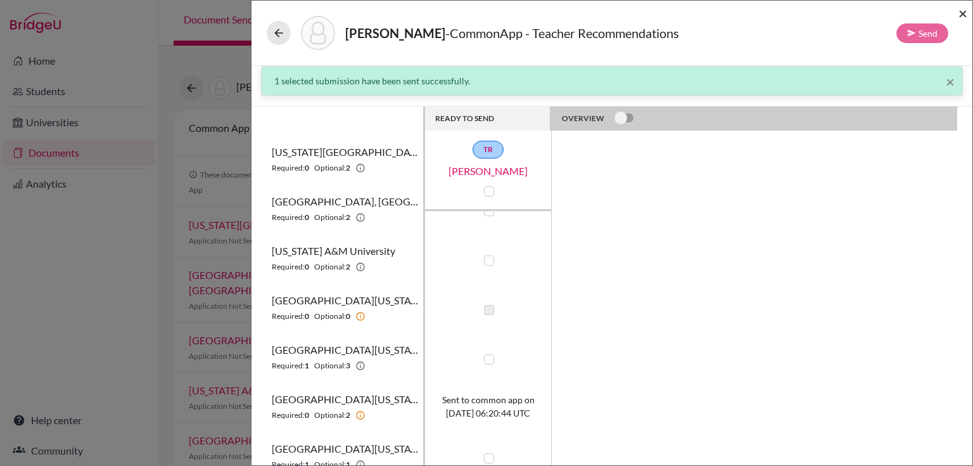
click at [961, 10] on span "×" at bounding box center [962, 13] width 9 height 18
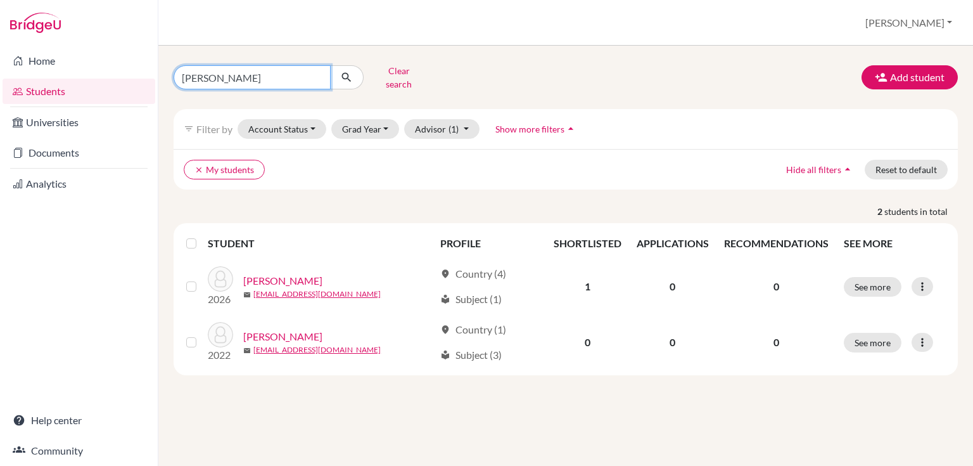
drag, startPoint x: 219, startPoint y: 68, endPoint x: 163, endPoint y: 79, distance: 56.8
click at [164, 79] on div "[PERSON_NAME] search" at bounding box center [298, 77] width 268 height 33
type input "rohan"
click button "submit" at bounding box center [347, 77] width 34 height 24
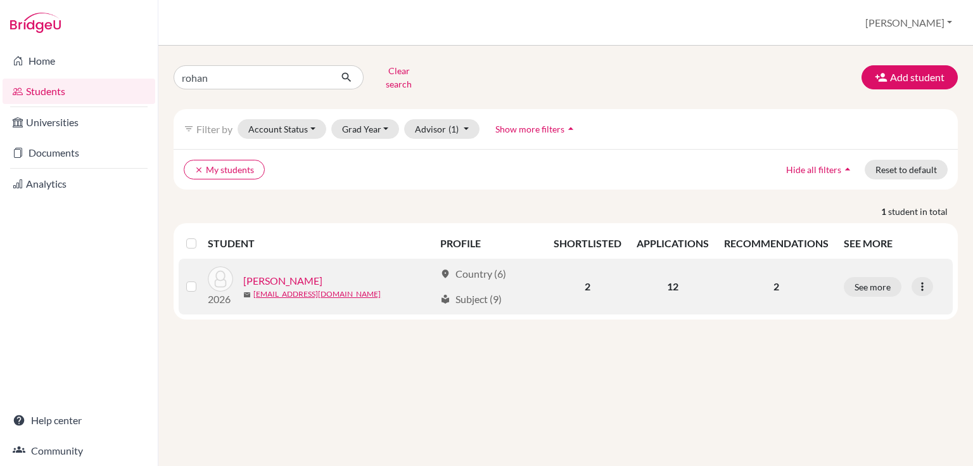
click at [267, 273] on link "[PERSON_NAME]" at bounding box center [282, 280] width 79 height 15
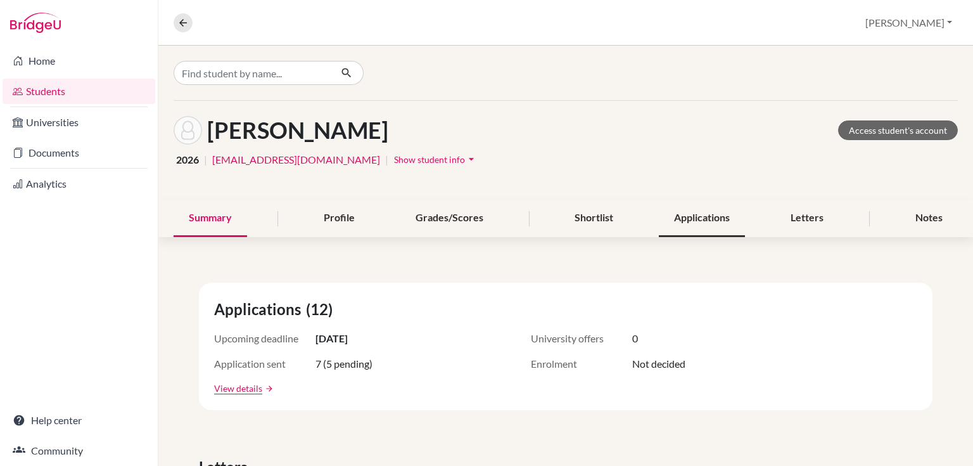
click at [689, 218] on div "Applications" at bounding box center [702, 218] width 86 height 37
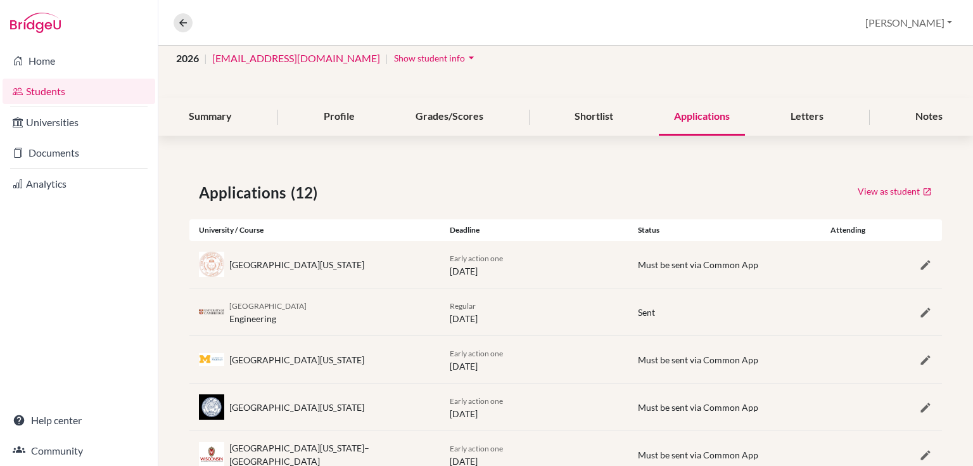
scroll to position [203, 0]
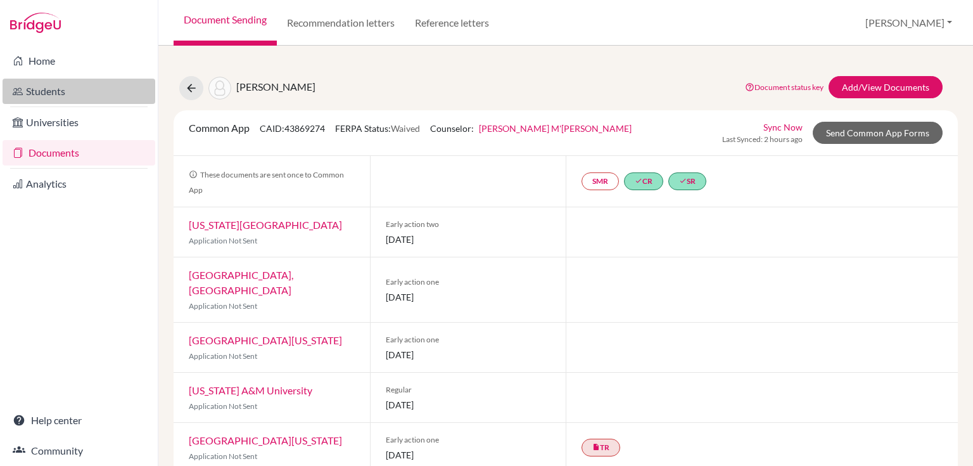
click at [47, 86] on link "Students" at bounding box center [79, 91] width 153 height 25
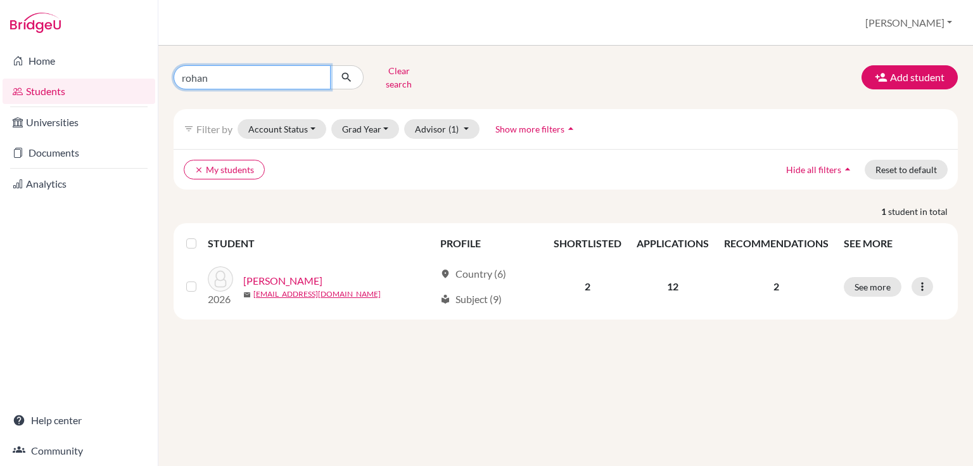
drag, startPoint x: 219, startPoint y: 73, endPoint x: 149, endPoint y: 77, distance: 69.7
click at [149, 77] on div "Home Students Universities Documents Analytics Help center Community Students o…" at bounding box center [486, 233] width 973 height 466
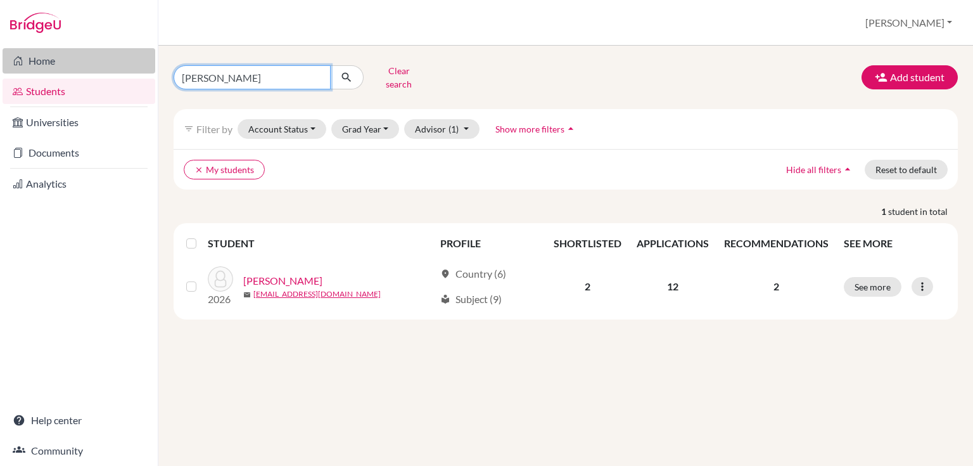
type input "[PERSON_NAME]"
click button "submit" at bounding box center [347, 77] width 34 height 24
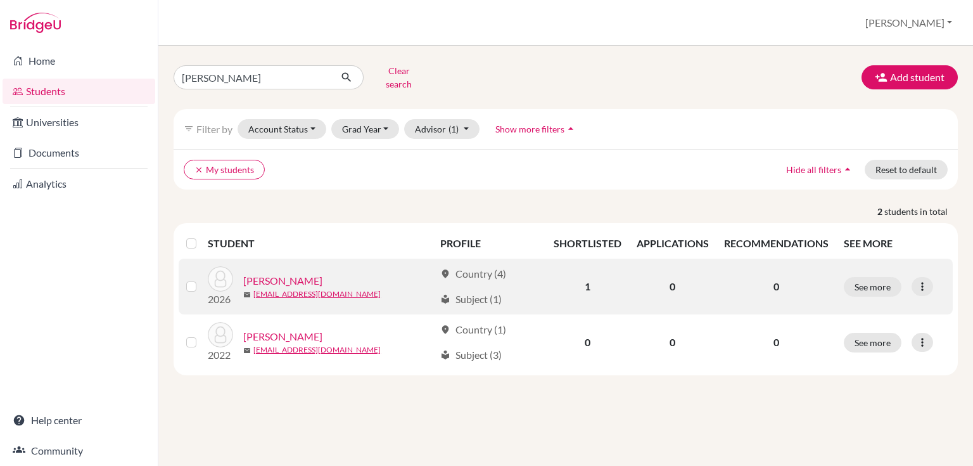
click at [286, 273] on link "[PERSON_NAME]" at bounding box center [282, 280] width 79 height 15
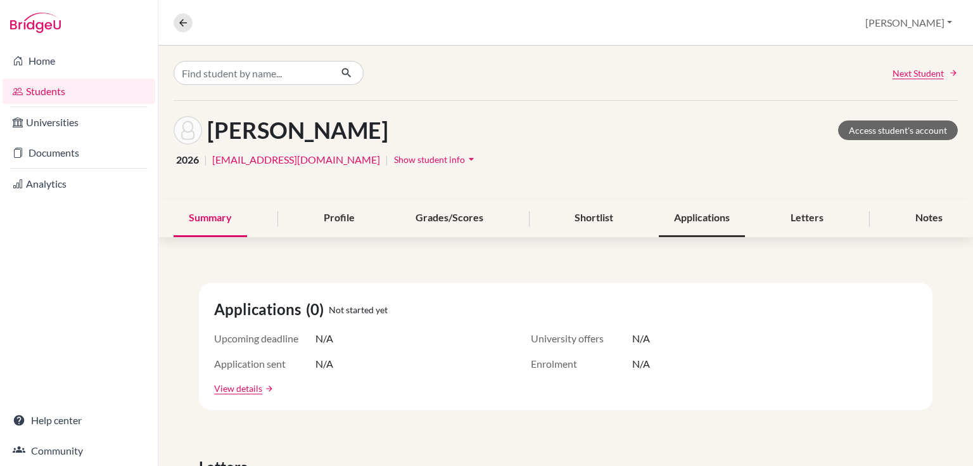
click at [726, 212] on div "Applications" at bounding box center [702, 218] width 86 height 37
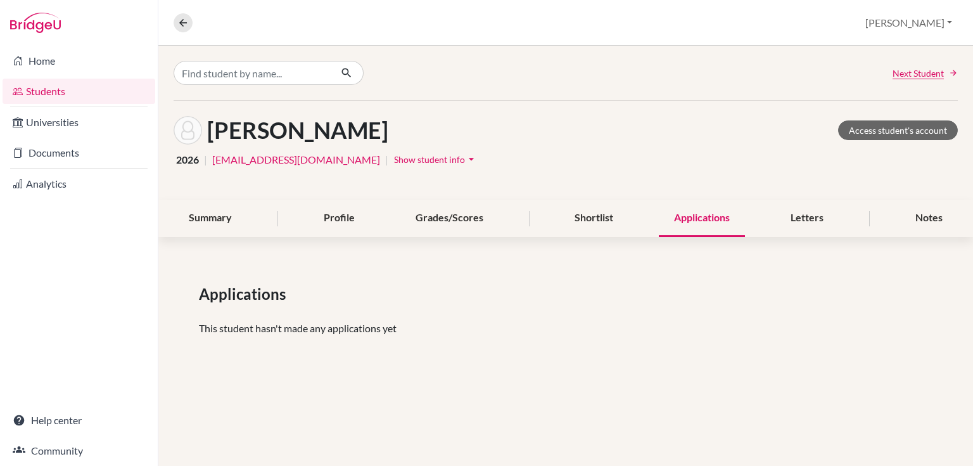
click at [555, 218] on div "Summary Profile Grades/Scores Shortlist Applications Letters Notes" at bounding box center [566, 218] width 784 height 37
click at [585, 218] on div "Shortlist" at bounding box center [593, 218] width 69 height 37
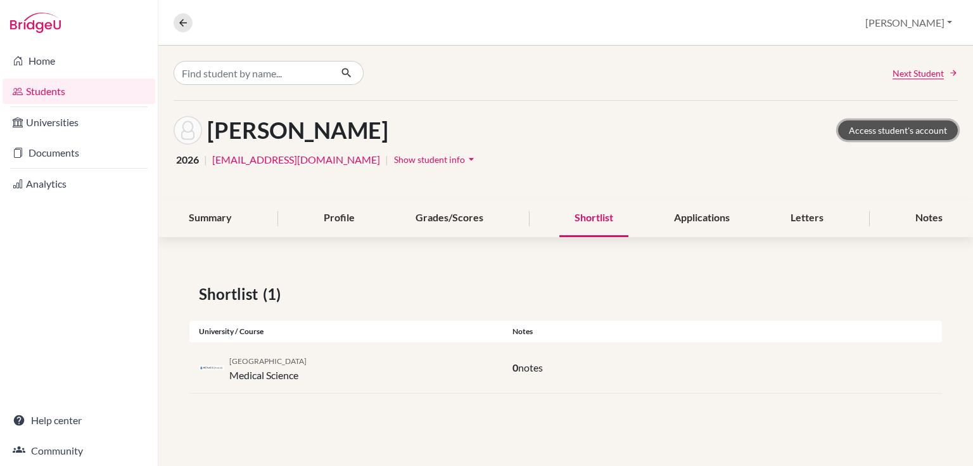
click at [863, 127] on link "Access student's account" at bounding box center [898, 130] width 120 height 20
